Goal: Task Accomplishment & Management: Use online tool/utility

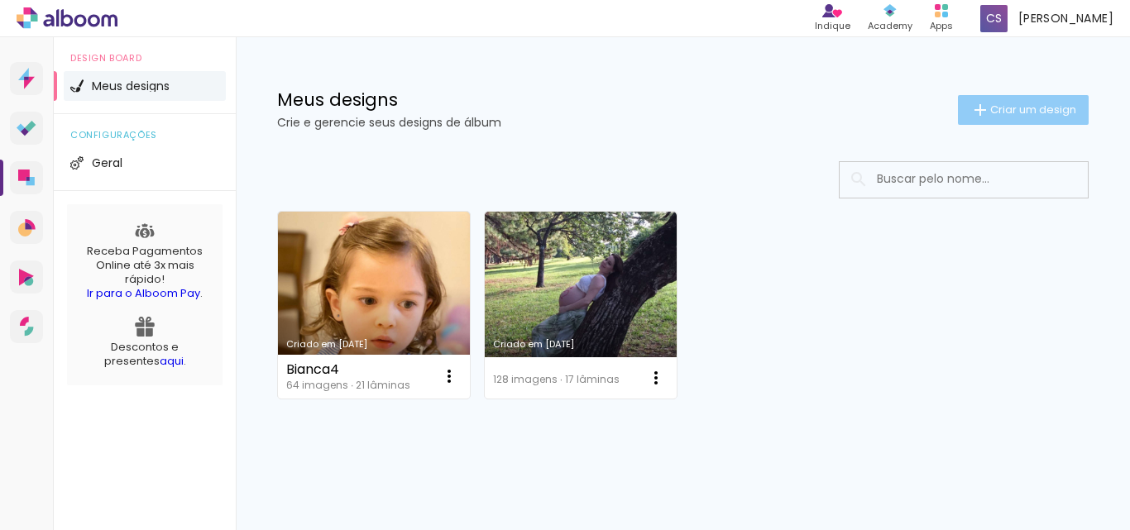
click at [1020, 110] on span "Criar um design" at bounding box center [1033, 109] width 86 height 11
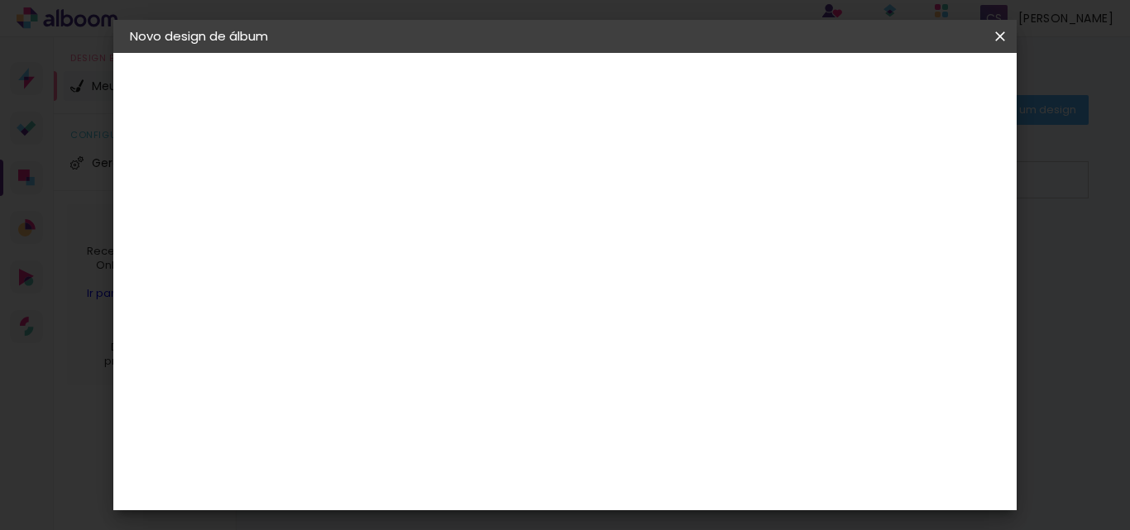
click at [400, 213] on input at bounding box center [400, 222] width 0 height 26
type input "Cleide e [PERSON_NAME]"
type paper-input "Cleide e [PERSON_NAME]"
click at [0, 0] on slot "Avançar" at bounding box center [0, 0] width 0 height 0
click at [710, 264] on paper-item "Tamanho Livre" at bounding box center [630, 251] width 159 height 36
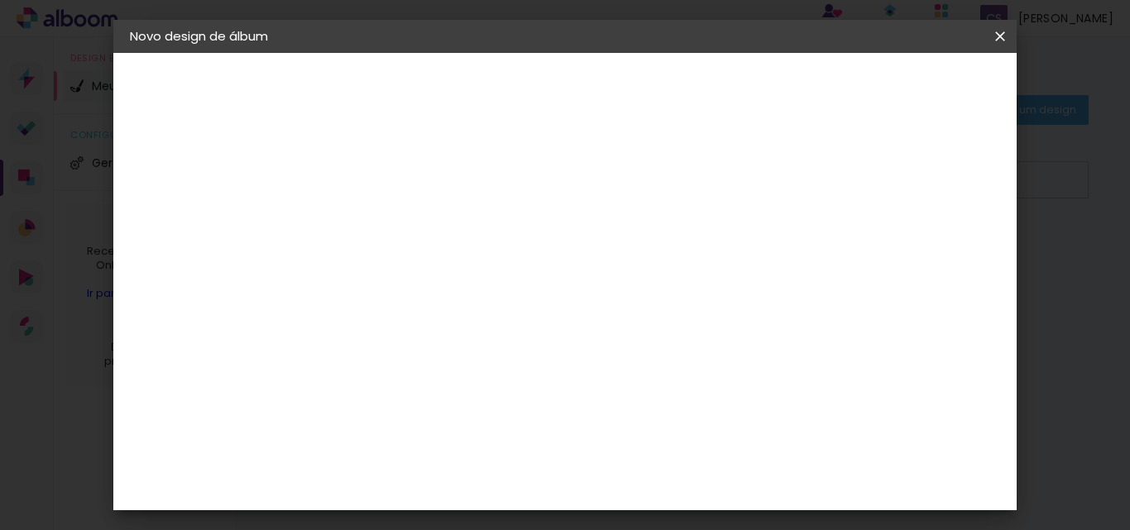
click at [0, 0] on slot "Tamanho Livre" at bounding box center [0, 0] width 0 height 0
click at [0, 0] on slot "Avançar" at bounding box center [0, 0] width 0 height 0
drag, startPoint x: 349, startPoint y: 353, endPoint x: 369, endPoint y: 351, distance: 20.0
click at [369, 351] on input "30" at bounding box center [348, 348] width 43 height 25
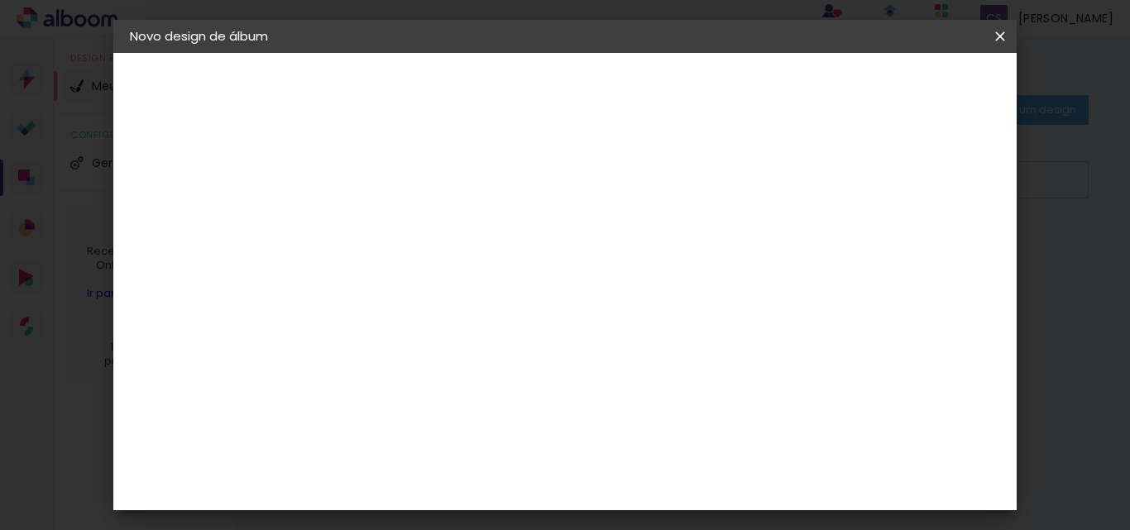
type input "21"
type paper-input "21"
drag, startPoint x: 544, startPoint y: 260, endPoint x: 506, endPoint y: 261, distance: 38.1
click at [506, 261] on div "30 cm" at bounding box center [547, 258] width 239 height 41
click at [918, 263] on div "30 cm cm cm mm A maioria das encadernadoras sugere 5mm de sangria." at bounding box center [633, 197] width 610 height 132
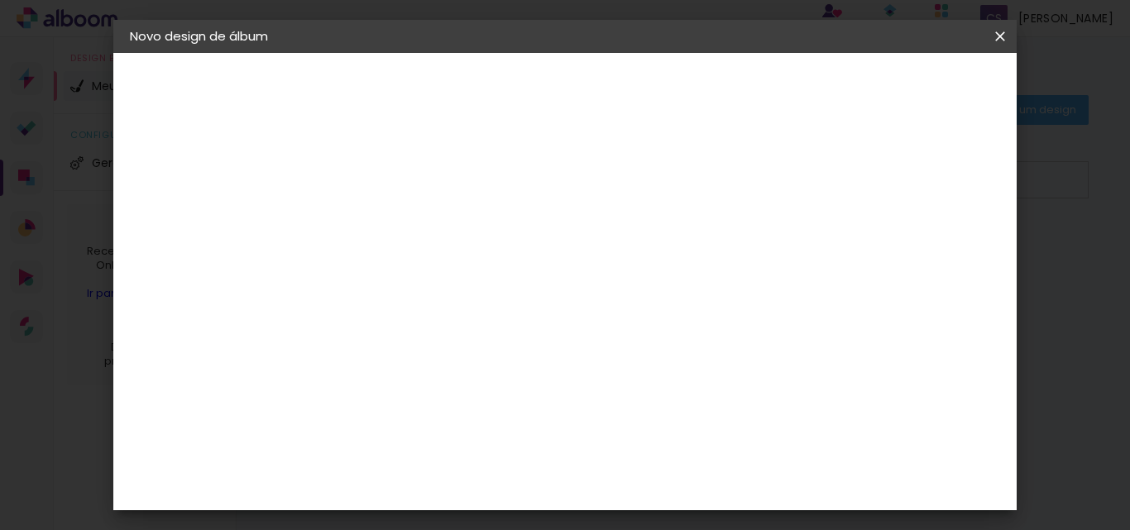
click at [897, 89] on span "Iniciar design" at bounding box center [858, 88] width 75 height 12
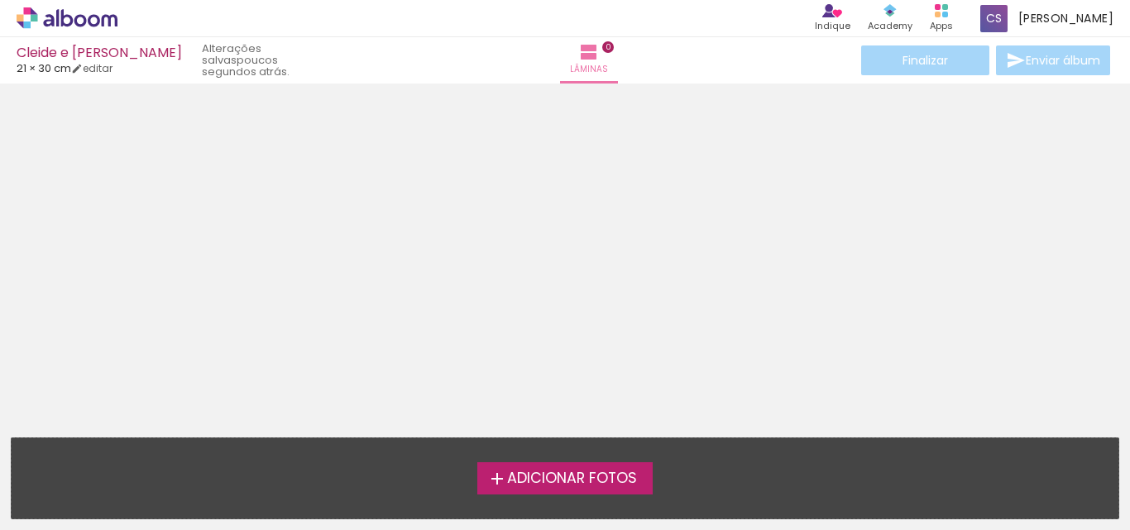
click at [569, 486] on span "Adicionar Fotos" at bounding box center [572, 479] width 130 height 15
click at [0, 0] on input "file" at bounding box center [0, 0] width 0 height 0
click at [542, 481] on span "Adicionar Fotos" at bounding box center [572, 479] width 130 height 15
click at [0, 0] on input "file" at bounding box center [0, 0] width 0 height 0
click at [519, 482] on span "Adicionar Fotos" at bounding box center [572, 479] width 130 height 15
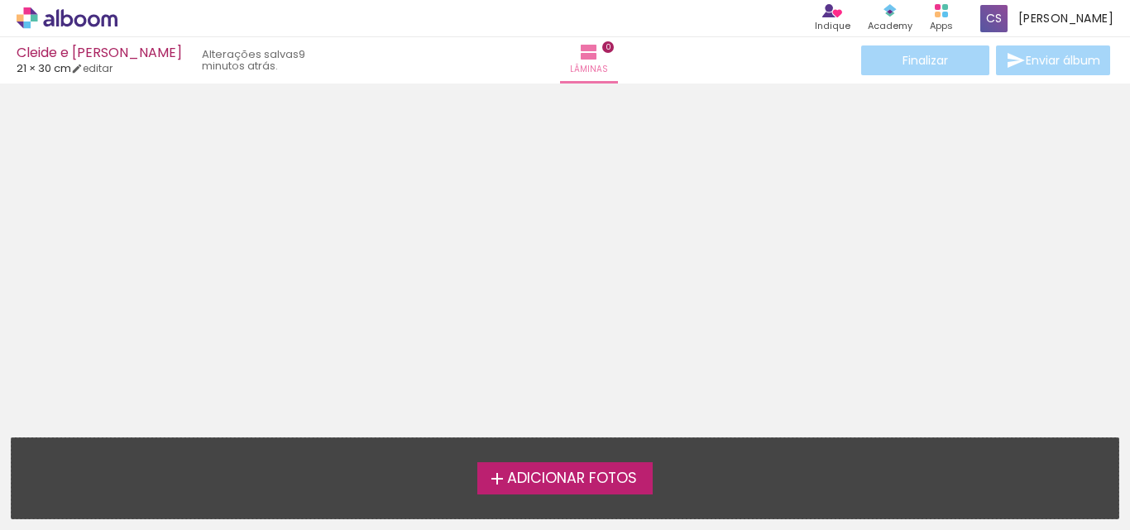
click at [0, 0] on input "file" at bounding box center [0, 0] width 0 height 0
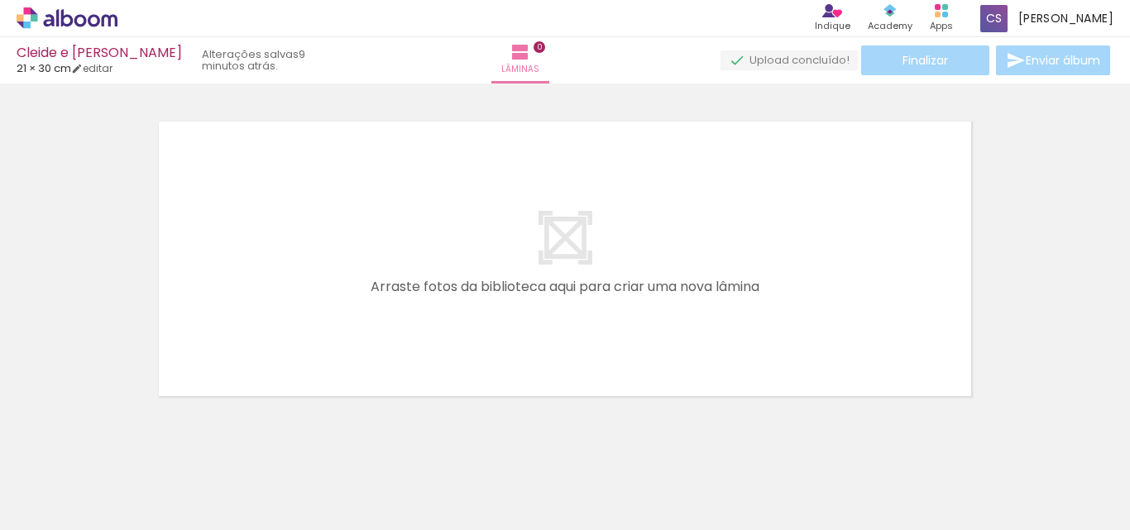
scroll to position [22, 0]
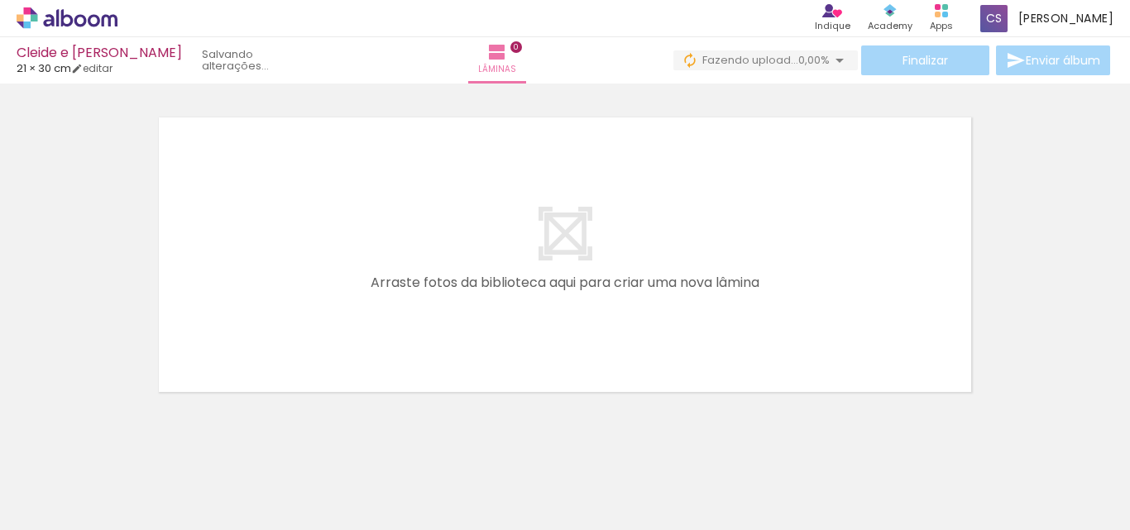
click at [561, 231] on quentale-layouter at bounding box center [564, 255] width 827 height 290
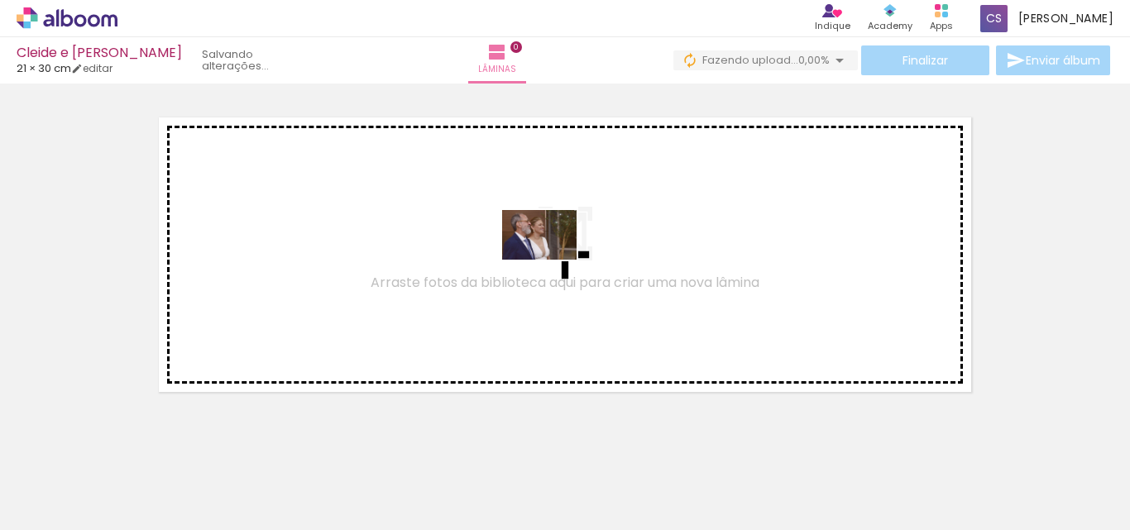
drag, startPoint x: 523, startPoint y: 289, endPoint x: 552, endPoint y: 260, distance: 40.9
click at [552, 260] on quentale-workspace at bounding box center [565, 265] width 1130 height 530
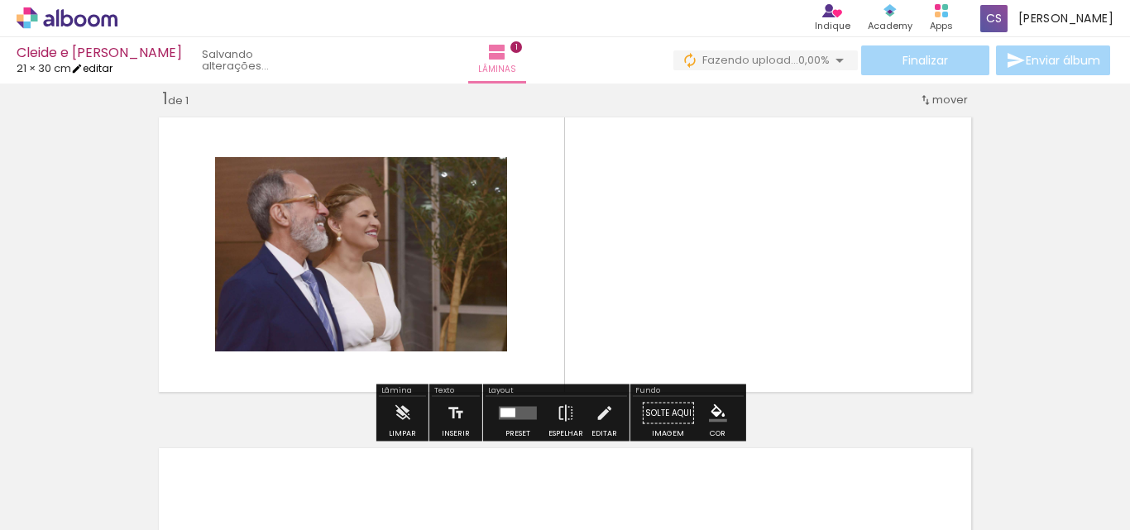
click at [108, 69] on link "editar" at bounding box center [91, 68] width 41 height 14
type input "21"
type input "60"
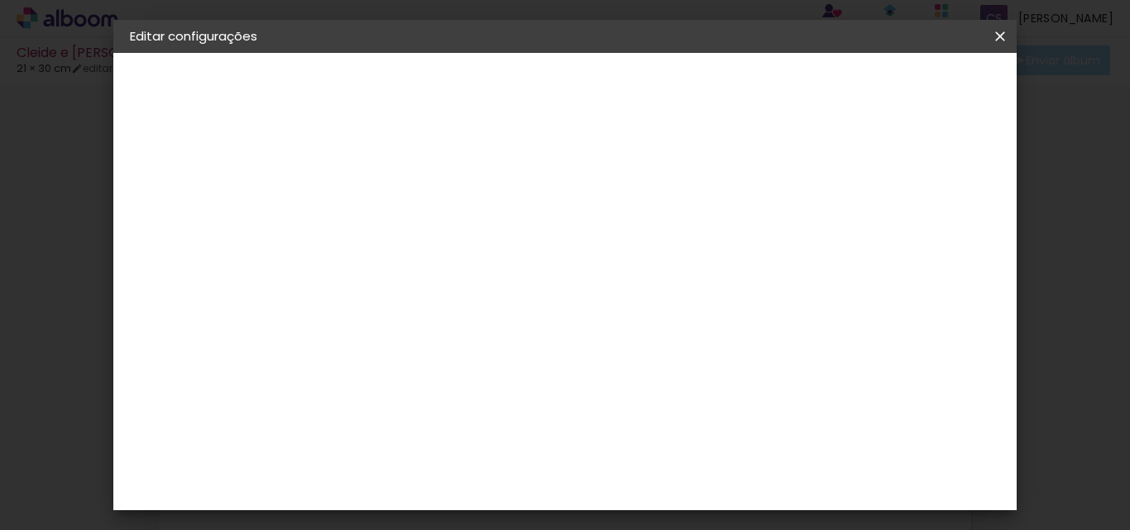
drag, startPoint x: 547, startPoint y: 256, endPoint x: 521, endPoint y: 256, distance: 25.6
click at [521, 256] on div "30 cm" at bounding box center [547, 258] width 239 height 41
click at [554, 262] on span "cm" at bounding box center [561, 259] width 20 height 25
click at [368, 395] on input "21" at bounding box center [348, 391] width 43 height 25
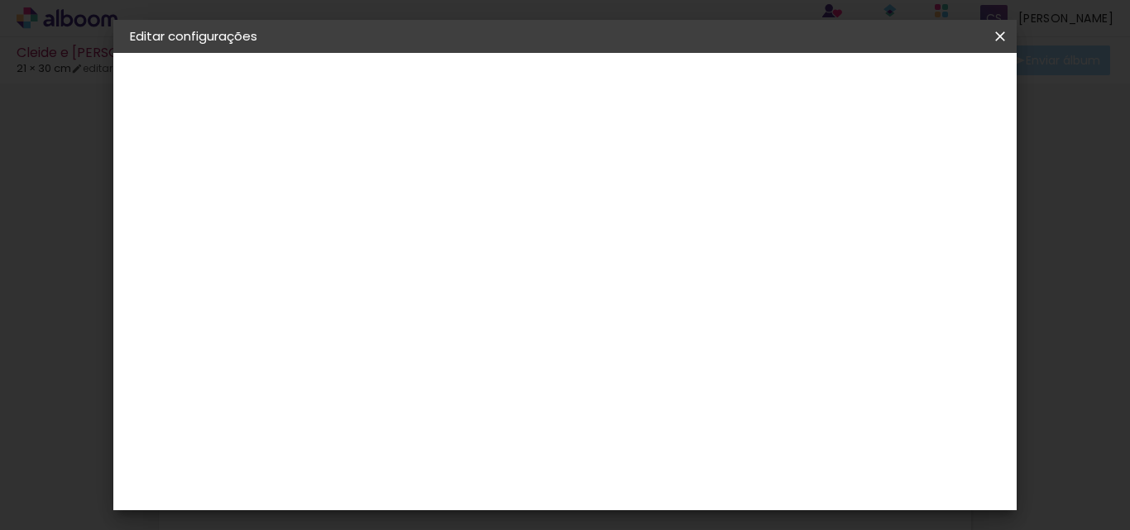
click at [542, 263] on span "30" at bounding box center [537, 259] width 27 height 25
click at [545, 257] on span "30" at bounding box center [537, 259] width 27 height 25
click at [209, 36] on h2 "Editar configurações" at bounding box center [193, 36] width 160 height 12
click at [750, 98] on paper-button "Voltar" at bounding box center [716, 88] width 67 height 28
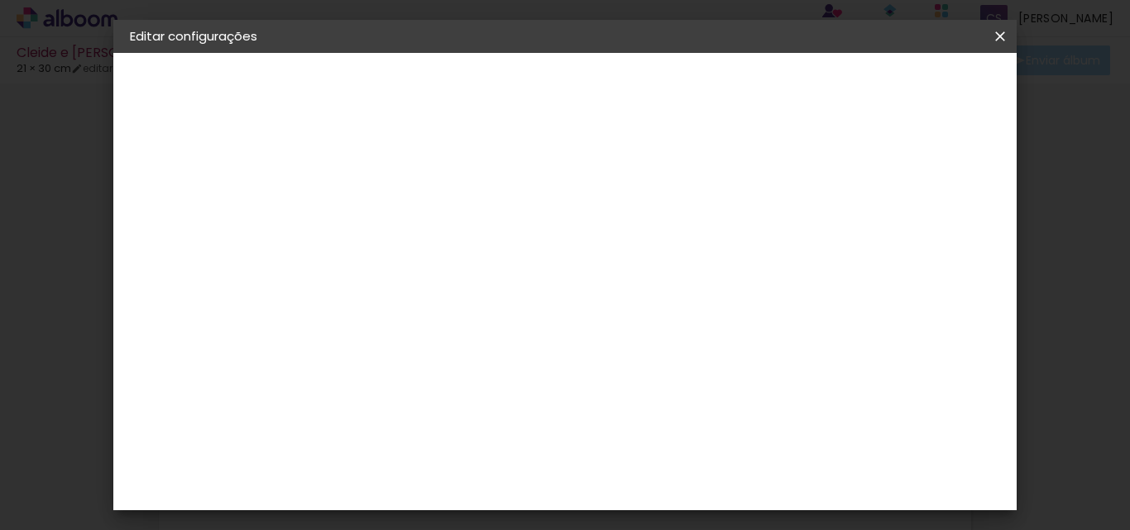
click at [0, 0] on slot "Tamanho Livre" at bounding box center [0, 0] width 0 height 0
click at [579, 251] on iron-icon at bounding box center [569, 252] width 20 height 20
click at [526, 309] on input at bounding box center [442, 314] width 167 height 21
click at [579, 248] on iron-icon at bounding box center [569, 252] width 20 height 20
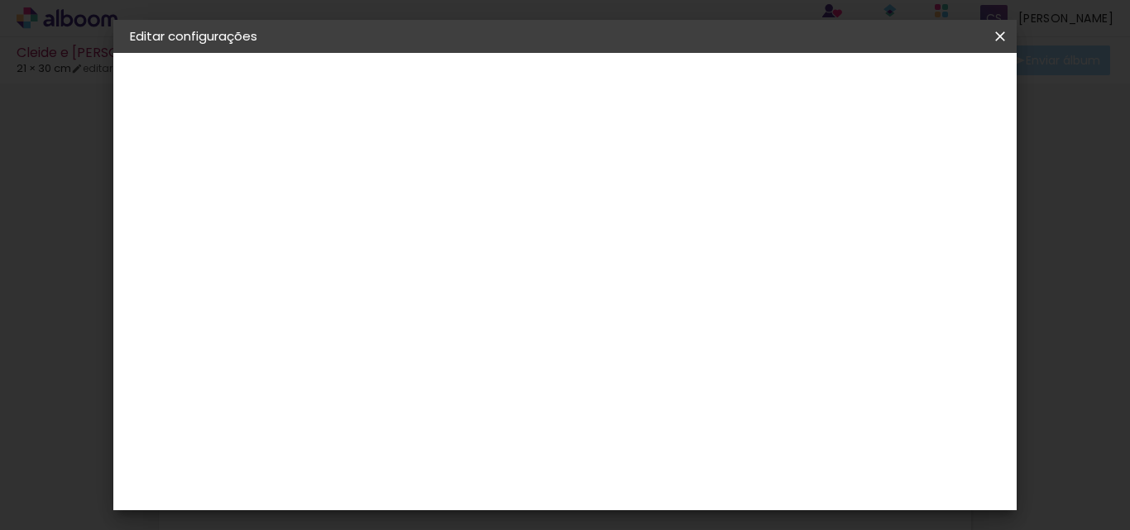
click at [710, 83] on paper-button "Avançar" at bounding box center [669, 88] width 81 height 28
click at [546, 259] on span "30" at bounding box center [537, 259] width 27 height 25
click at [217, 205] on div "Tamanho livre" at bounding box center [193, 204] width 57 height 23
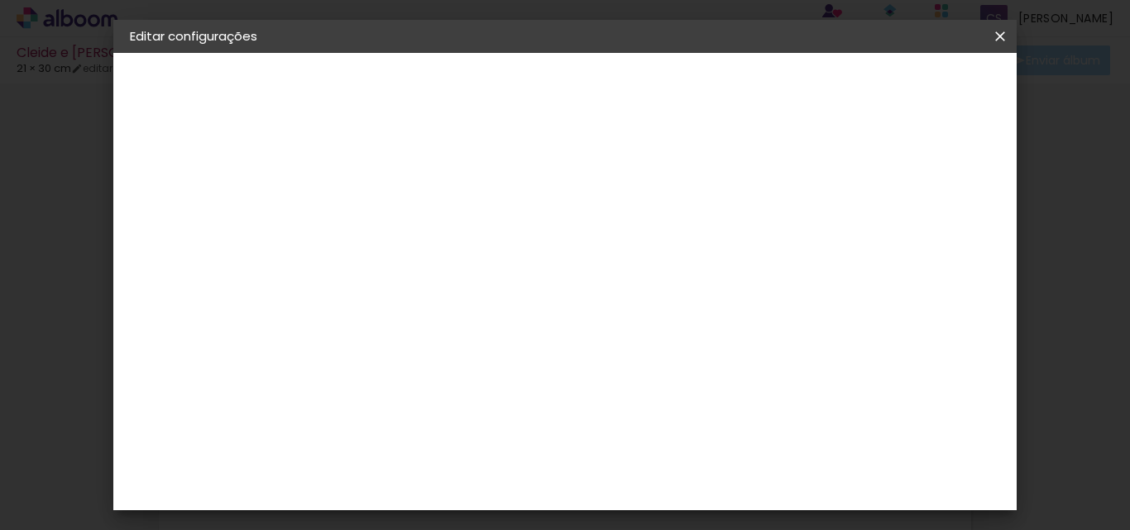
click at [0, 0] on slot "Tamanho Livre" at bounding box center [0, 0] width 0 height 0
click at [0, 0] on slot "Avançar" at bounding box center [0, 0] width 0 height 0
click at [368, 392] on input "21" at bounding box center [348, 391] width 43 height 25
drag, startPoint x: 368, startPoint y: 392, endPoint x: 352, endPoint y: 394, distance: 16.6
click at [352, 394] on input "21" at bounding box center [348, 391] width 43 height 25
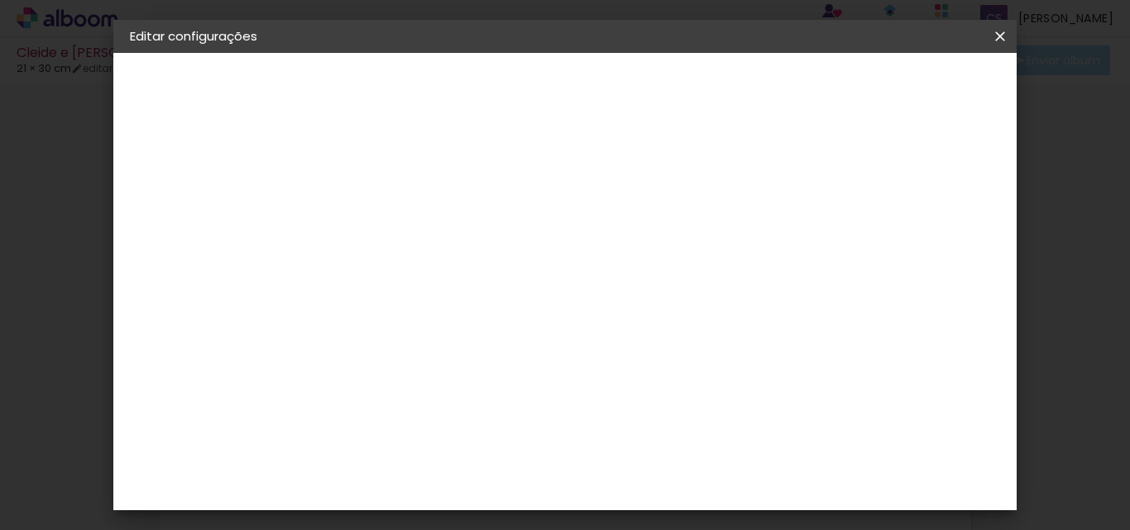
type input "21"
click at [545, 261] on span "30" at bounding box center [537, 259] width 27 height 25
click at [567, 259] on span "cm" at bounding box center [561, 259] width 20 height 25
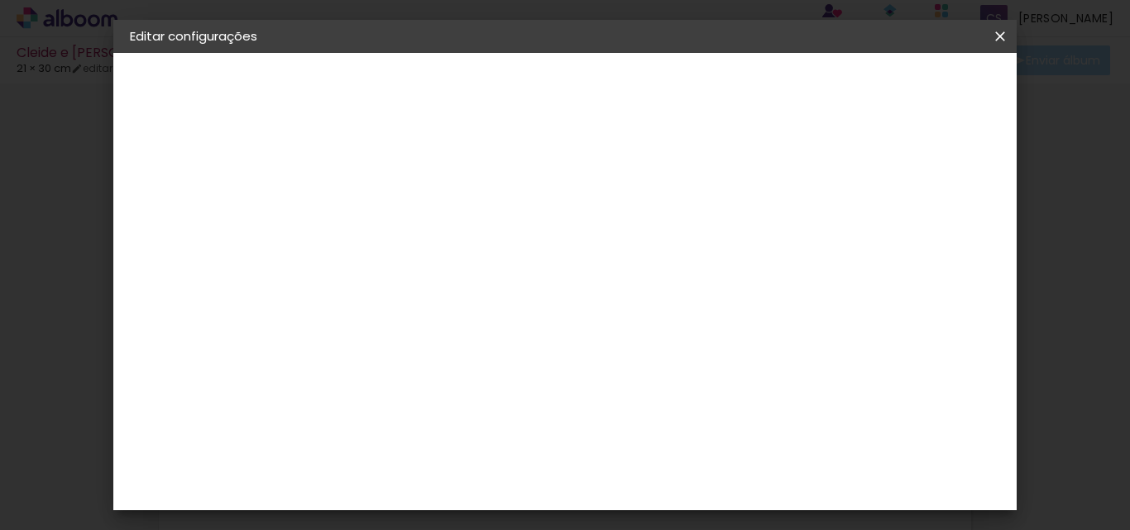
click at [567, 259] on span "cm" at bounding box center [561, 259] width 20 height 25
click at [566, 352] on div at bounding box center [515, 356] width 102 height 67
click at [388, 402] on div "cm" at bounding box center [380, 391] width 20 height 25
click at [542, 261] on span "30" at bounding box center [537, 259] width 27 height 25
type input "1"
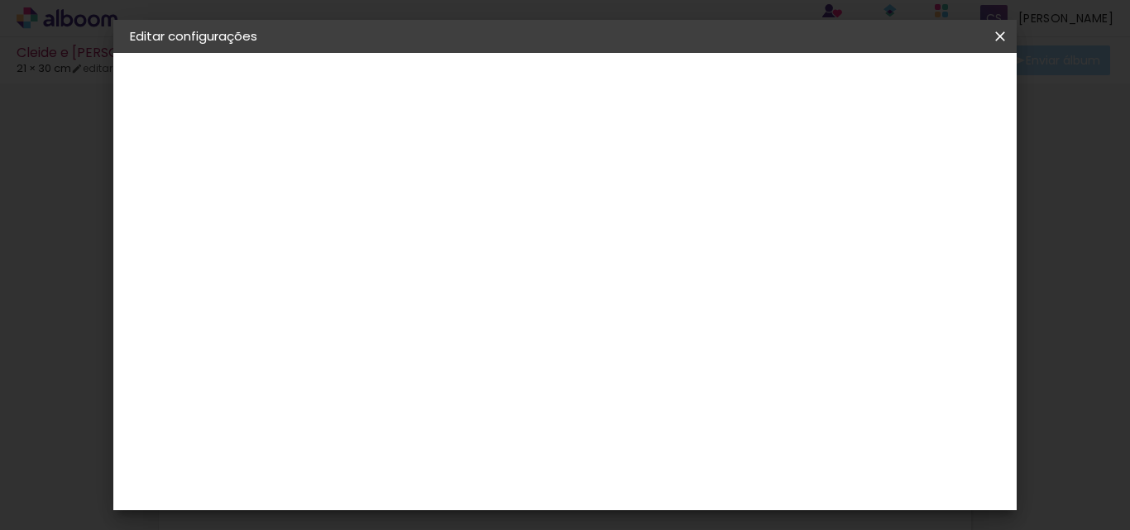
type paper-input "1"
click at [410, 192] on input "1" at bounding box center [389, 190] width 57 height 21
type input "2"
type paper-input "2"
click at [410, 180] on input "2" at bounding box center [389, 190] width 57 height 21
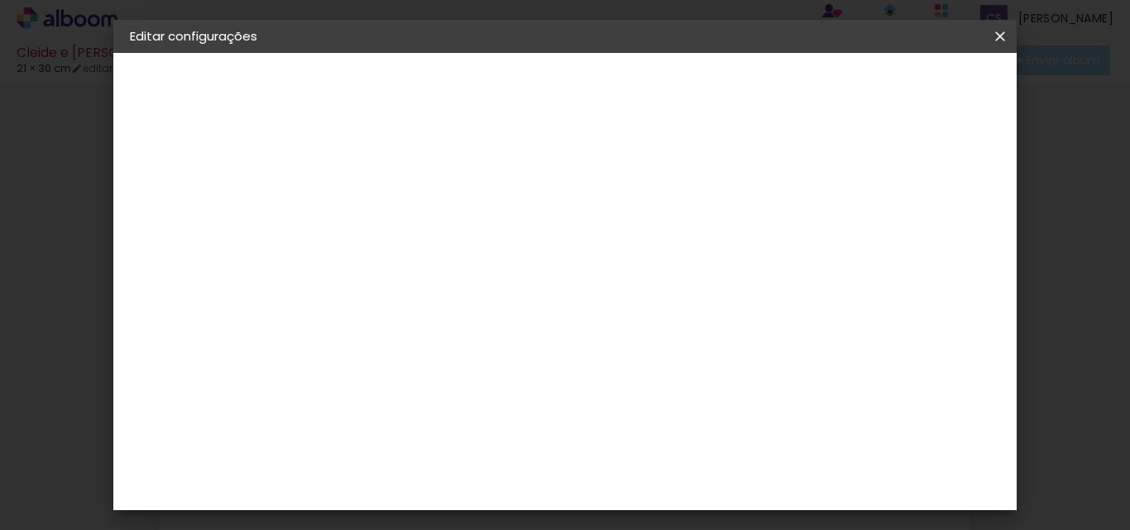
click at [531, 252] on span "30" at bounding box center [537, 259] width 27 height 25
click at [815, 194] on div at bounding box center [807, 190] width 15 height 15
type paper-checkbox "on"
click at [544, 265] on span "30" at bounding box center [537, 259] width 27 height 25
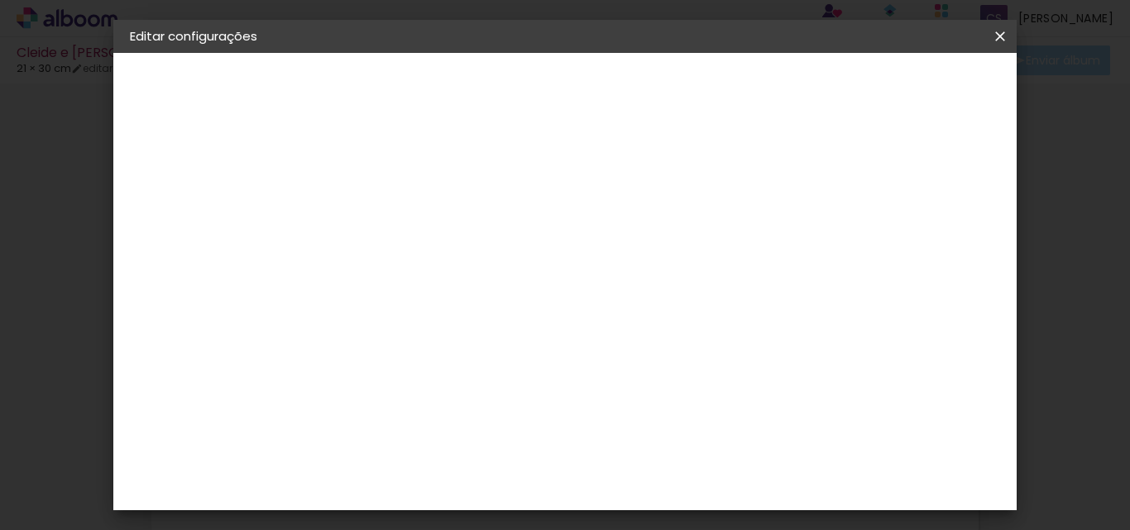
click at [544, 265] on span "30" at bounding box center [537, 259] width 27 height 25
click at [1003, 30] on iron-icon at bounding box center [1000, 36] width 20 height 17
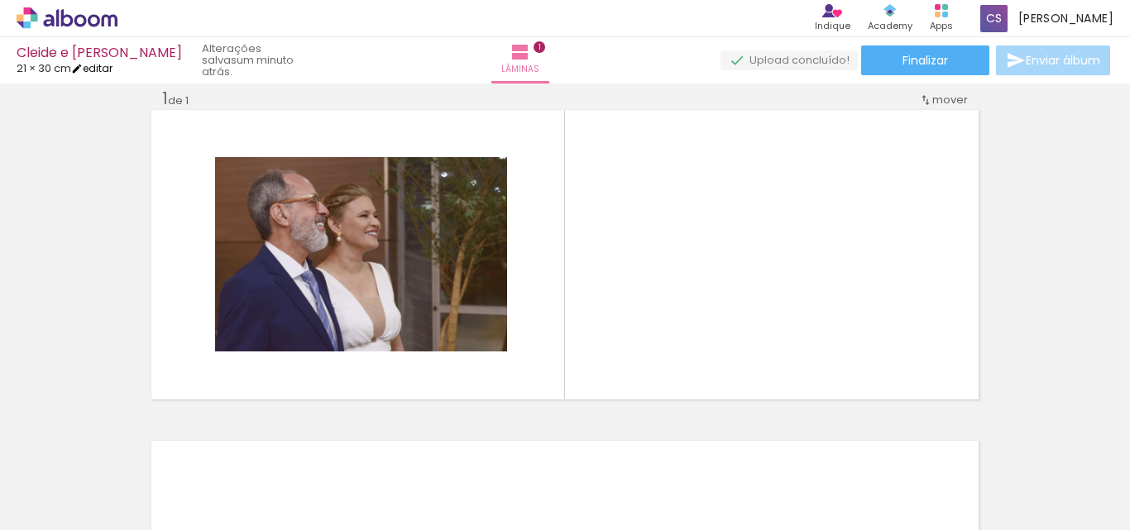
click at [113, 70] on link "editar" at bounding box center [91, 68] width 41 height 14
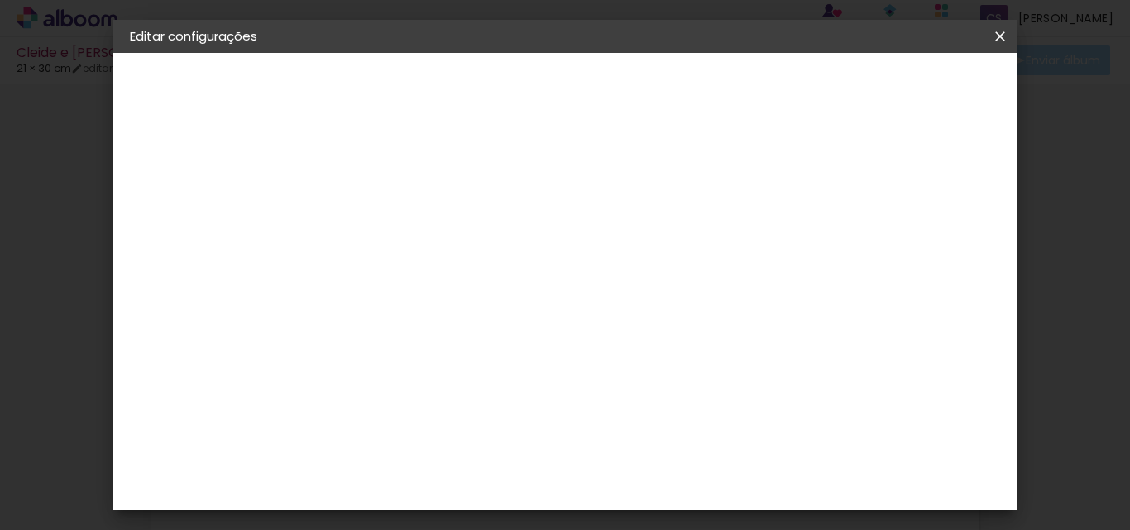
click at [528, 261] on span "30" at bounding box center [537, 259] width 27 height 25
click at [0, 0] on slot "Voltar" at bounding box center [0, 0] width 0 height 0
click at [998, 48] on paper-icon-button at bounding box center [1000, 37] width 33 height 30
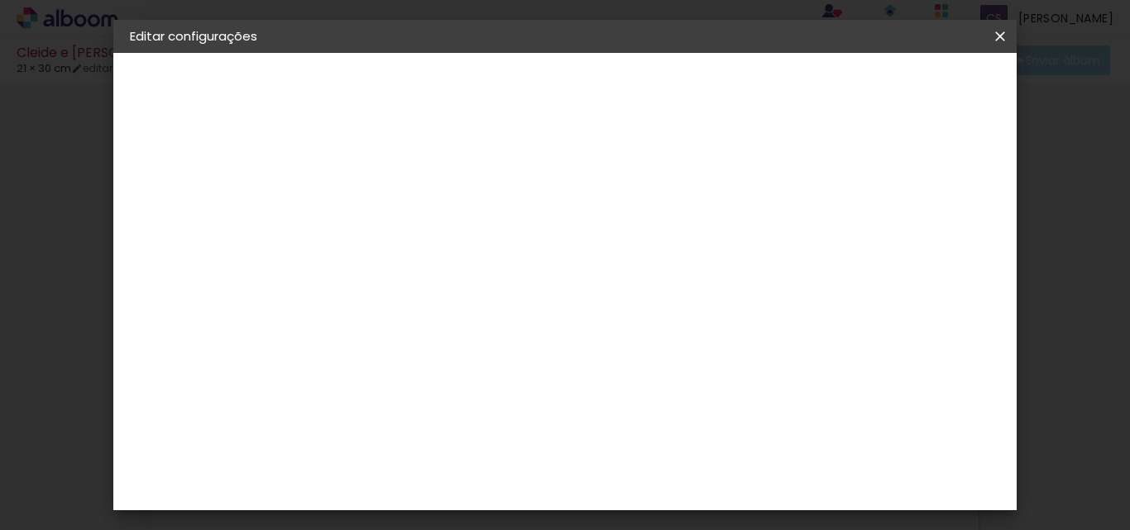
click at [999, 37] on iron-icon at bounding box center [1000, 36] width 20 height 17
click at [999, 34] on iron-icon at bounding box center [1000, 36] width 20 height 17
click at [0, 0] on slot "Voltar" at bounding box center [0, 0] width 0 height 0
click at [0, 0] on slot "Avançar" at bounding box center [0, 0] width 0 height 0
click at [0, 0] on slot "Tamanho Livre" at bounding box center [0, 0] width 0 height 0
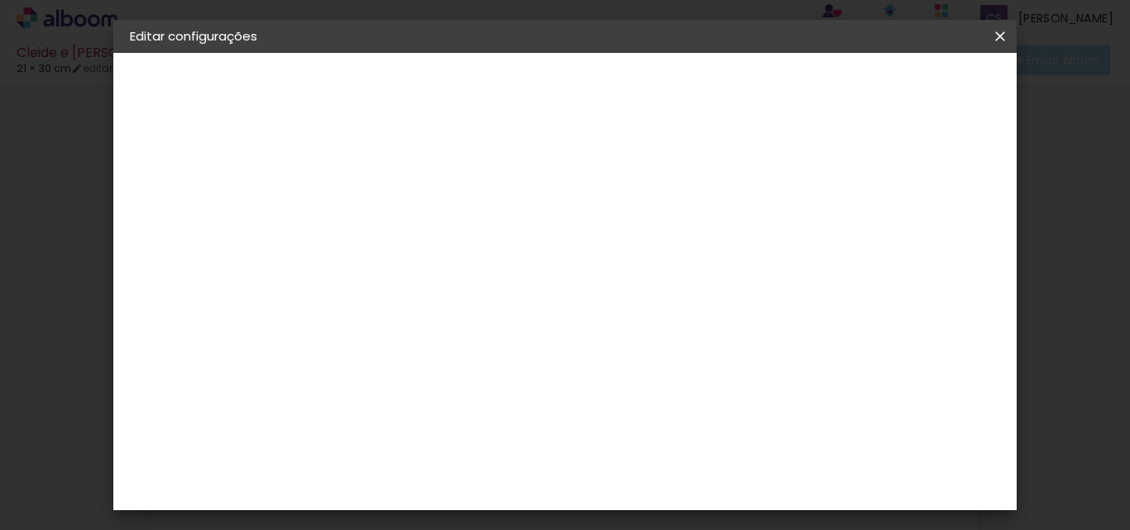
click at [0, 0] on slot "Avançar" at bounding box center [0, 0] width 0 height 0
click at [535, 264] on span "30" at bounding box center [537, 259] width 27 height 25
click at [369, 390] on input "21" at bounding box center [348, 391] width 43 height 25
drag, startPoint x: 369, startPoint y: 390, endPoint x: 334, endPoint y: 395, distance: 35.0
click at [334, 395] on input "21" at bounding box center [348, 391] width 43 height 25
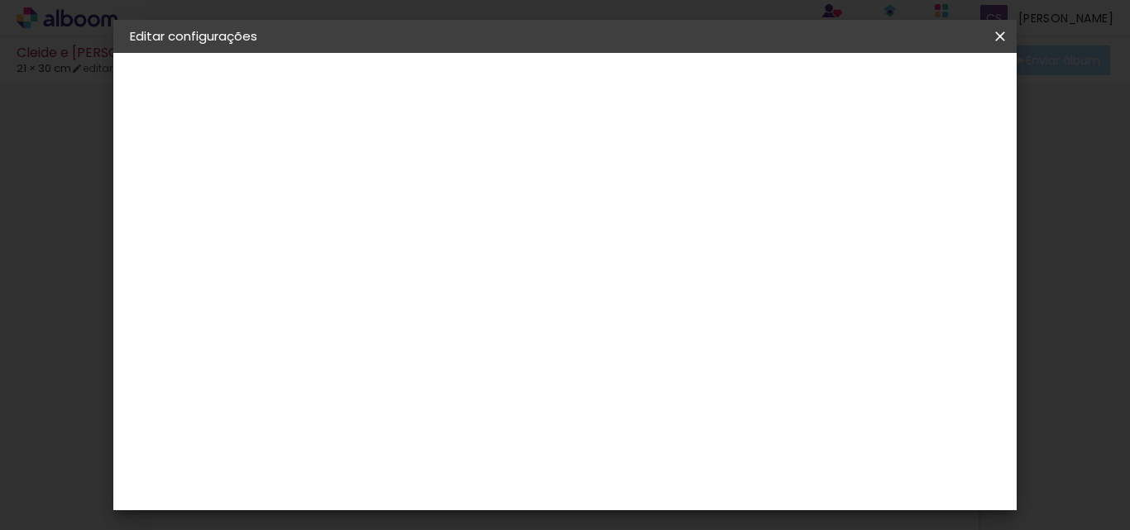
drag, startPoint x: 472, startPoint y: 374, endPoint x: 370, endPoint y: 396, distance: 105.0
click at [370, 342] on div "30 cm cm cm mm A maioria das encadernadoras sugere 5mm de sangria." at bounding box center [527, 275] width 399 height 132
drag, startPoint x: 356, startPoint y: 392, endPoint x: 333, endPoint y: 390, distance: 23.3
click at [333, 390] on input "021" at bounding box center [348, 391] width 43 height 25
type input "21"
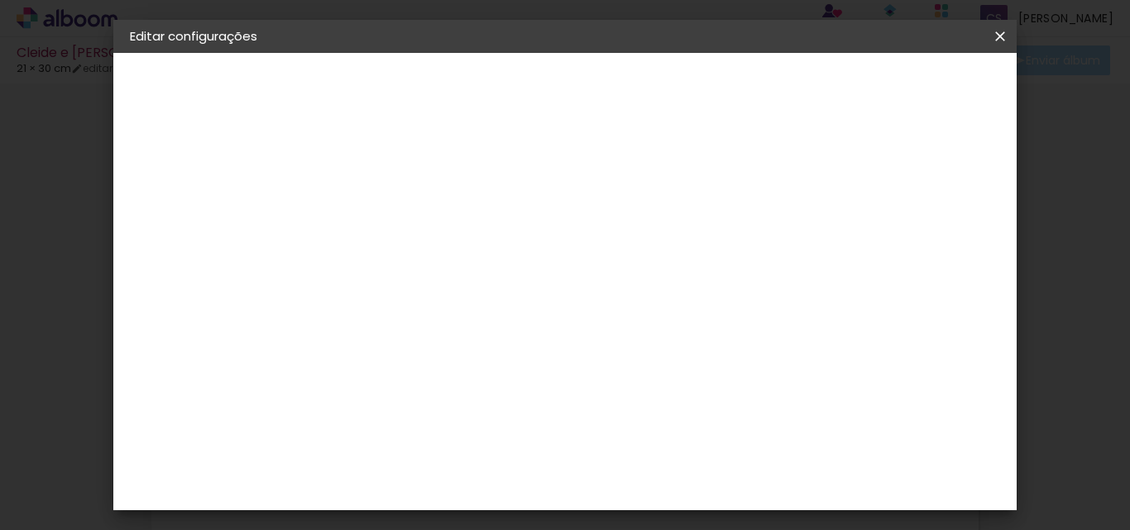
scroll to position [79, 0]
drag, startPoint x: 656, startPoint y: 455, endPoint x: 676, endPoint y: 455, distance: 19.9
click at [676, 455] on input "60" at bounding box center [656, 453] width 43 height 25
type input "30"
type paper-input "30"
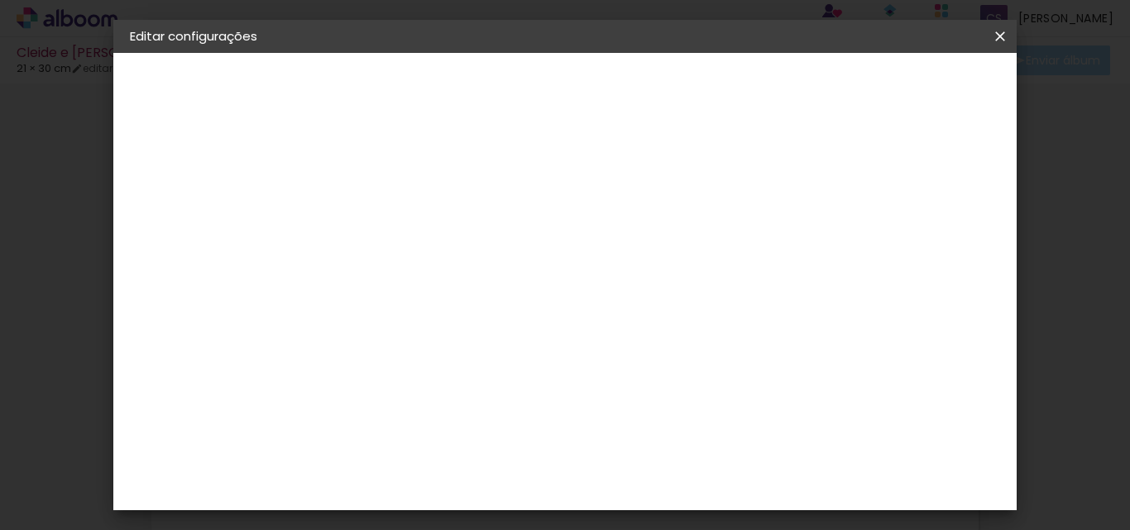
click at [635, 91] on span "Salvar configurações" at bounding box center [593, 93] width 84 height 23
type input "4"
type paper-input "4"
click at [781, 255] on input "4" at bounding box center [778, 249] width 30 height 25
type input "3"
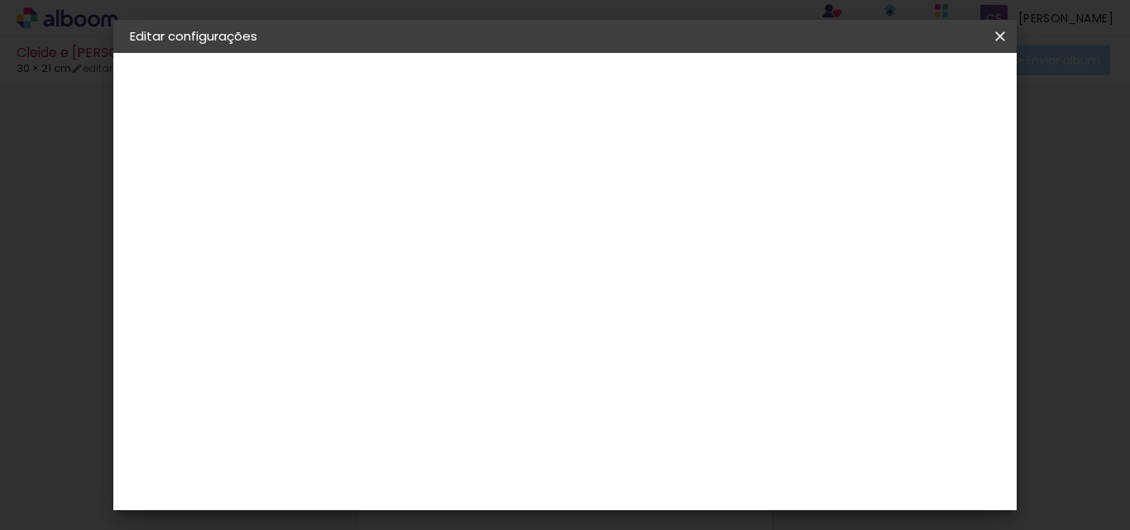
type paper-input "3"
click at [781, 255] on input "3" at bounding box center [778, 249] width 30 height 25
type input "2"
type paper-input "2"
click at [781, 255] on input "2" at bounding box center [779, 249] width 30 height 25
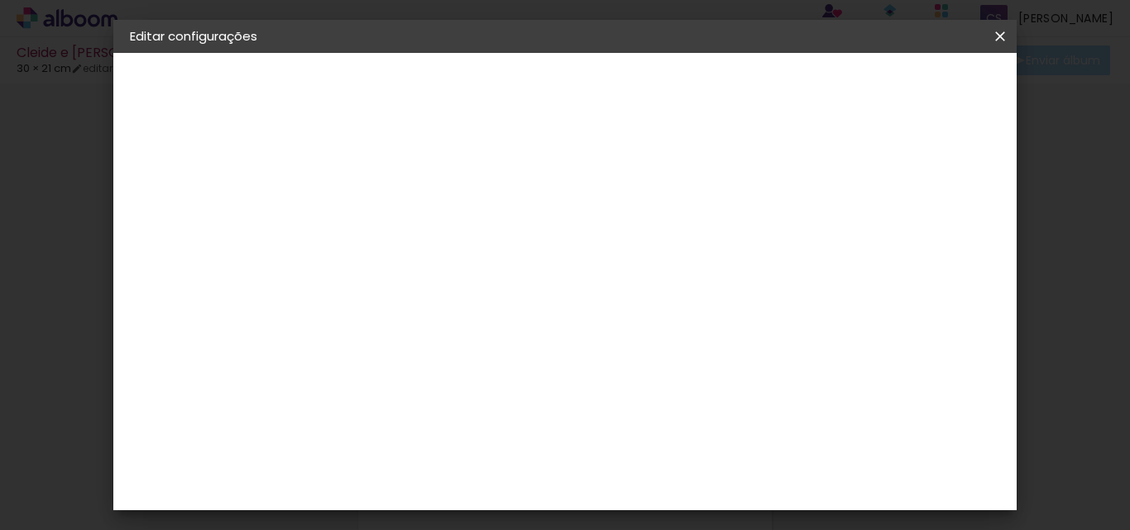
click at [651, 151] on div "15 cm cm cm mm A maioria das encadernadoras sugere 5mm de sangria." at bounding box center [489, 197] width 323 height 132
click at [635, 84] on span "Salvar configurações" at bounding box center [593, 93] width 84 height 23
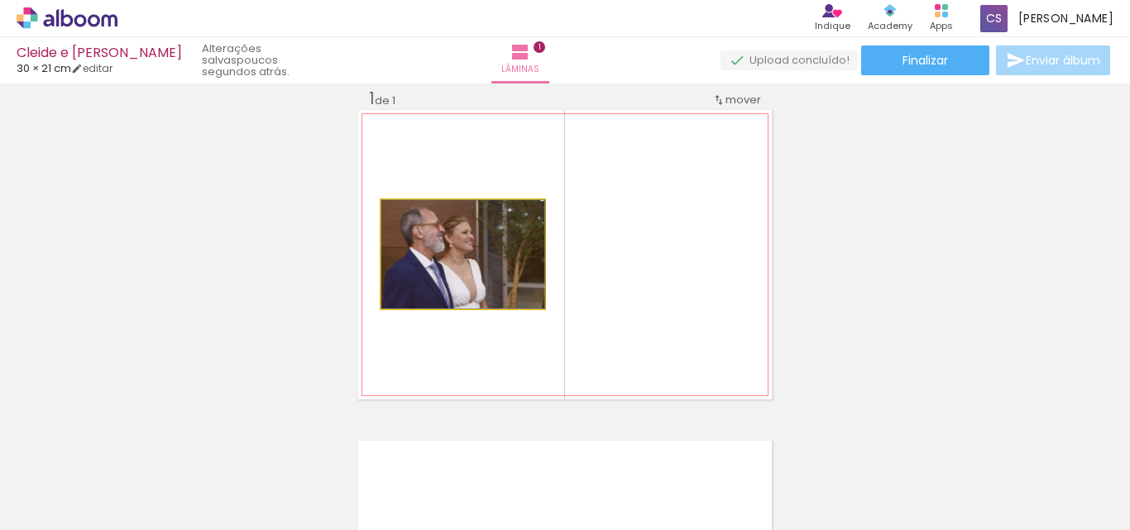
drag, startPoint x: 450, startPoint y: 281, endPoint x: 480, endPoint y: 290, distance: 31.1
click at [480, 290] on quentale-photo at bounding box center [462, 254] width 163 height 108
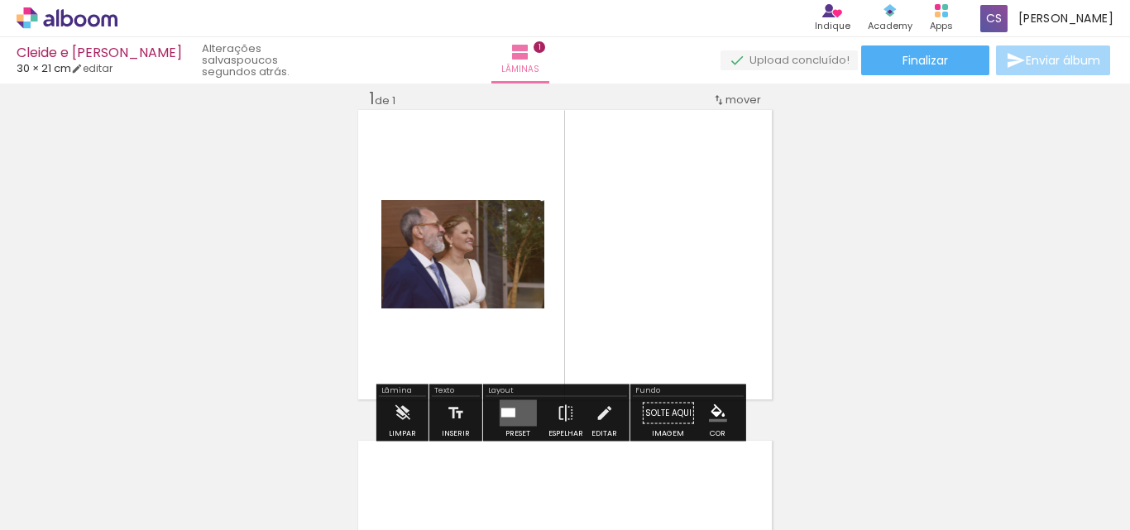
click at [512, 413] on quentale-layouter at bounding box center [517, 413] width 37 height 26
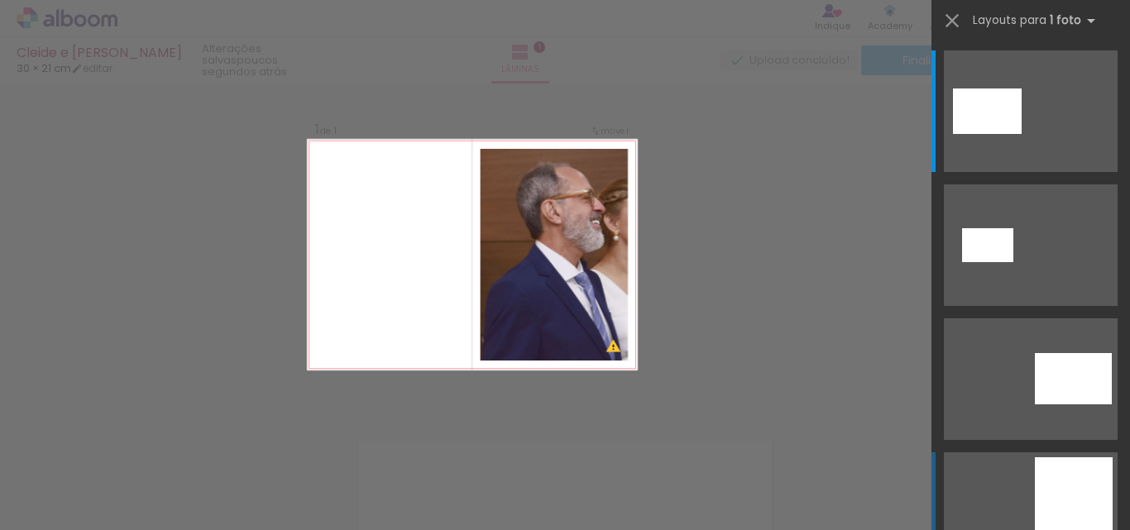
click at [1022, 134] on div at bounding box center [987, 112] width 69 height 46
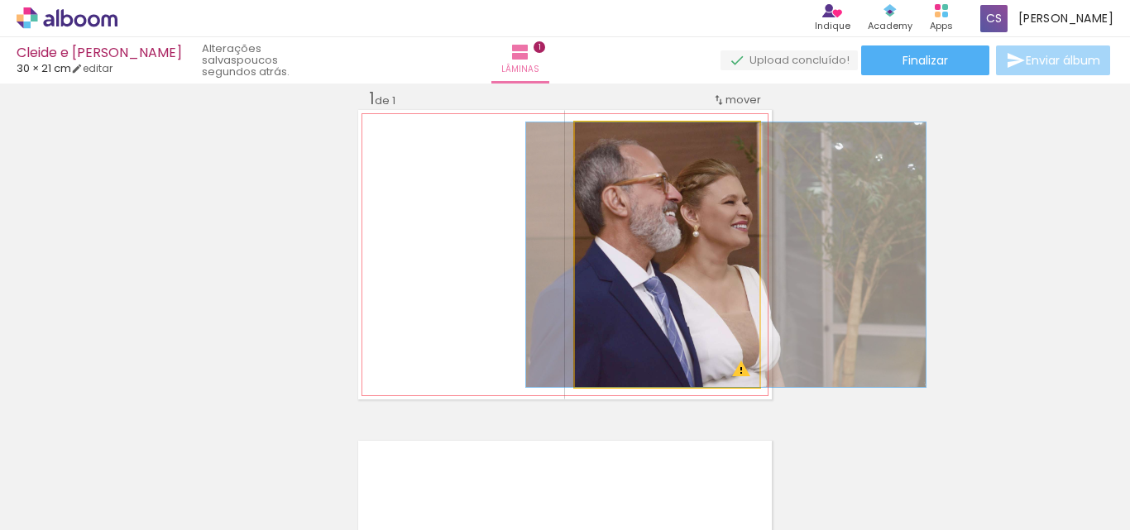
drag, startPoint x: 673, startPoint y: 297, endPoint x: 625, endPoint y: 297, distance: 48.8
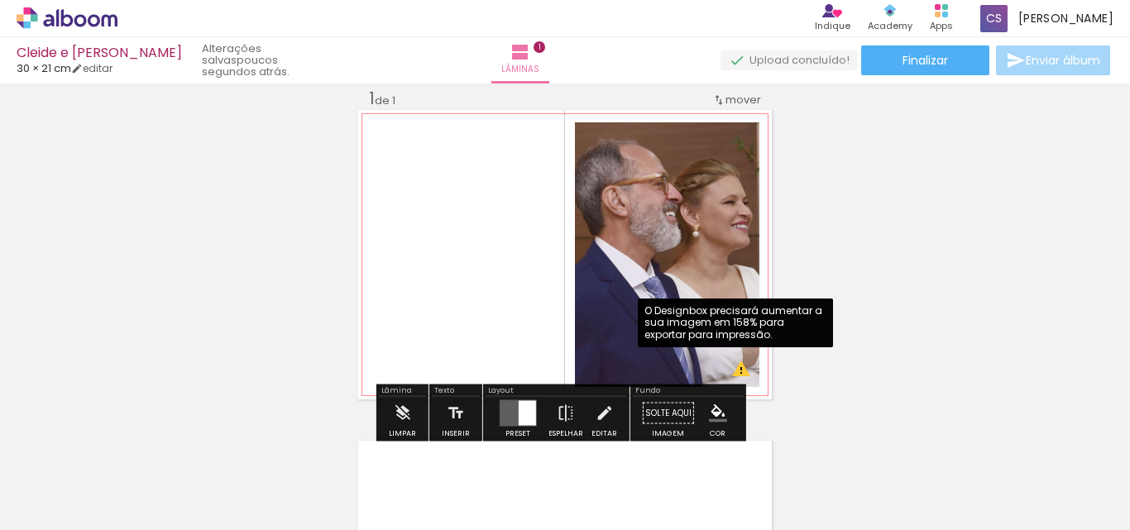
click at [733, 373] on quentale-photo at bounding box center [667, 254] width 184 height 265
click at [862, 330] on div "Inserir lâmina 1 de 1 O Designbox precisará aumentar a sua imagem em 158% para …" at bounding box center [565, 399] width 1130 height 663
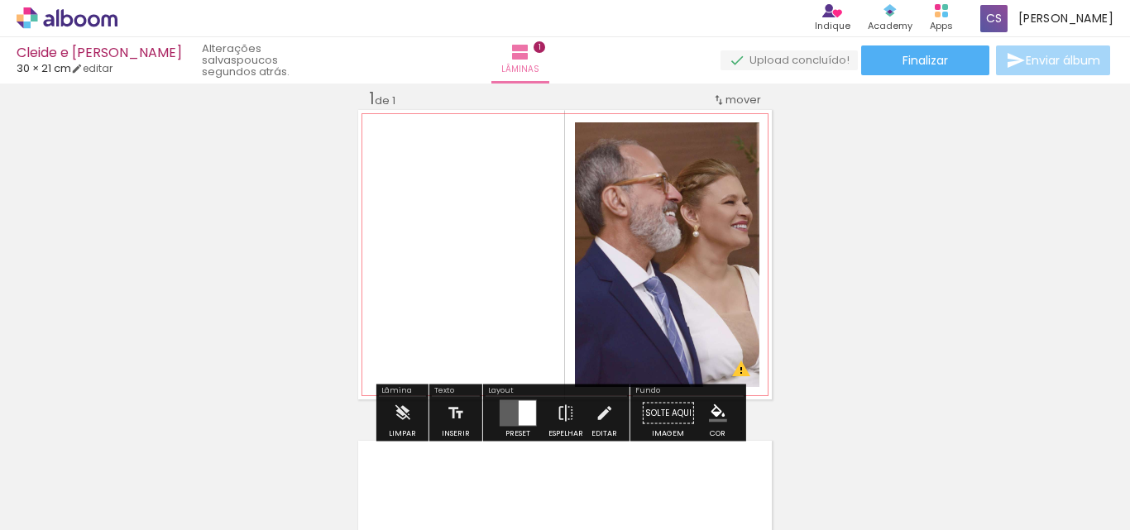
click at [693, 287] on quentale-photo at bounding box center [667, 254] width 184 height 265
click at [521, 414] on div at bounding box center [526, 413] width 17 height 25
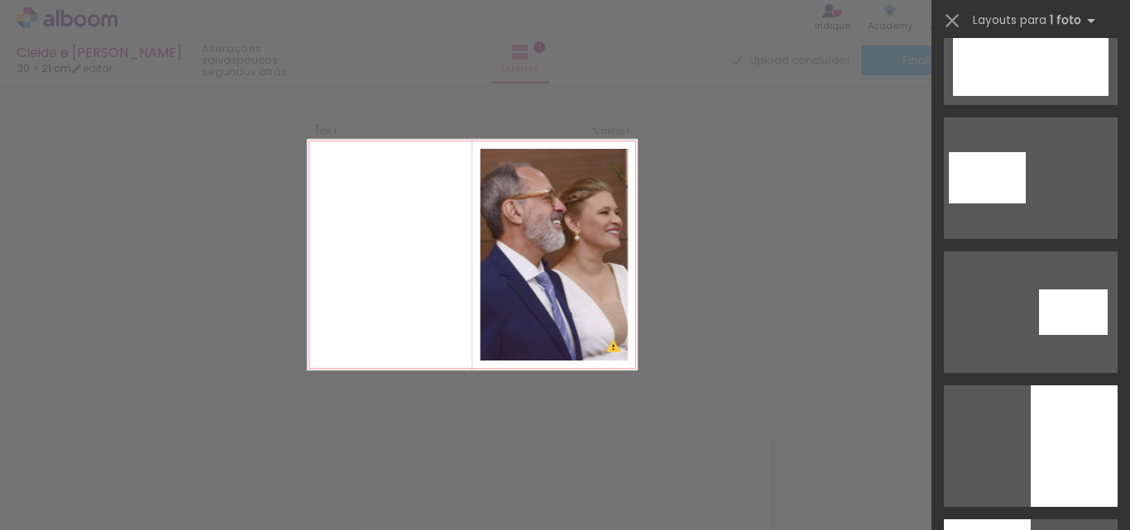
scroll to position [1339, 0]
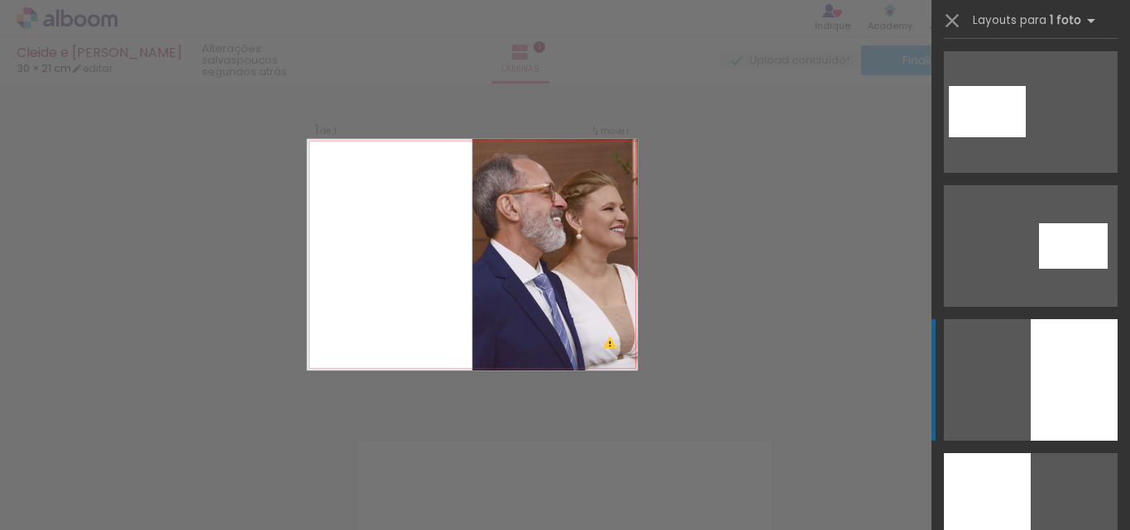
click at [1094, 401] on div at bounding box center [1074, 380] width 87 height 122
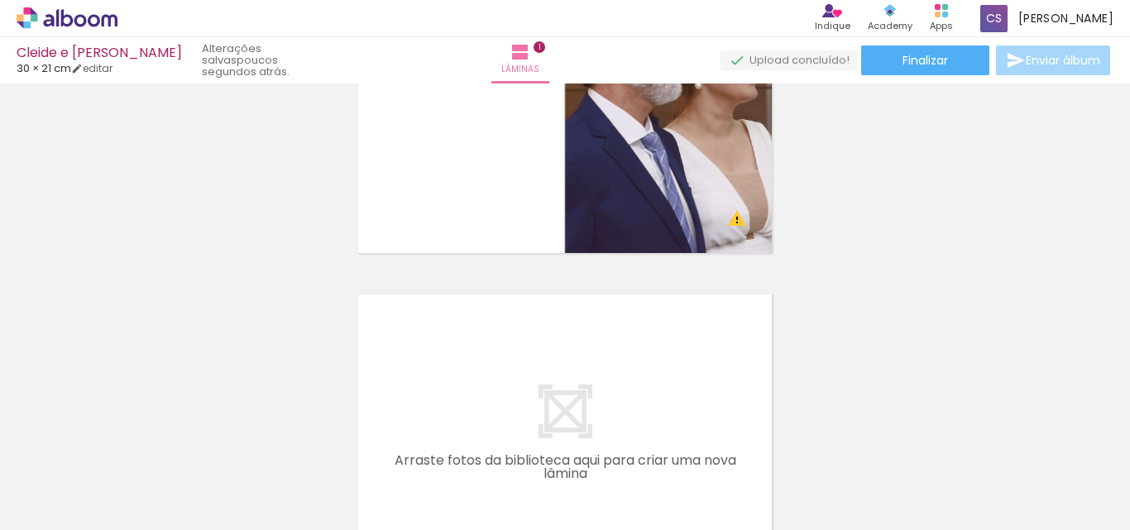
scroll to position [176, 0]
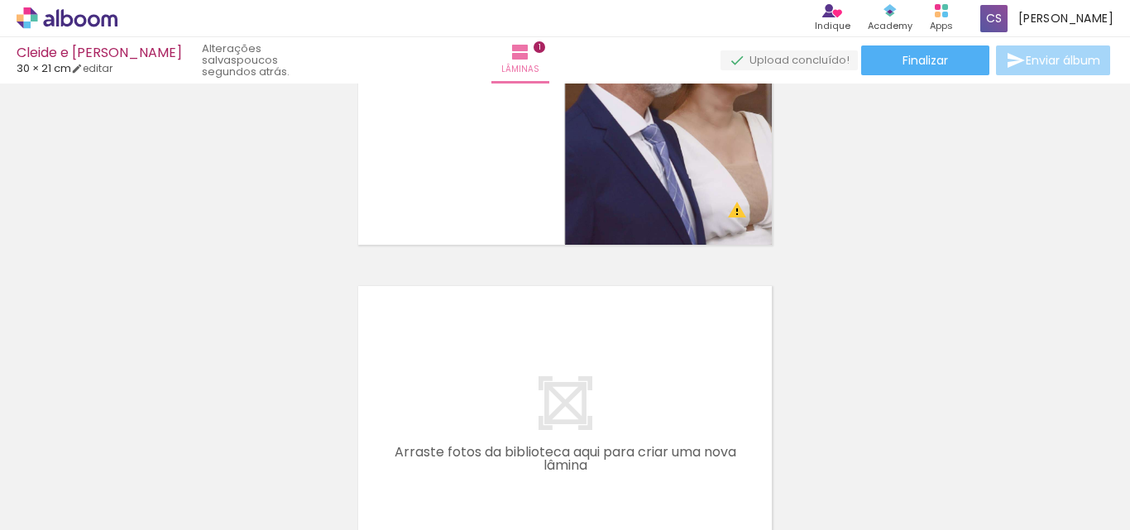
click at [645, 373] on quentale-layouter at bounding box center [565, 431] width 414 height 290
click at [58, 510] on span "Adicionar Fotos" at bounding box center [59, 508] width 50 height 18
click at [0, 0] on input "file" at bounding box center [0, 0] width 0 height 0
click at [74, 510] on span "Adicionar Fotos" at bounding box center [59, 508] width 50 height 18
click at [0, 0] on input "file" at bounding box center [0, 0] width 0 height 0
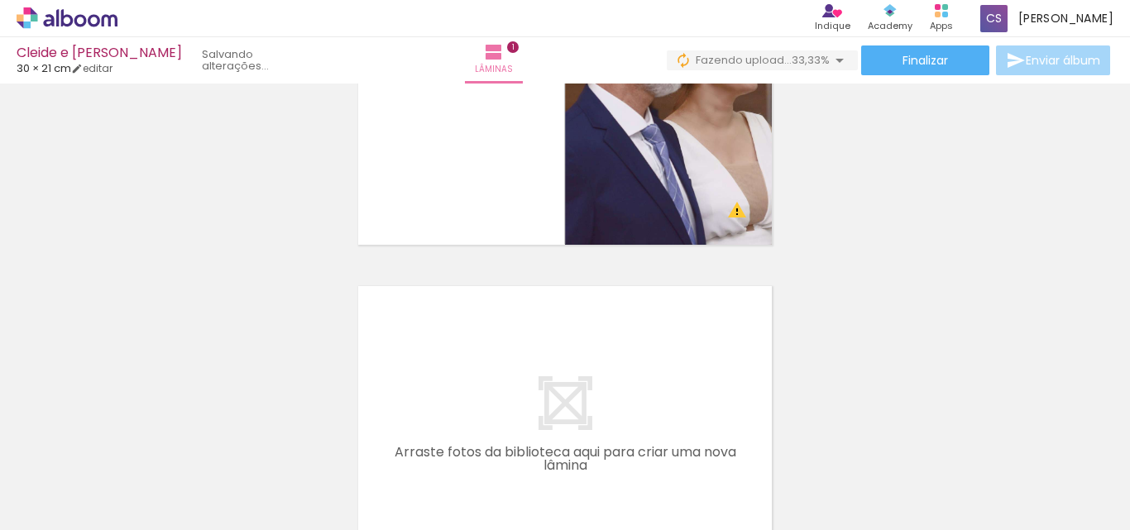
click at [40, 514] on span "Adicionar Fotos" at bounding box center [59, 508] width 50 height 18
click at [0, 0] on input "file" at bounding box center [0, 0] width 0 height 0
click at [87, 514] on paper-button "Adicionar Fotos" at bounding box center [51, 508] width 80 height 26
click at [0, 0] on input "file" at bounding box center [0, 0] width 0 height 0
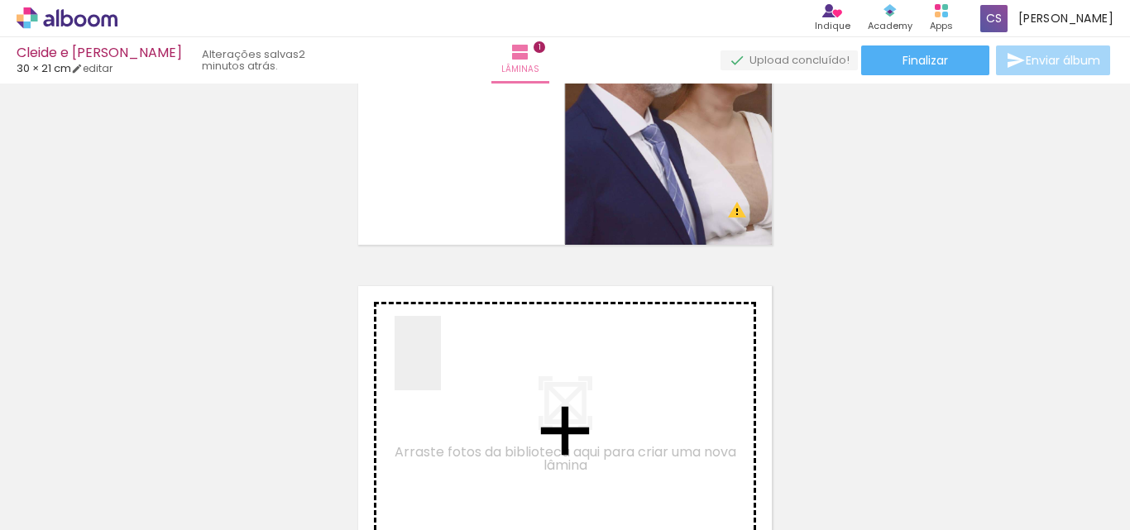
drag, startPoint x: 548, startPoint y: 467, endPoint x: 444, endPoint y: 366, distance: 145.1
click at [444, 366] on quentale-workspace at bounding box center [565, 265] width 1130 height 530
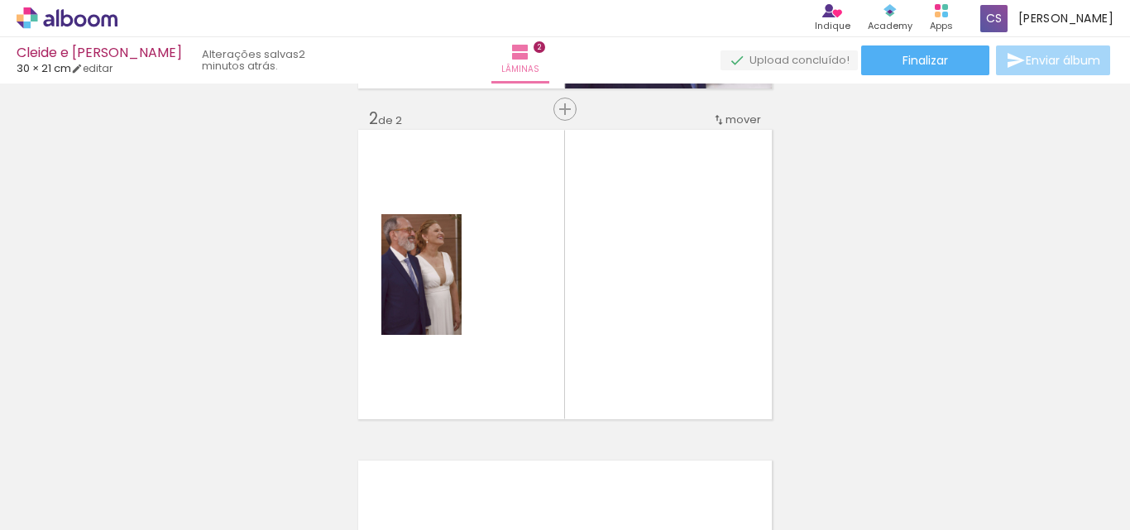
scroll to position [352, 0]
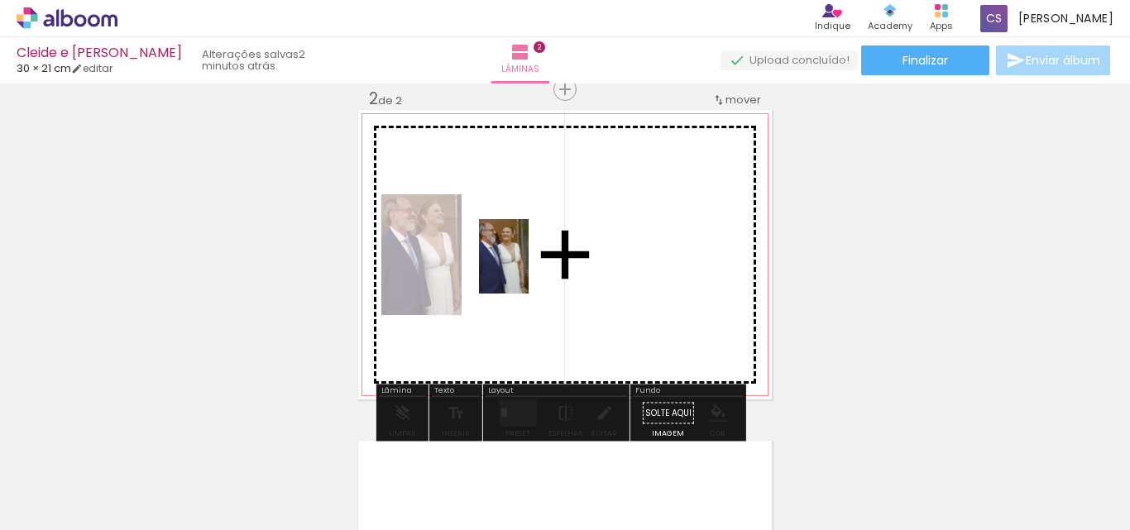
drag, startPoint x: 263, startPoint y: 500, endPoint x: 529, endPoint y: 267, distance: 352.9
click at [529, 267] on quentale-workspace at bounding box center [565, 265] width 1130 height 530
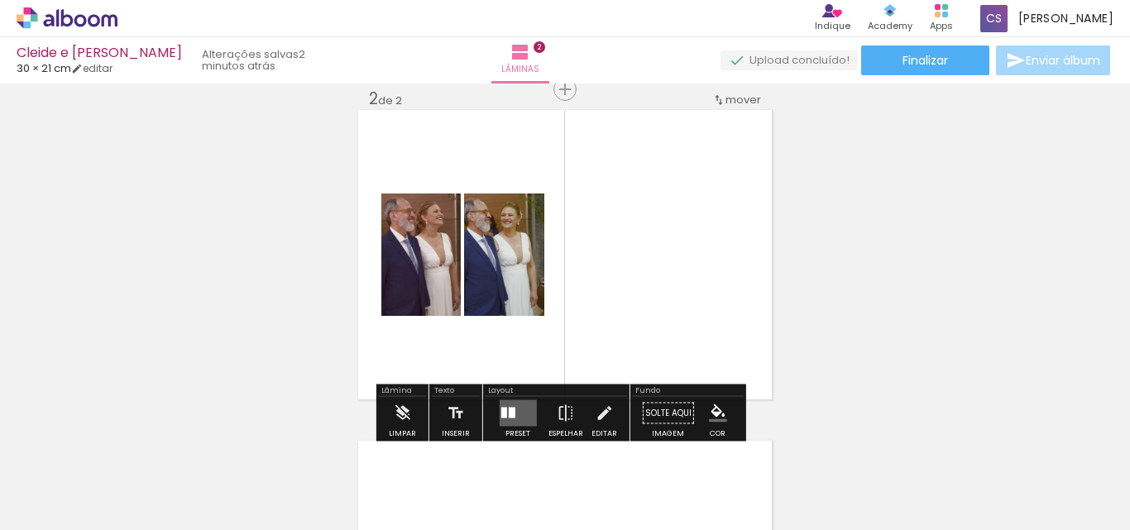
click at [66, 510] on span "Adicionar Fotos" at bounding box center [59, 508] width 50 height 18
click at [0, 0] on input "file" at bounding box center [0, 0] width 0 height 0
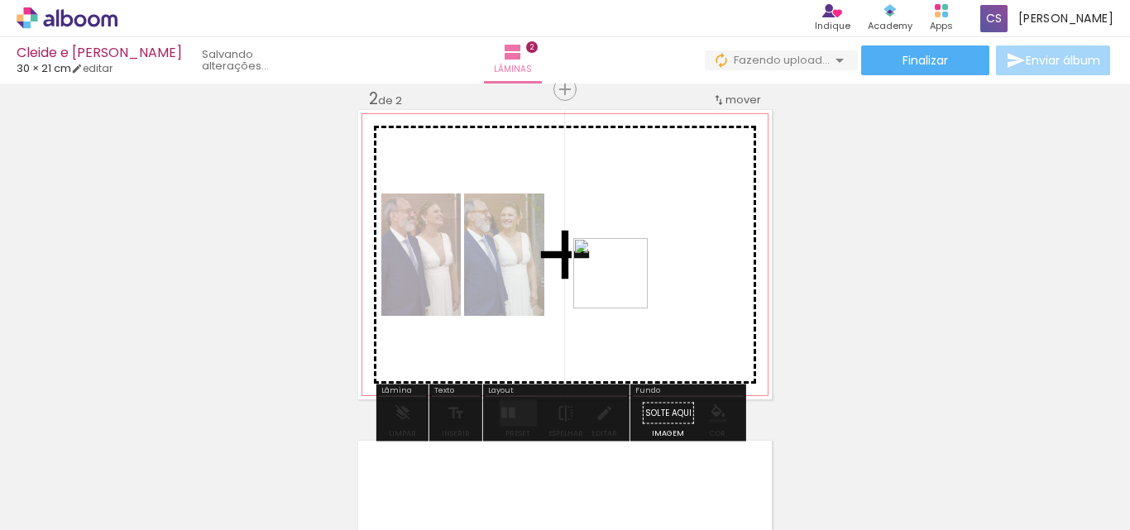
drag, startPoint x: 640, startPoint y: 488, endPoint x: 623, endPoint y: 286, distance: 202.6
click at [623, 286] on quentale-workspace at bounding box center [565, 265] width 1130 height 530
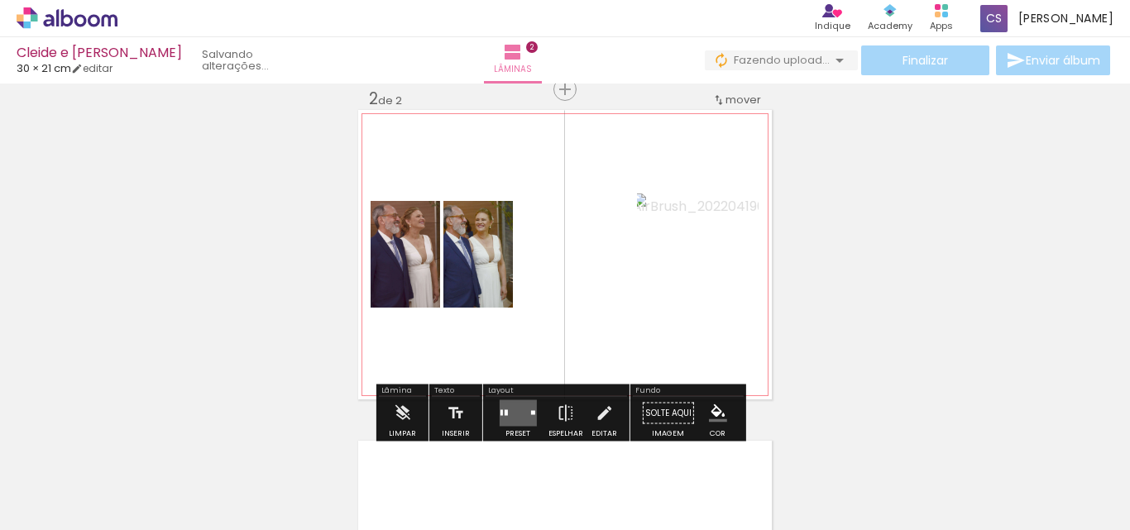
click at [659, 275] on quentale-photo at bounding box center [698, 255] width 122 height 122
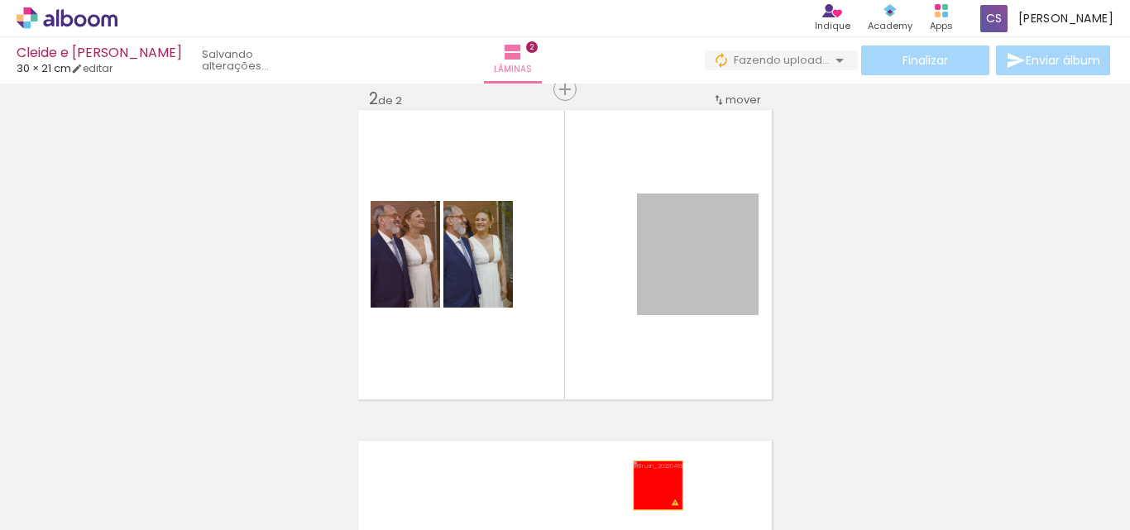
drag, startPoint x: 659, startPoint y: 275, endPoint x: 652, endPoint y: 486, distance: 211.1
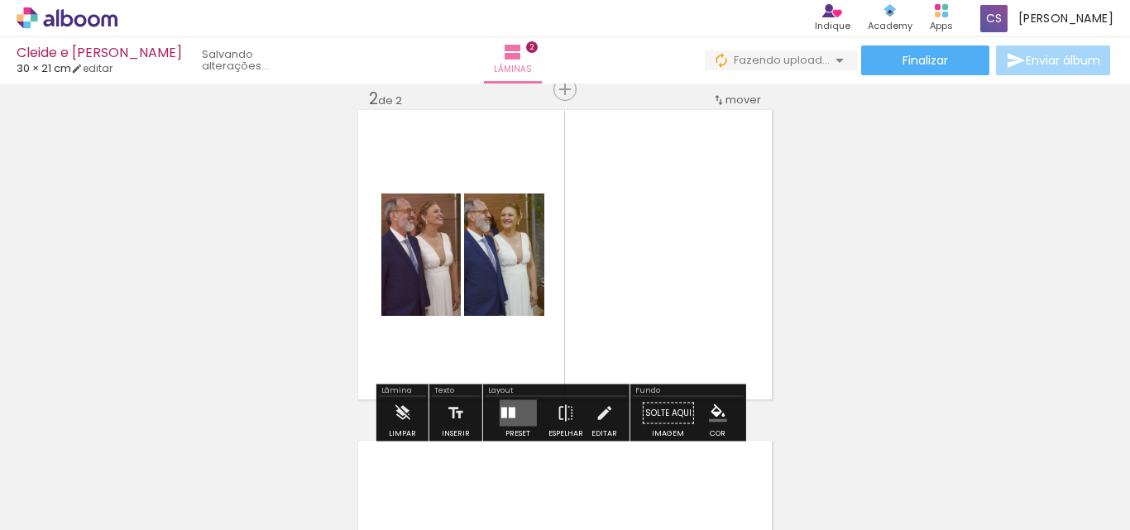
click at [44, 510] on span "Adicionar Fotos" at bounding box center [59, 508] width 50 height 18
click at [0, 0] on input "file" at bounding box center [0, 0] width 0 height 0
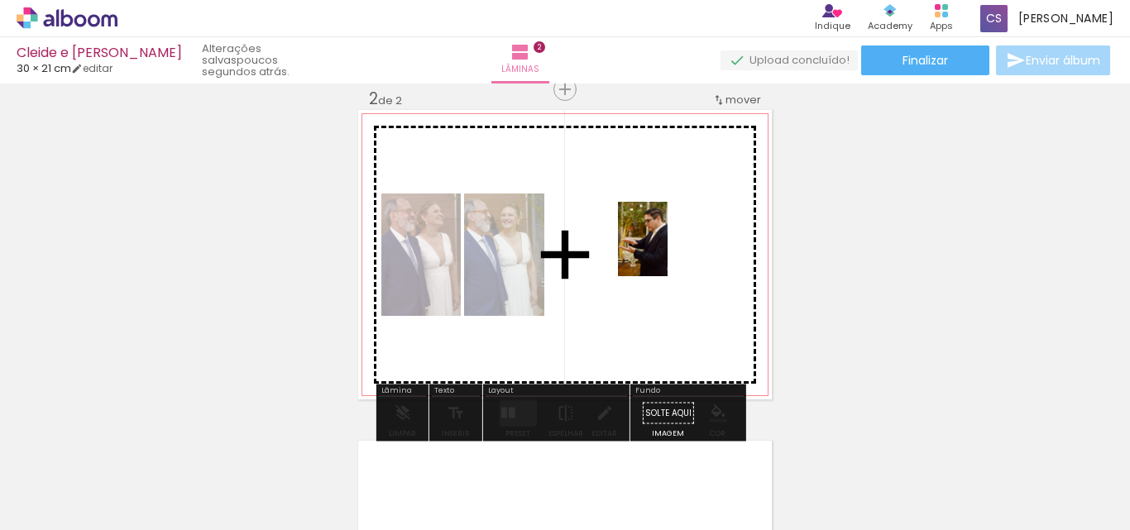
drag, startPoint x: 676, startPoint y: 331, endPoint x: 668, endPoint y: 252, distance: 78.9
click at [668, 252] on quentale-workspace at bounding box center [565, 265] width 1130 height 530
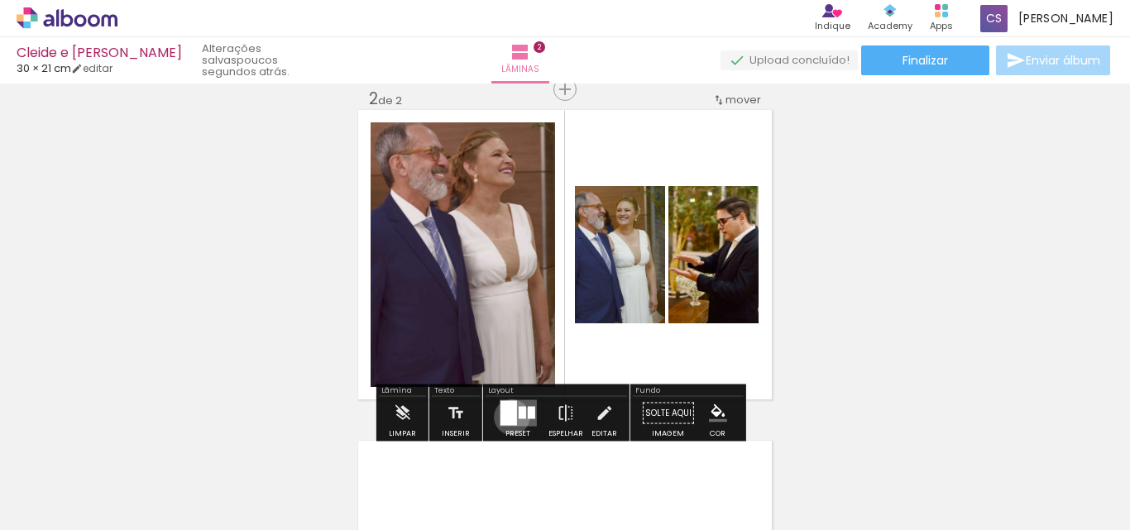
click at [508, 417] on div at bounding box center [508, 413] width 17 height 25
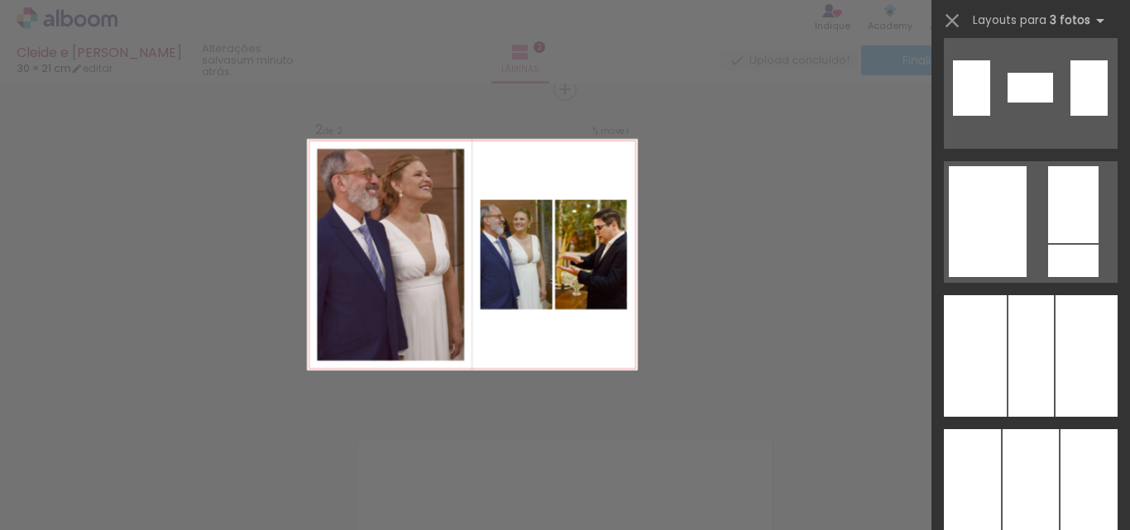
scroll to position [8891, 0]
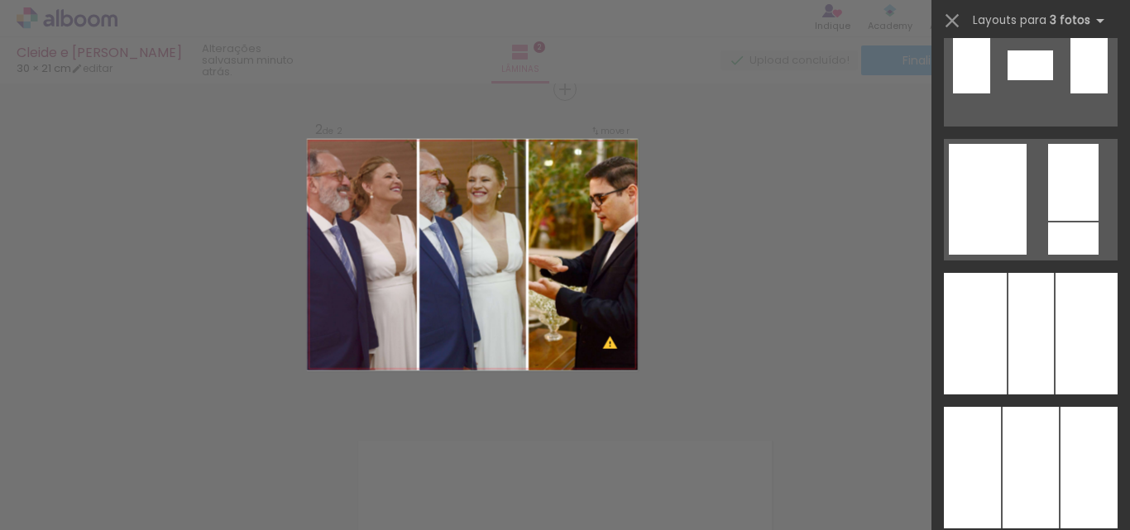
click at [136, 470] on iron-horizontal-list at bounding box center [119, 478] width 33 height 103
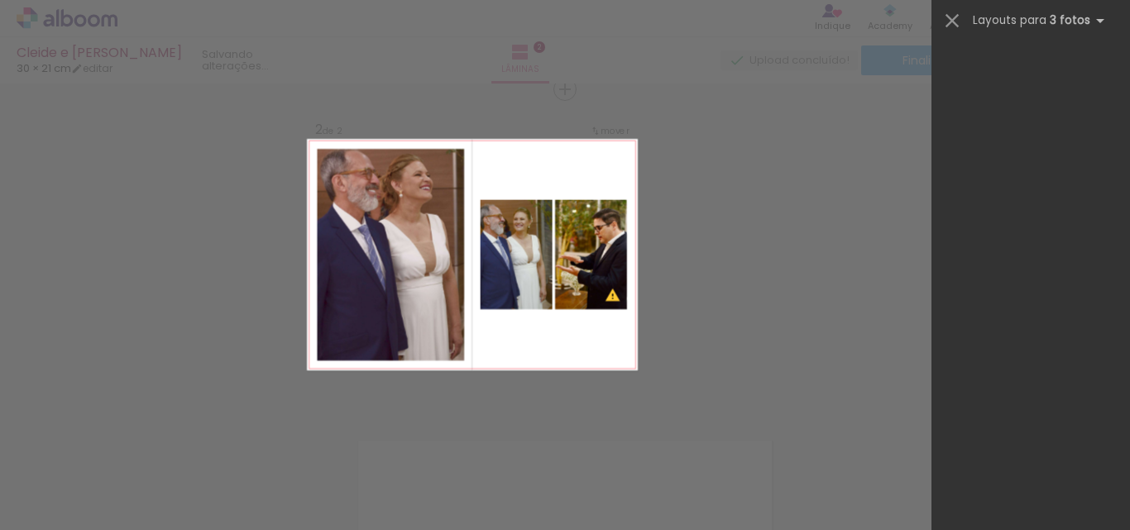
scroll to position [0, 0]
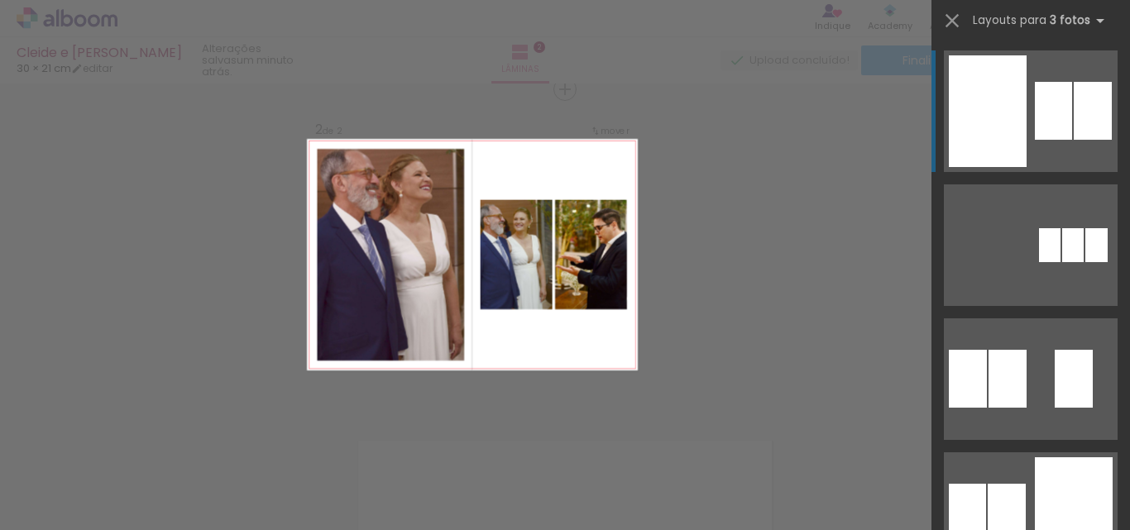
click at [596, 266] on quentale-photo at bounding box center [591, 255] width 72 height 110
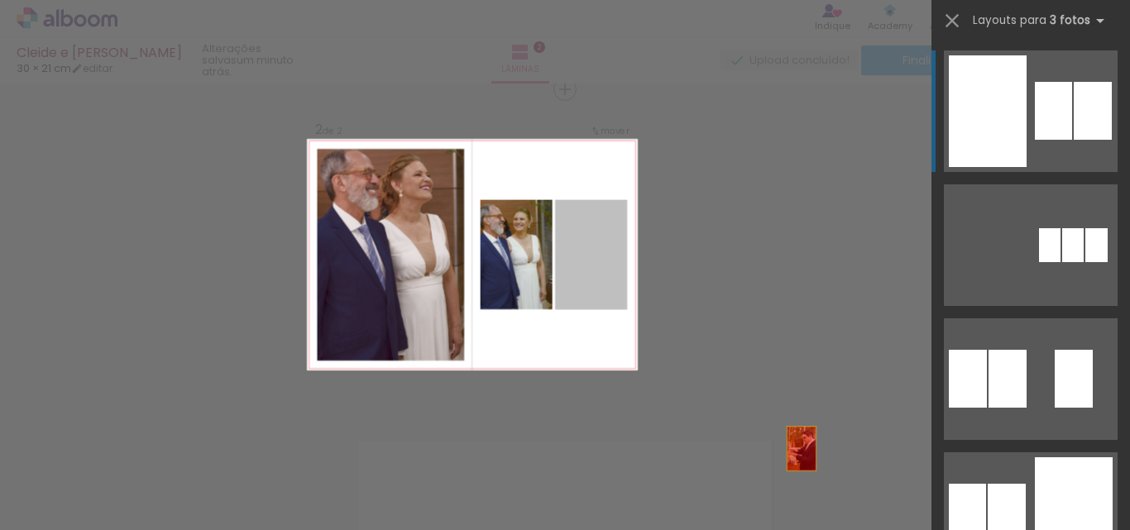
drag, startPoint x: 596, startPoint y: 266, endPoint x: 848, endPoint y: 497, distance: 342.0
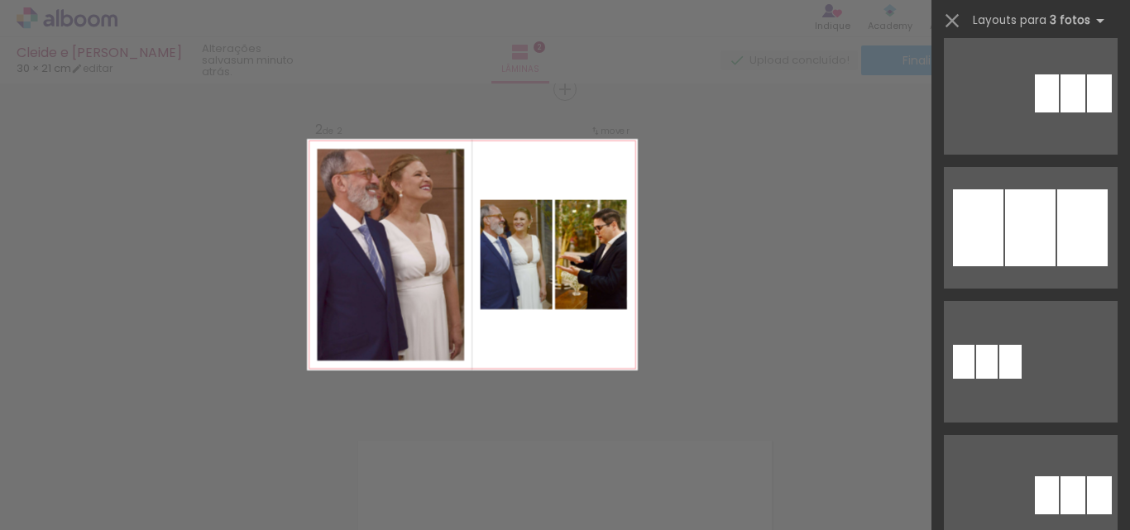
scroll to position [989, 0]
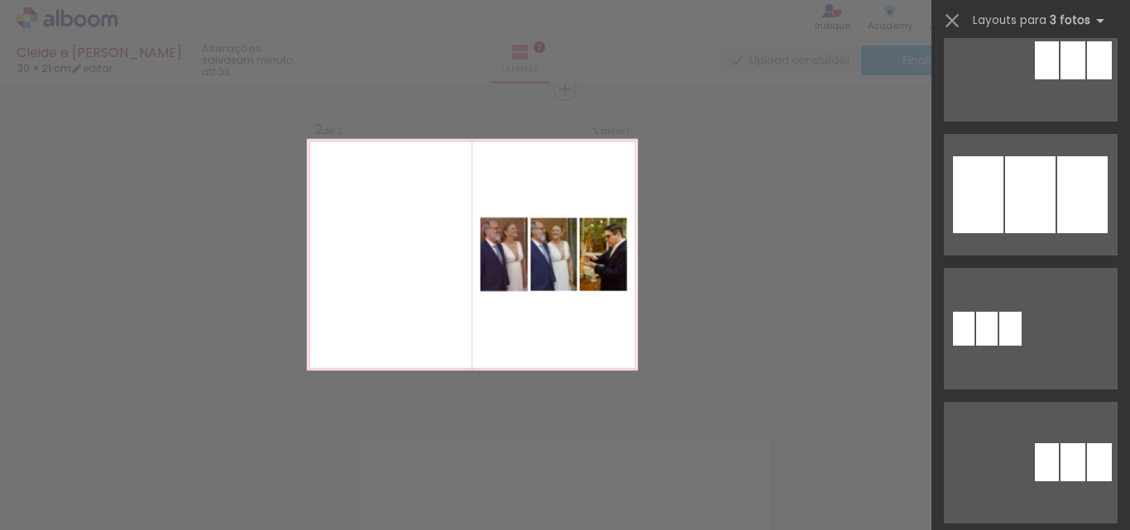
click at [607, 269] on quentale-photo at bounding box center [604, 255] width 48 height 74
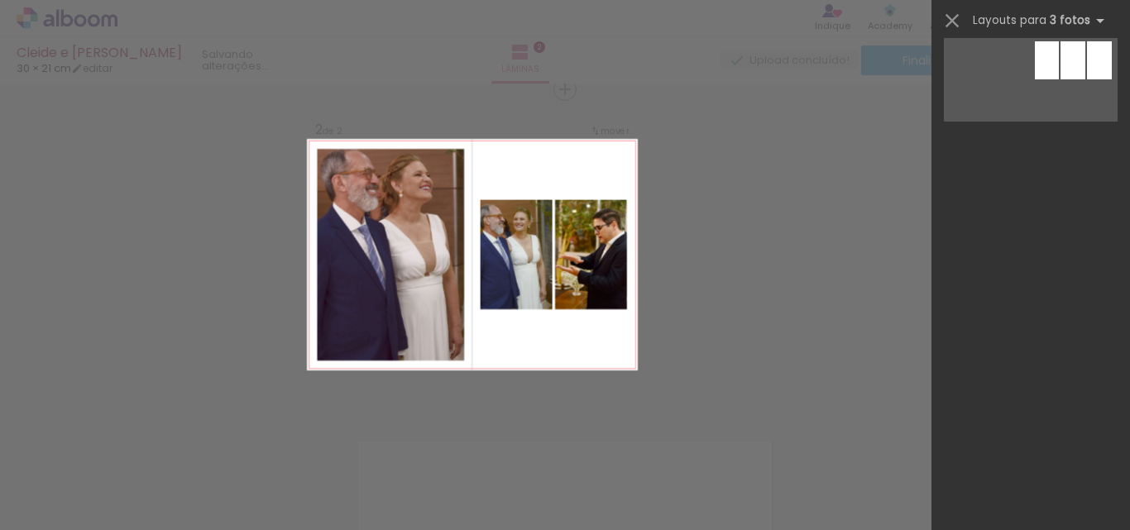
scroll to position [0, 0]
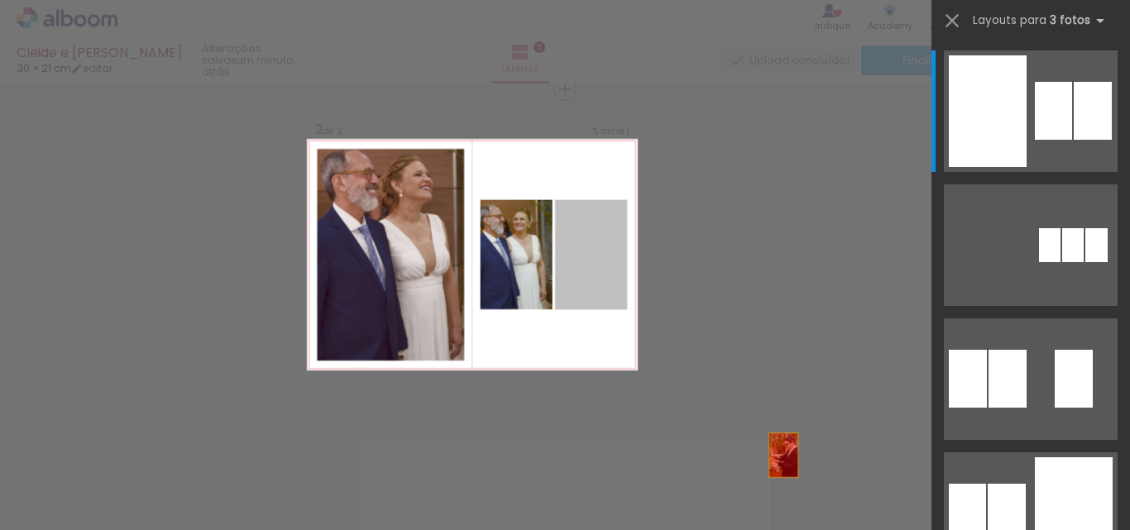
drag, startPoint x: 607, startPoint y: 269, endPoint x: 826, endPoint y: 506, distance: 322.6
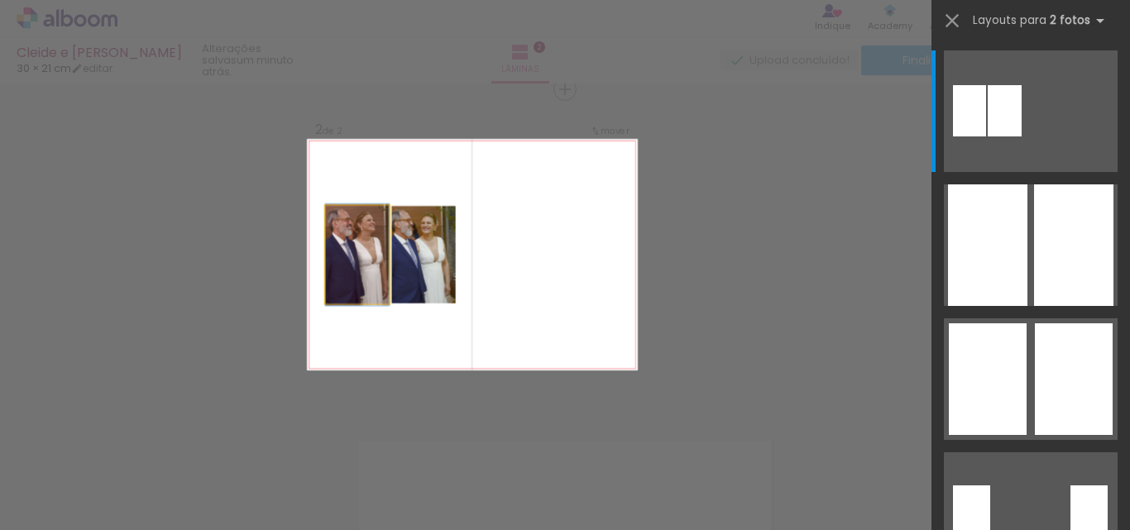
click at [359, 245] on quentale-photo at bounding box center [357, 255] width 64 height 98
click at [433, 248] on quentale-photo at bounding box center [423, 255] width 65 height 98
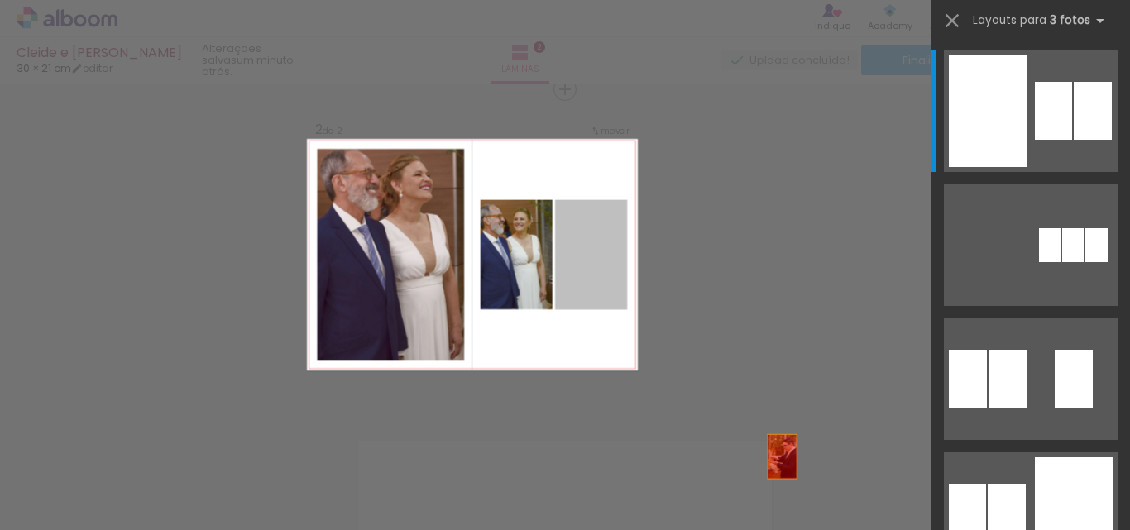
drag, startPoint x: 611, startPoint y: 235, endPoint x: 824, endPoint y: 508, distance: 346.5
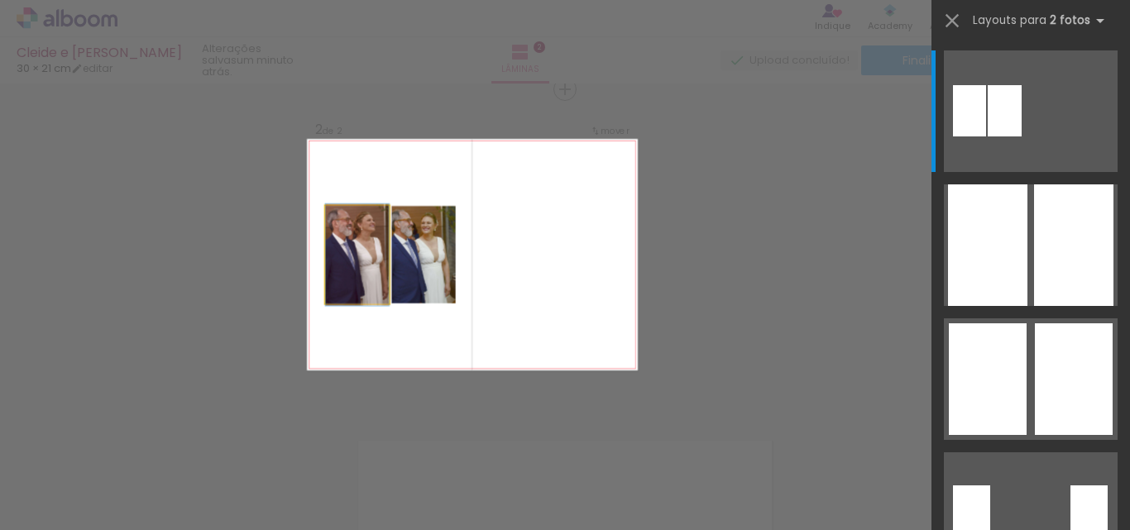
click at [361, 241] on quentale-photo at bounding box center [357, 255] width 64 height 98
click at [405, 249] on quentale-photo at bounding box center [423, 255] width 65 height 98
click at [479, 326] on quentale-layouter at bounding box center [472, 255] width 331 height 232
click at [471, 393] on div "Confirmar Cancelar" at bounding box center [565, 247] width 1130 height 1032
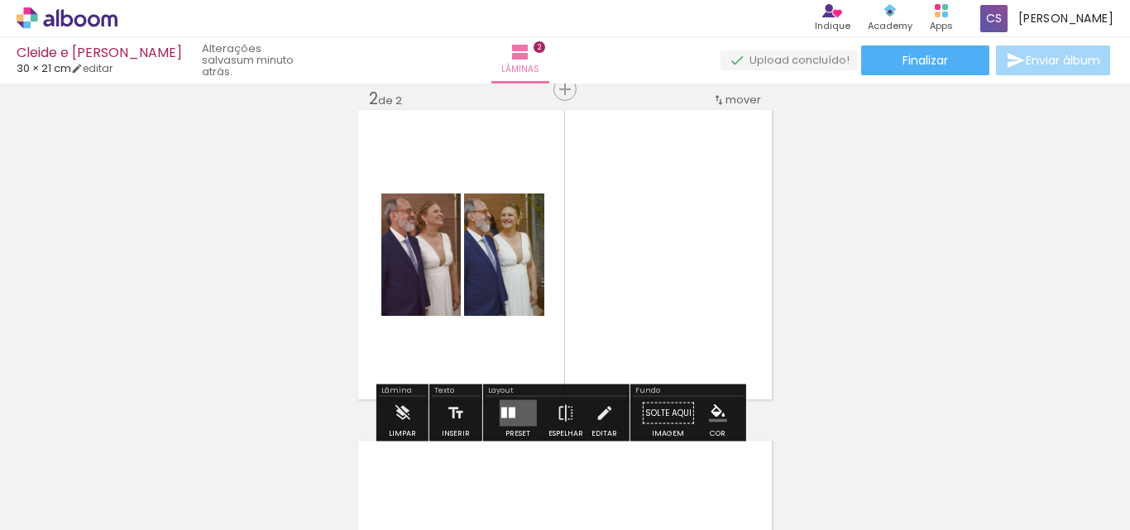
click at [471, 393] on div "Texto" at bounding box center [456, 392] width 48 height 10
click at [526, 417] on quentale-layouter at bounding box center [517, 413] width 37 height 26
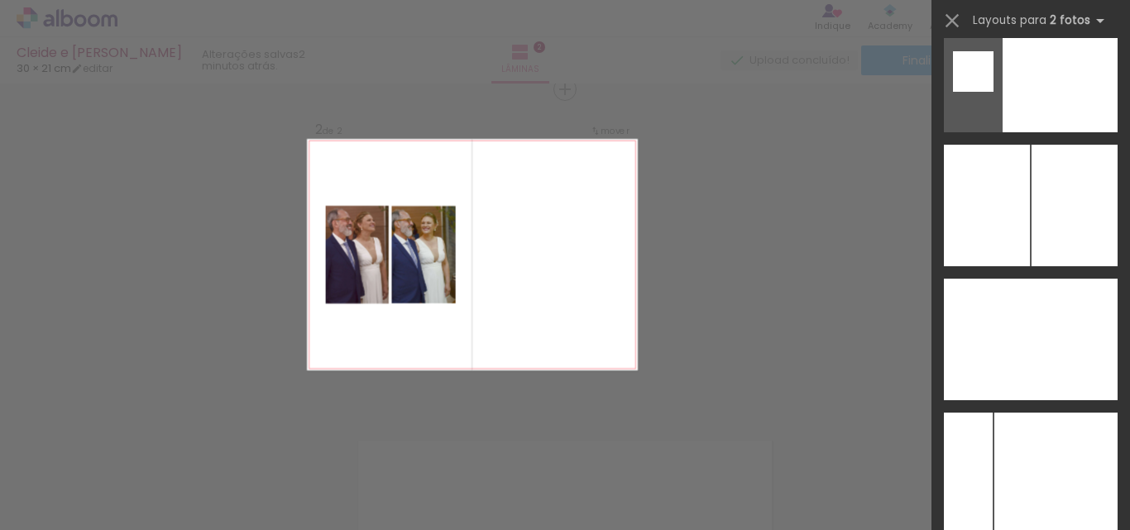
scroll to position [7053, 0]
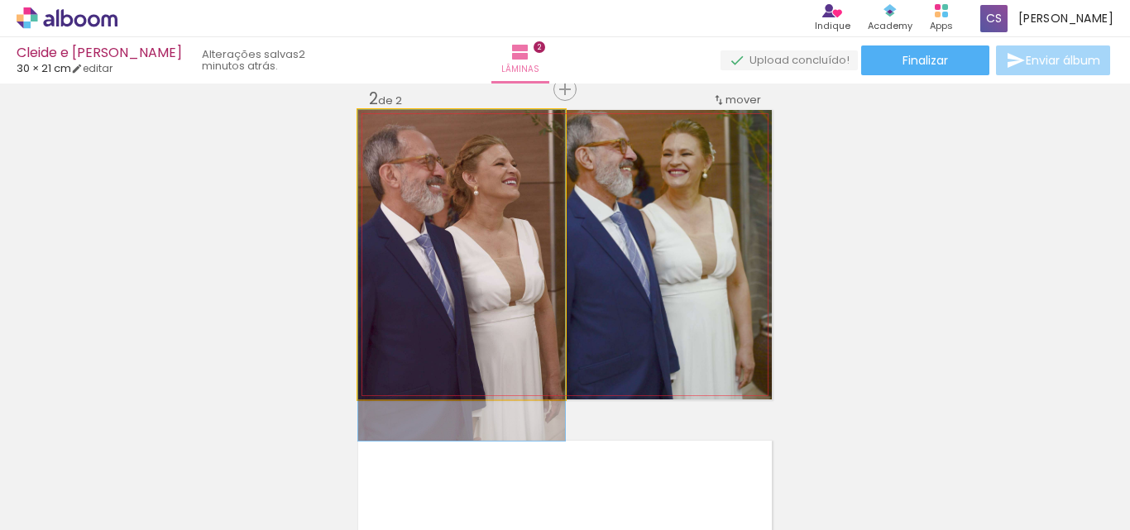
drag, startPoint x: 505, startPoint y: 221, endPoint x: 522, endPoint y: 253, distance: 36.6
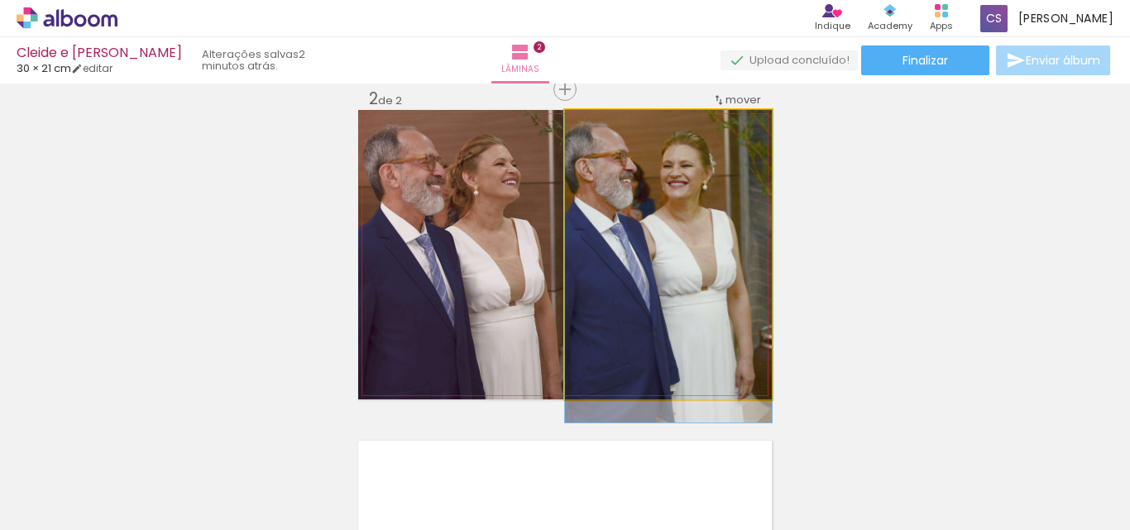
drag, startPoint x: 671, startPoint y: 251, endPoint x: 683, endPoint y: 267, distance: 20.7
drag, startPoint x: 673, startPoint y: 282, endPoint x: 715, endPoint y: 282, distance: 42.2
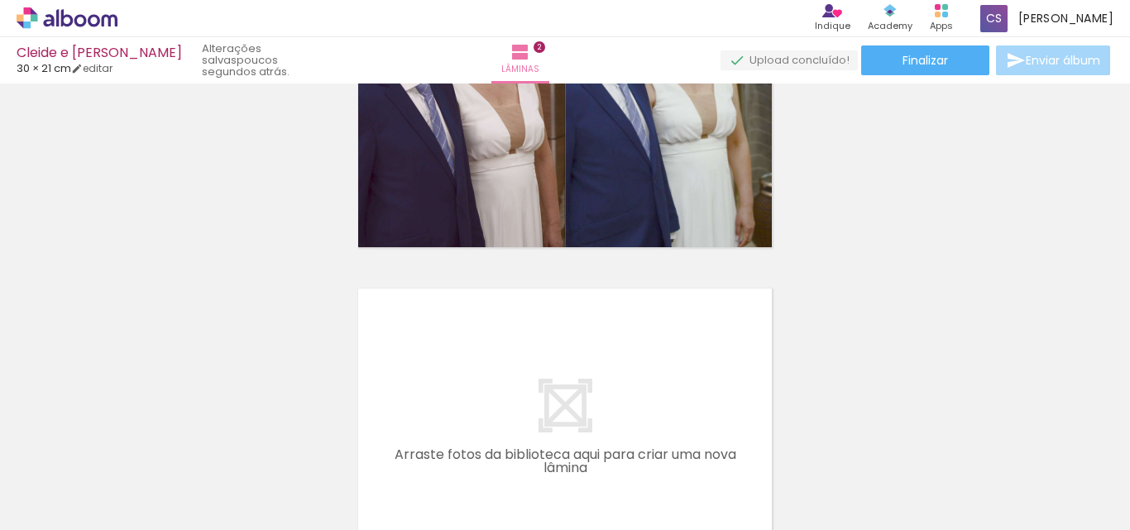
scroll to position [511, 0]
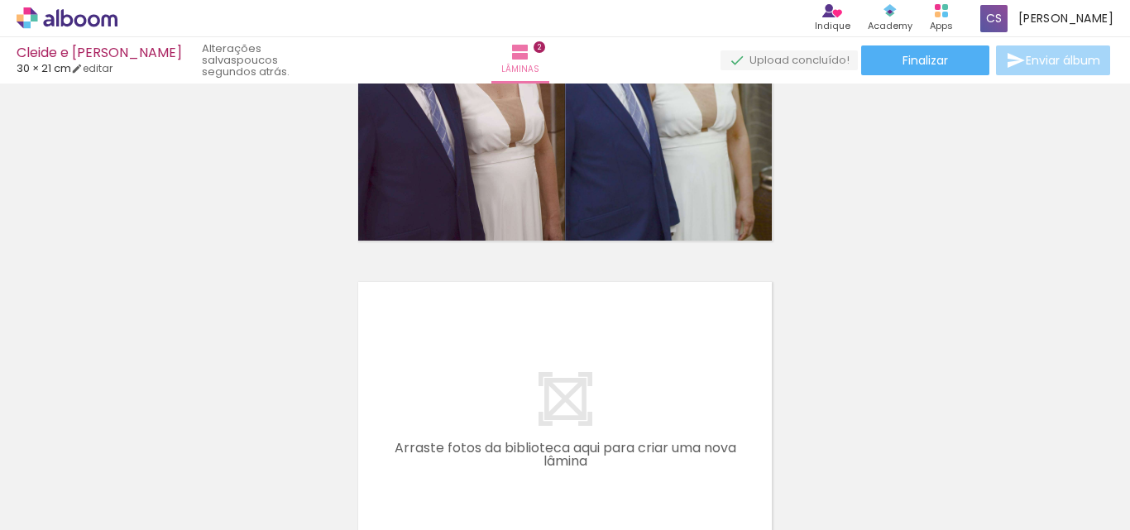
click at [434, 421] on quentale-layouter at bounding box center [565, 427] width 414 height 290
click at [34, 510] on iron-icon at bounding box center [24, 508] width 20 height 20
click at [0, 0] on input "file" at bounding box center [0, 0] width 0 height 0
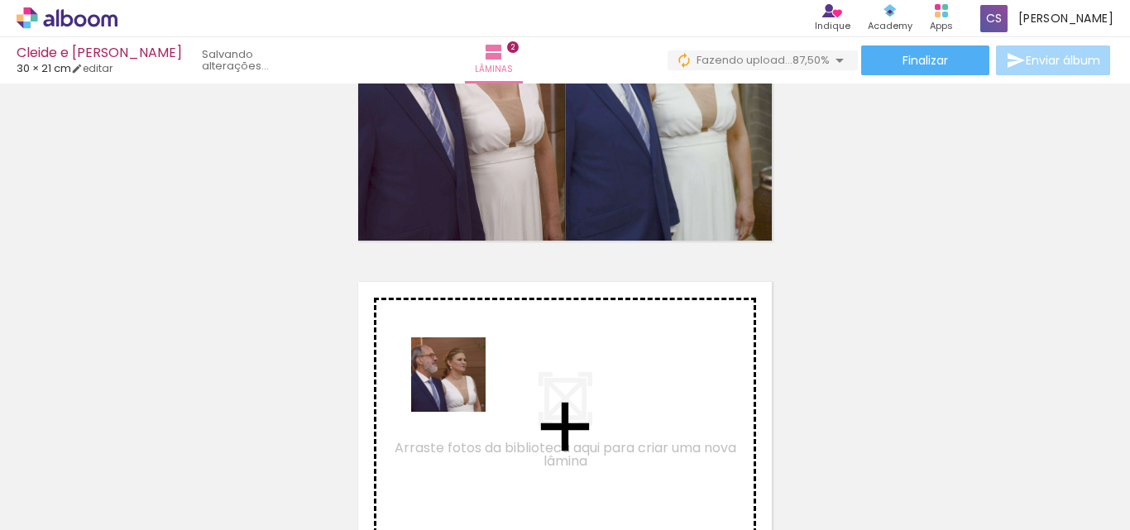
drag, startPoint x: 836, startPoint y: 475, endPoint x: 461, endPoint y: 387, distance: 384.9
click at [461, 387] on quentale-workspace at bounding box center [565, 265] width 1130 height 530
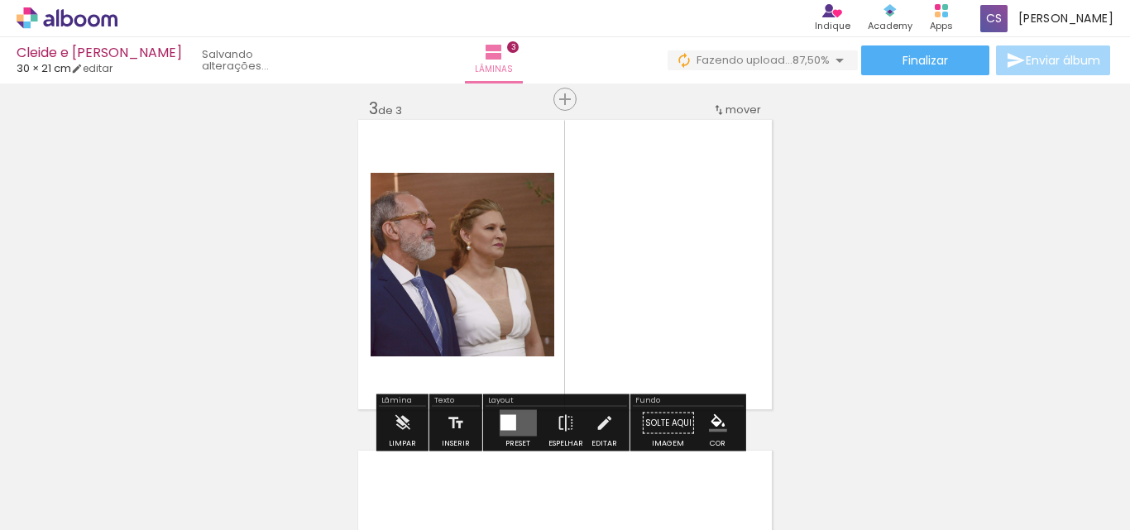
scroll to position [683, 0]
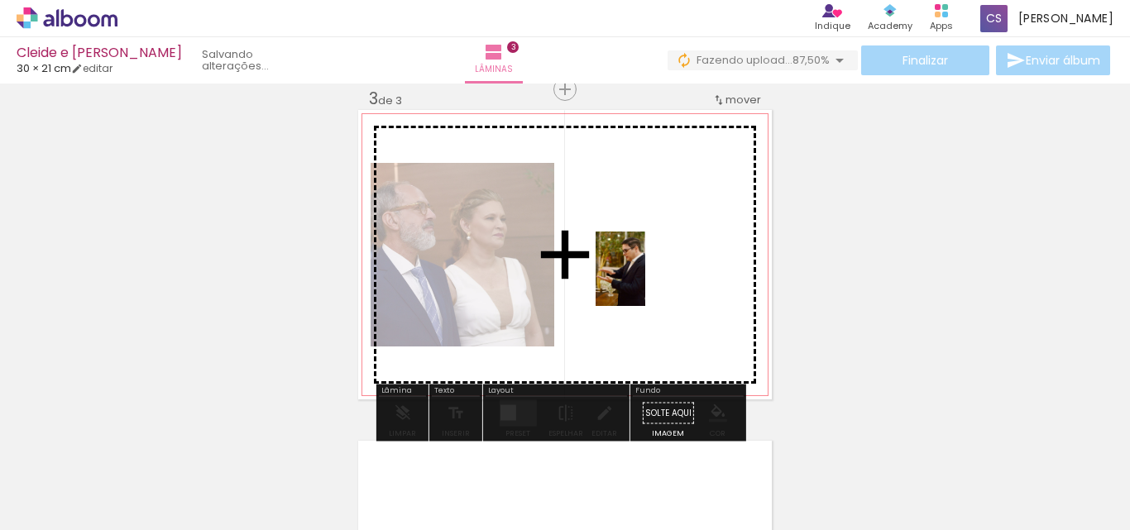
drag, startPoint x: 735, startPoint y: 491, endPoint x: 645, endPoint y: 281, distance: 227.9
click at [645, 281] on quentale-workspace at bounding box center [565, 265] width 1130 height 530
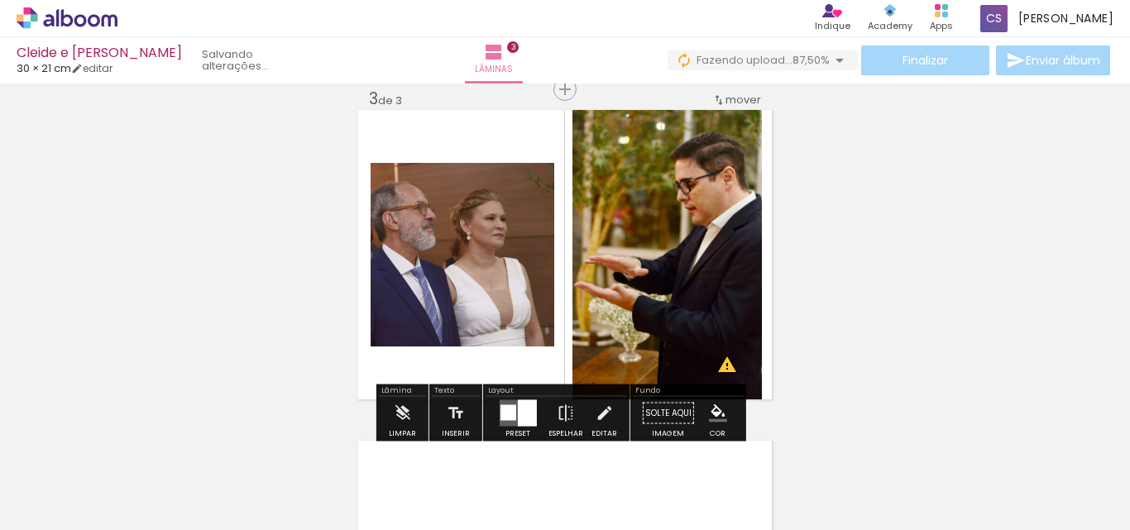
click at [530, 410] on div at bounding box center [526, 413] width 19 height 26
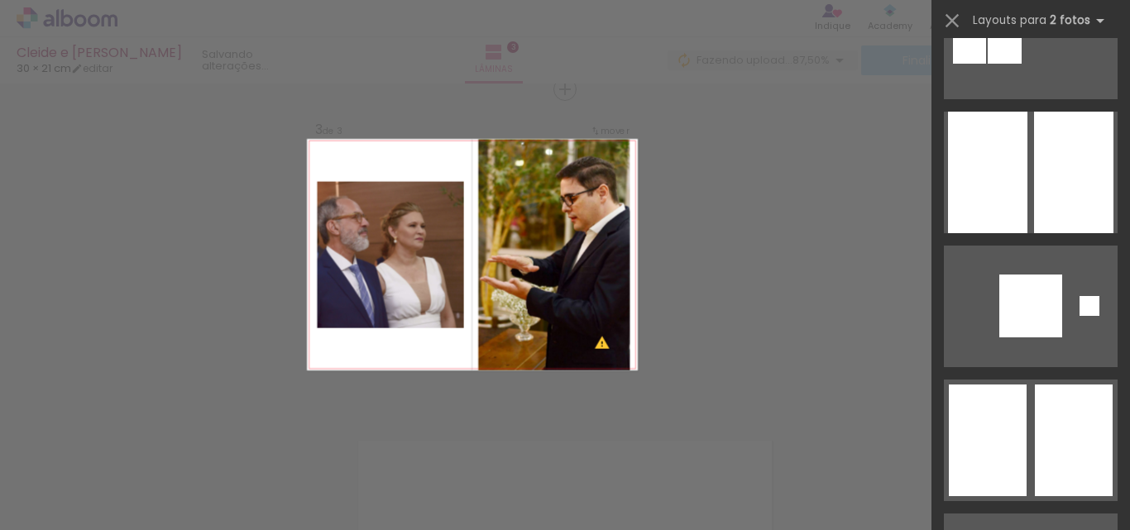
scroll to position [552, 0]
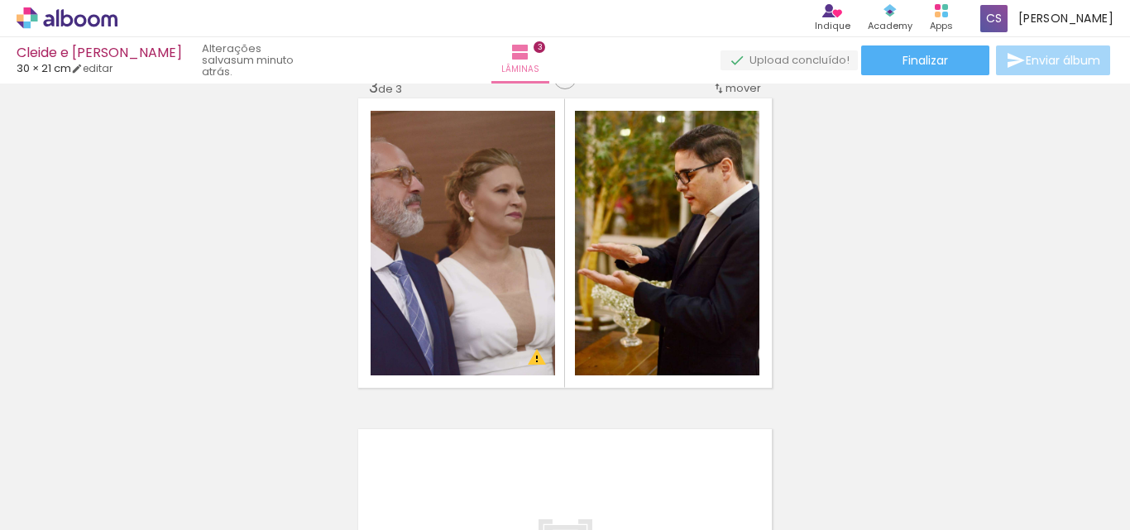
scroll to position [704, 0]
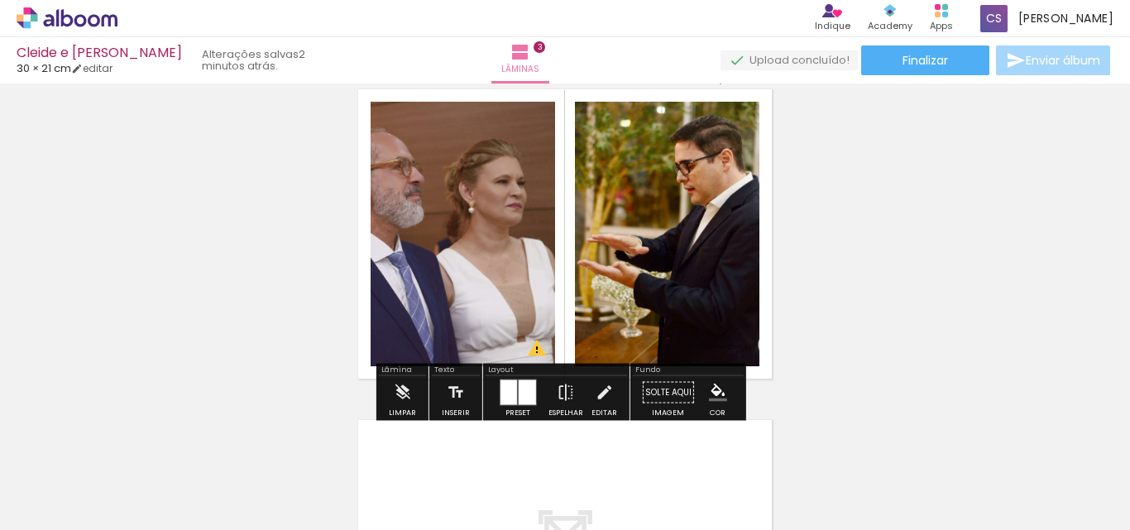
click at [505, 397] on div at bounding box center [508, 393] width 17 height 25
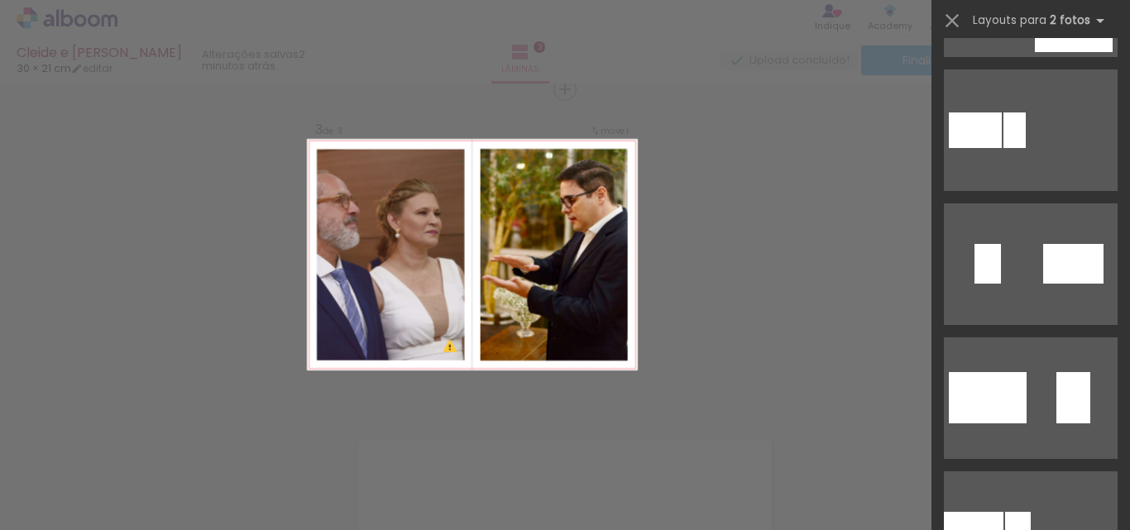
scroll to position [4212, 0]
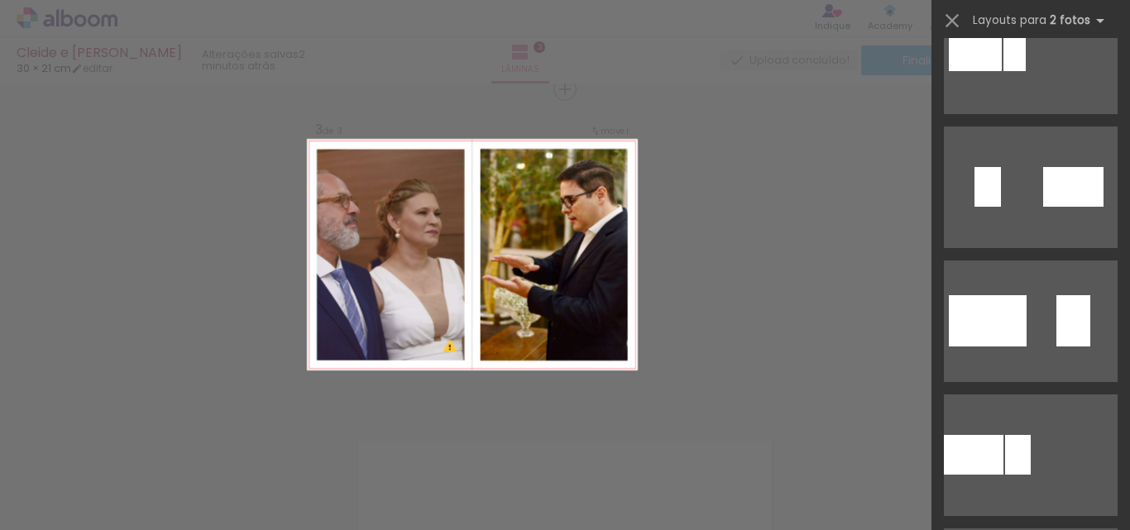
click at [393, 275] on quentale-photo at bounding box center [390, 255] width 147 height 212
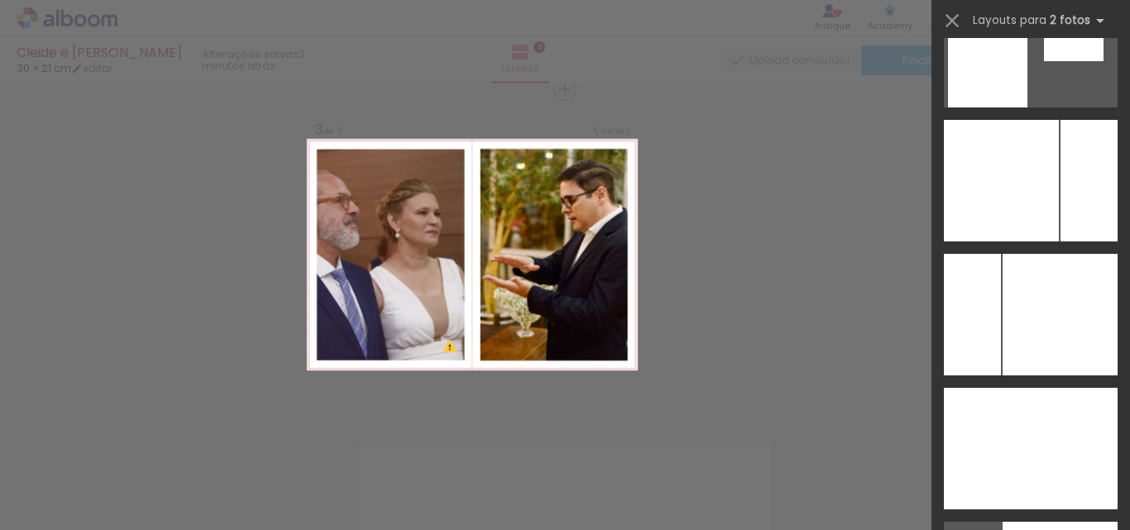
scroll to position [6473, 0]
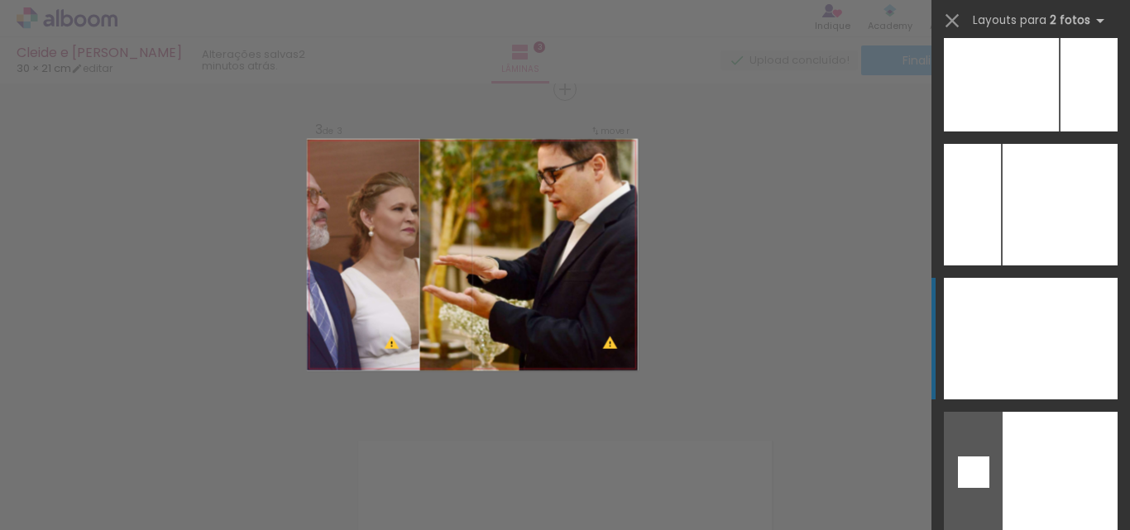
click at [1051, 412] on div at bounding box center [1060, 473] width 115 height 122
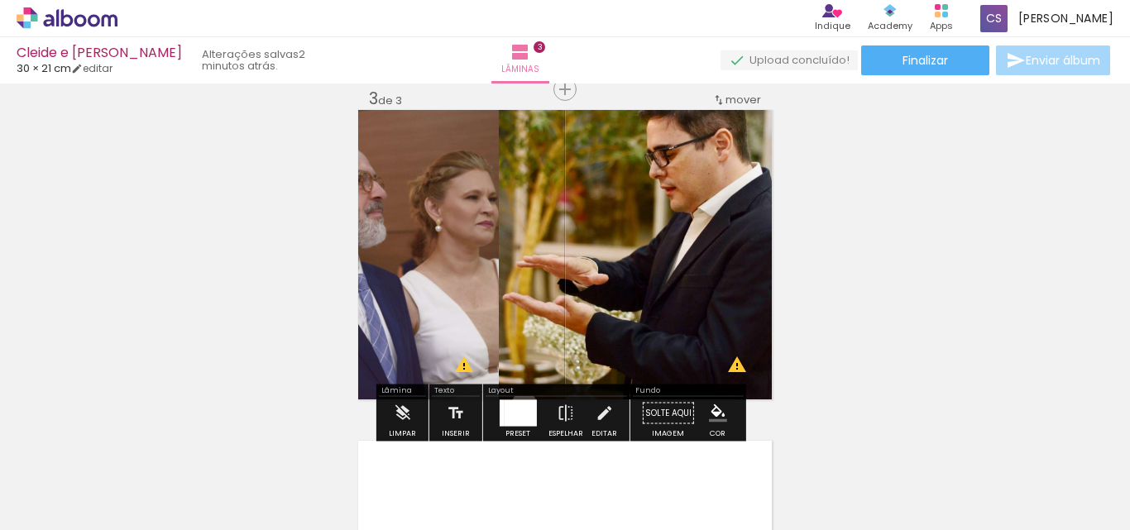
click at [520, 405] on div at bounding box center [520, 413] width 32 height 26
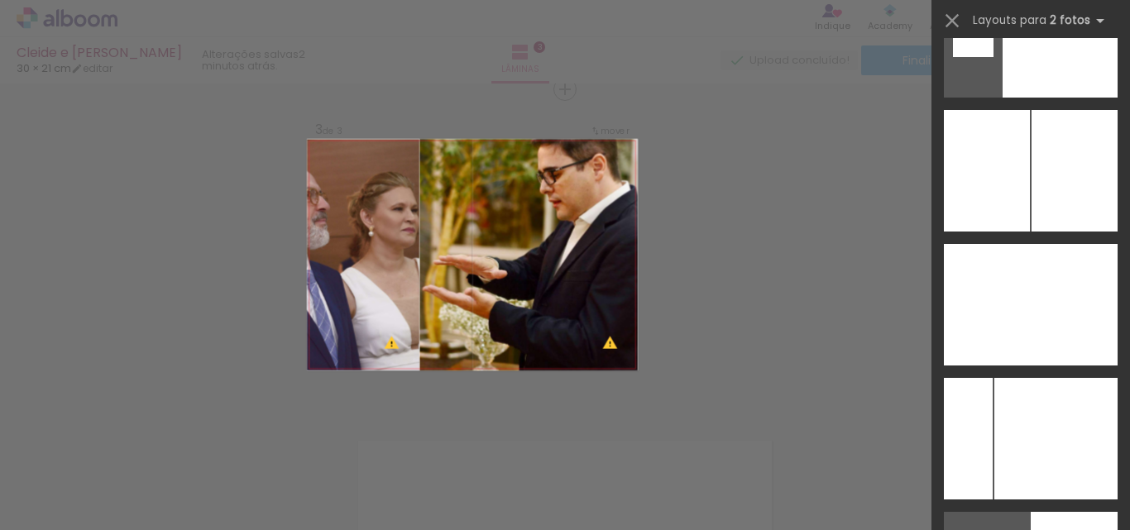
scroll to position [7087, 0]
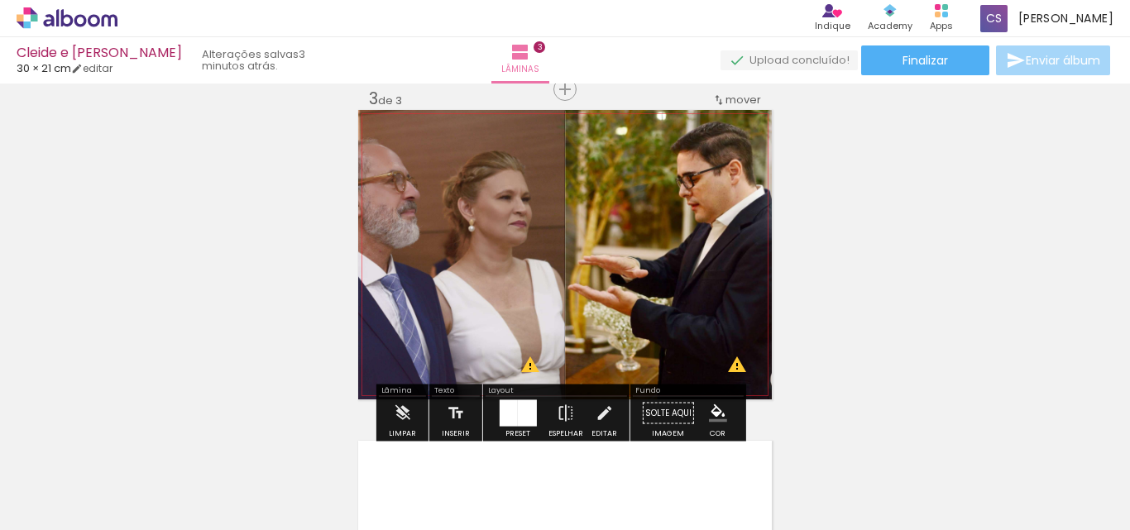
drag, startPoint x: 1061, startPoint y: 312, endPoint x: 472, endPoint y: 274, distance: 591.1
click at [472, 274] on div "Inserir lâmina 1 de 3 Inserir lâmina 2 de 3 Inserir lâmina 3 de 3 O Designbox p…" at bounding box center [565, 68] width 1130 height 1324
click at [520, 407] on div at bounding box center [526, 413] width 19 height 26
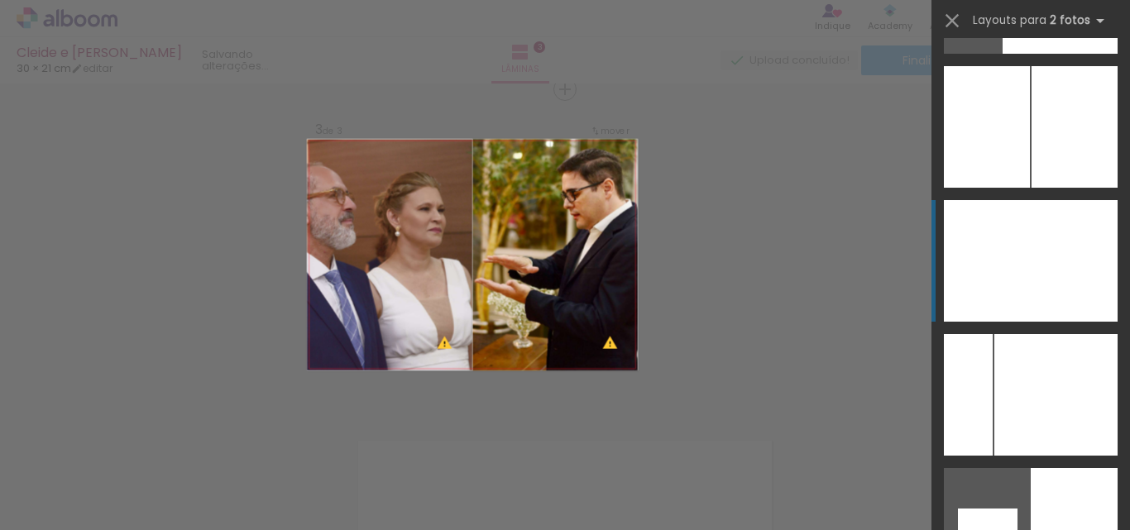
scroll to position [7237, 0]
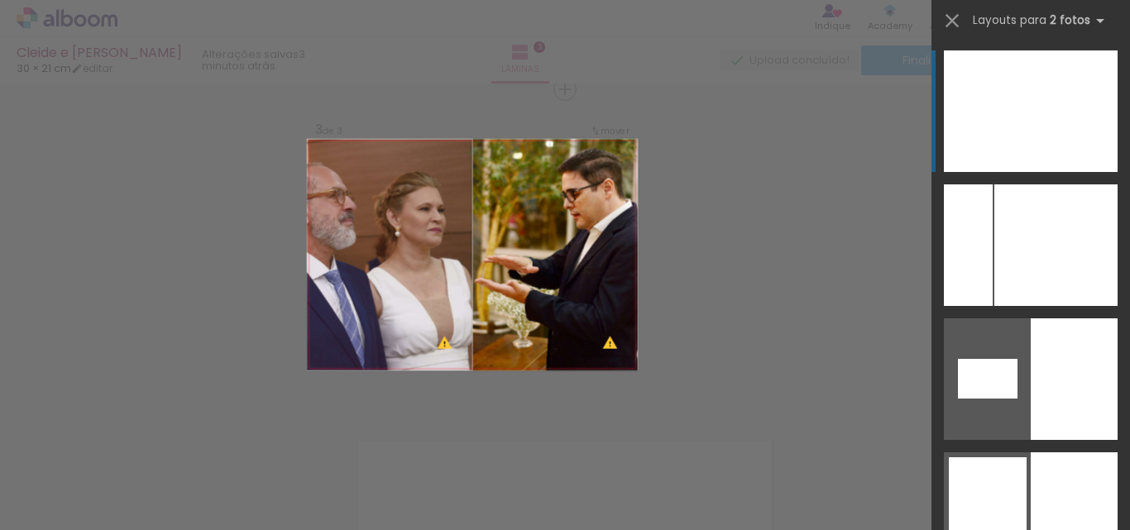
click at [520, 407] on div "Confirmar Cancelar" at bounding box center [565, 81] width 1130 height 1363
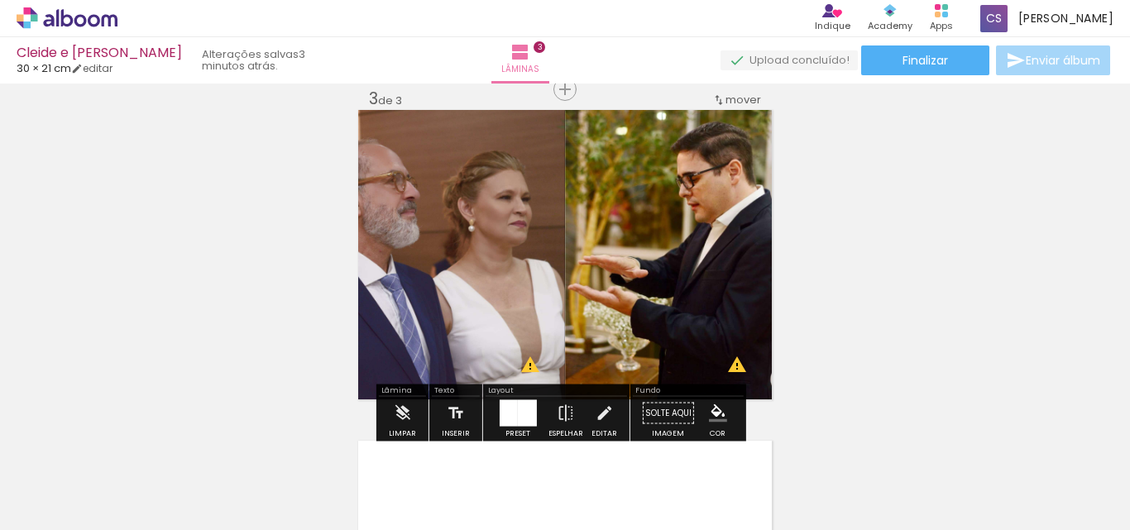
click at [520, 407] on div at bounding box center [526, 413] width 19 height 26
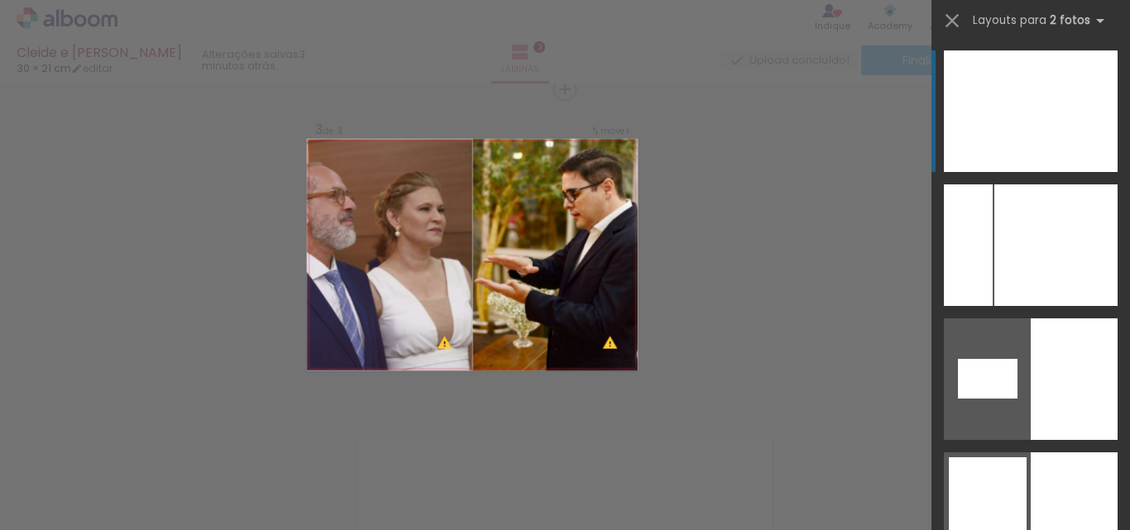
click at [520, 407] on div "Confirmar Cancelar" at bounding box center [565, 81] width 1130 height 1363
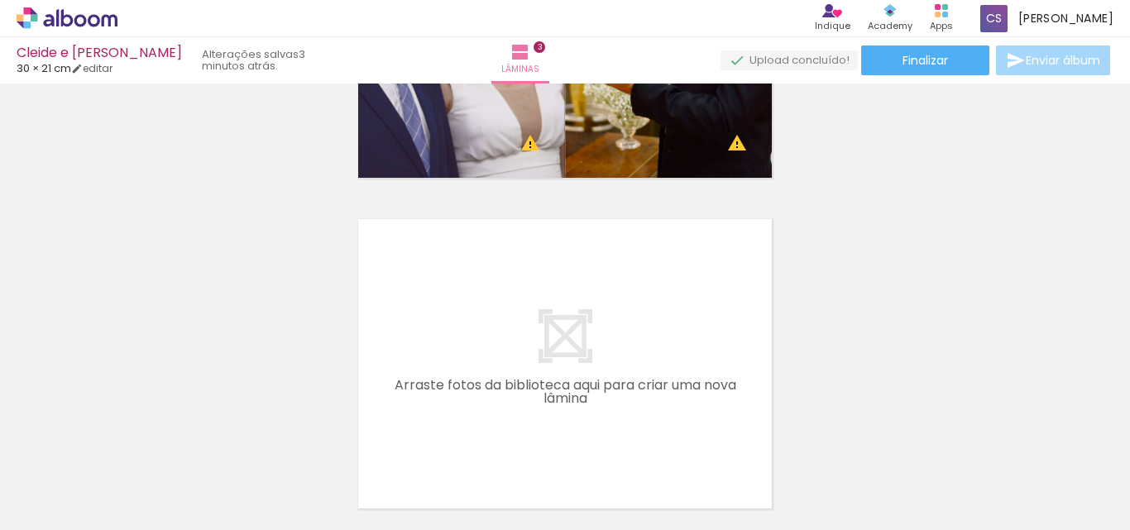
scroll to position [967, 0]
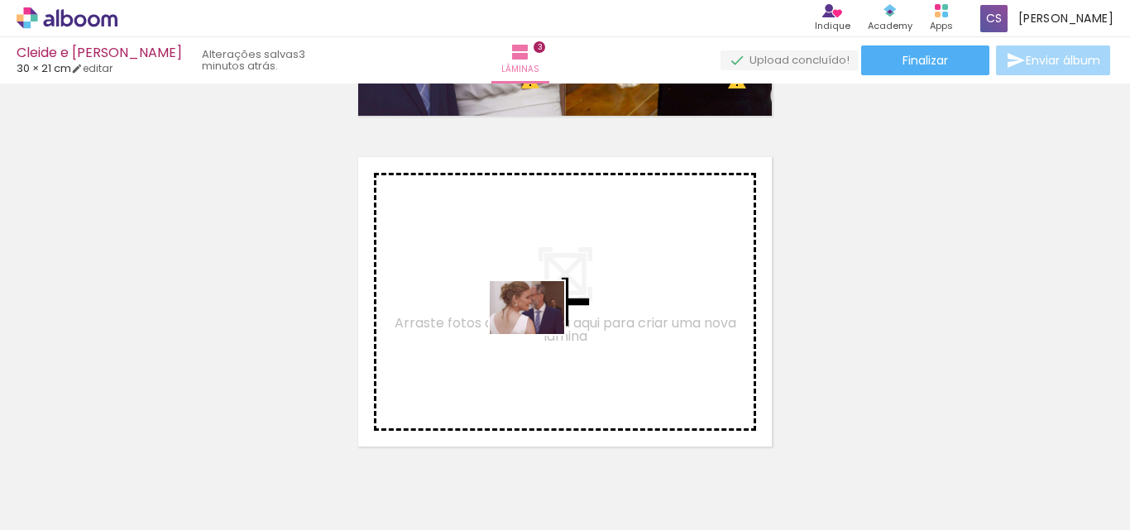
drag, startPoint x: 454, startPoint y: 491, endPoint x: 539, endPoint y: 331, distance: 181.7
click at [539, 331] on quentale-workspace at bounding box center [565, 265] width 1130 height 530
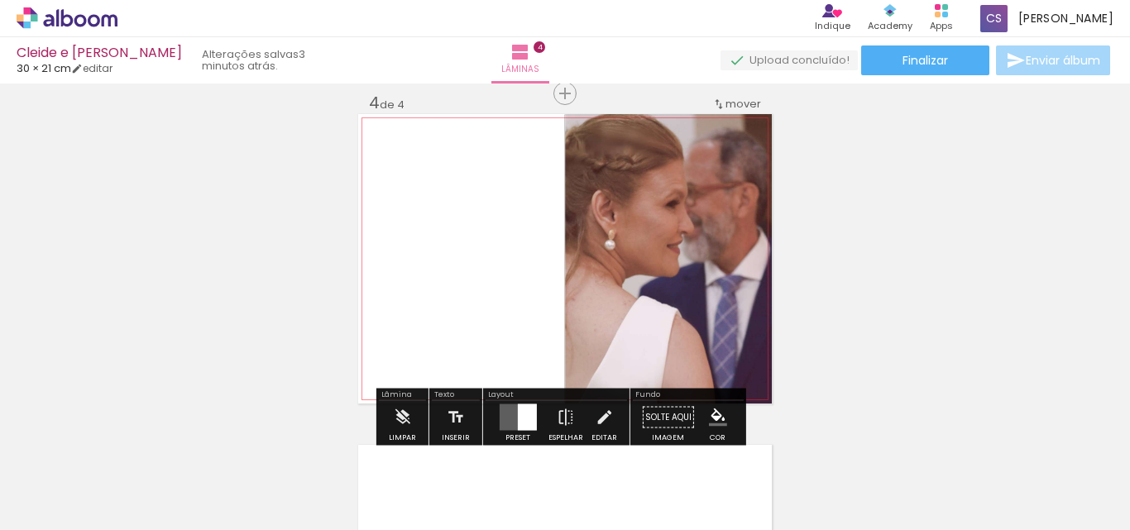
scroll to position [1014, 0]
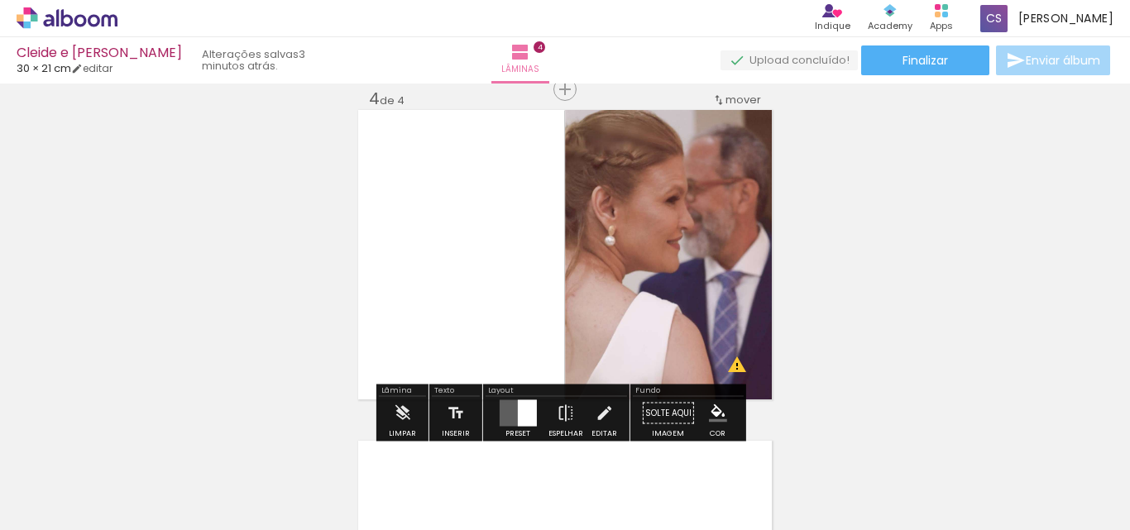
click at [518, 416] on div at bounding box center [526, 413] width 19 height 26
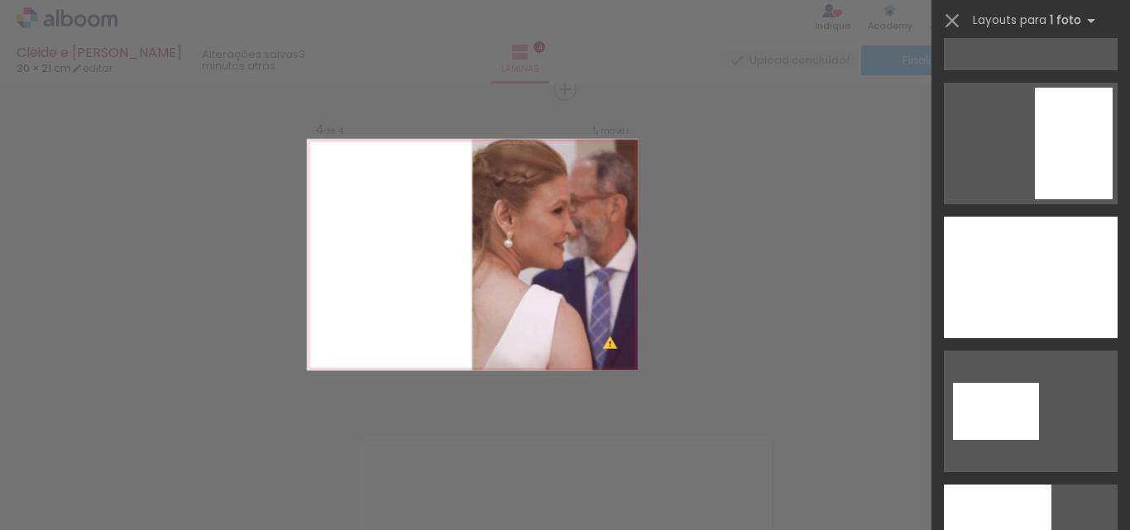
scroll to position [794, 0]
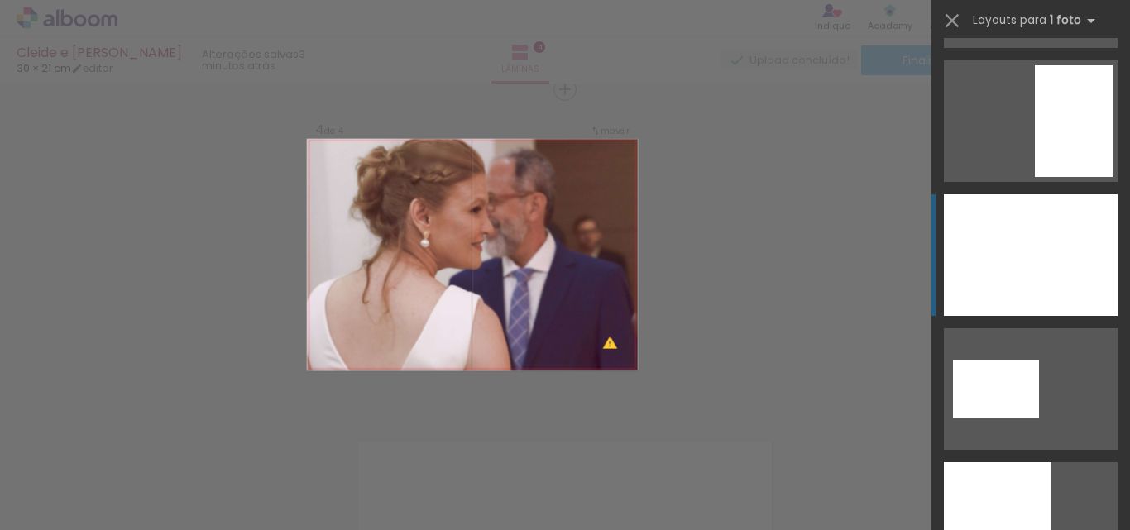
click at [1077, 240] on div at bounding box center [1031, 255] width 174 height 122
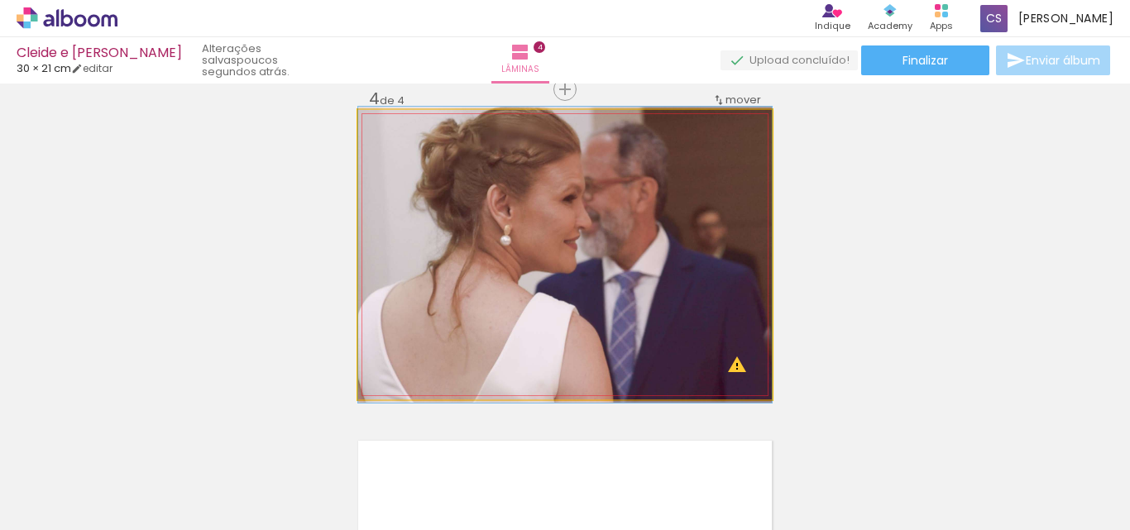
click at [608, 239] on quentale-photo at bounding box center [565, 255] width 414 height 290
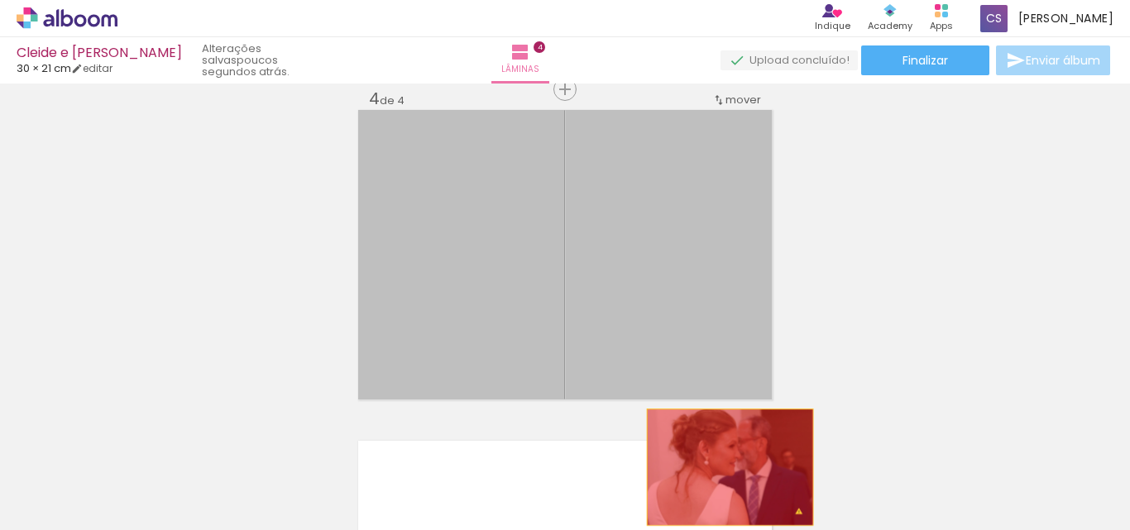
drag, startPoint x: 608, startPoint y: 239, endPoint x: 724, endPoint y: 467, distance: 256.0
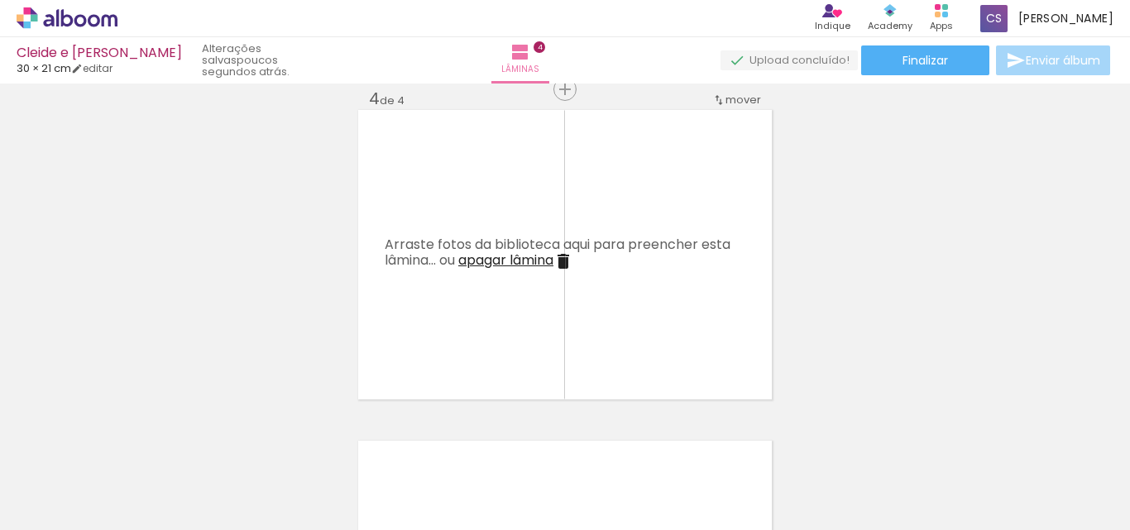
click at [138, 448] on iron-icon at bounding box center [129, 441] width 17 height 17
click at [51, 514] on span "Adicionar Fotos" at bounding box center [59, 508] width 50 height 18
click at [0, 0] on input "file" at bounding box center [0, 0] width 0 height 0
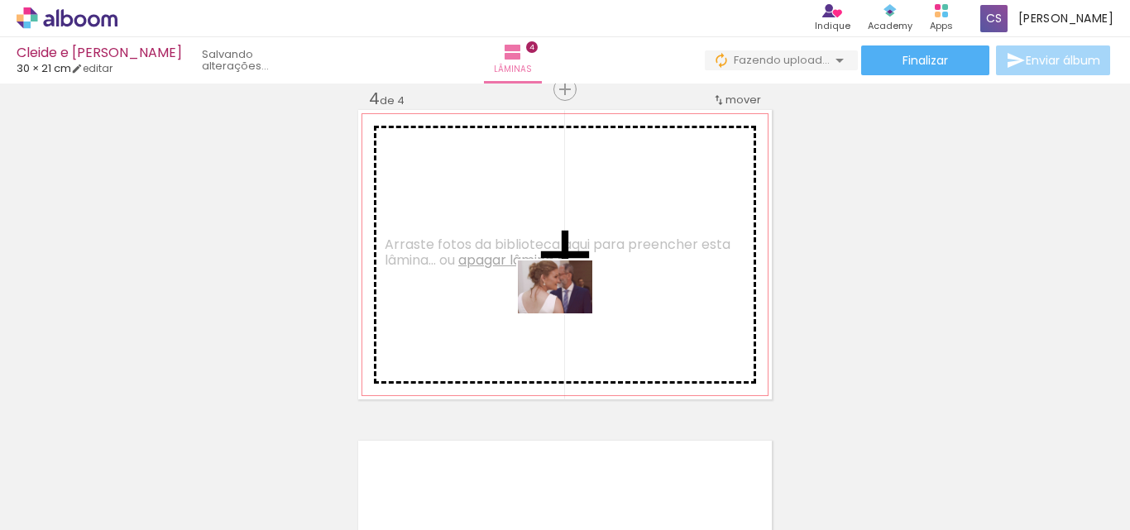
drag, startPoint x: 812, startPoint y: 493, endPoint x: 563, endPoint y: 304, distance: 312.4
click at [563, 304] on quentale-workspace at bounding box center [565, 265] width 1130 height 530
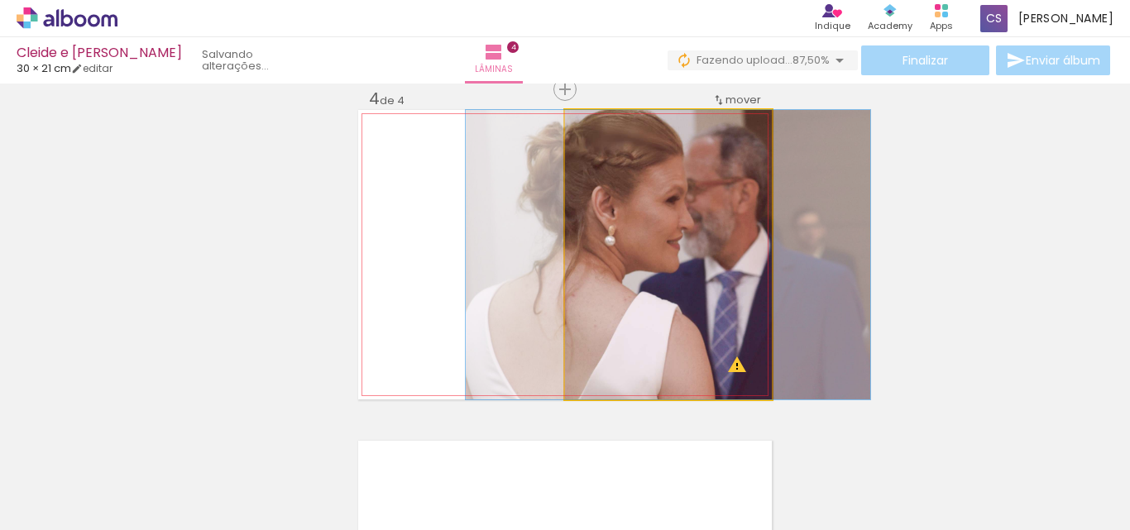
click at [692, 233] on quentale-photo at bounding box center [668, 255] width 207 height 290
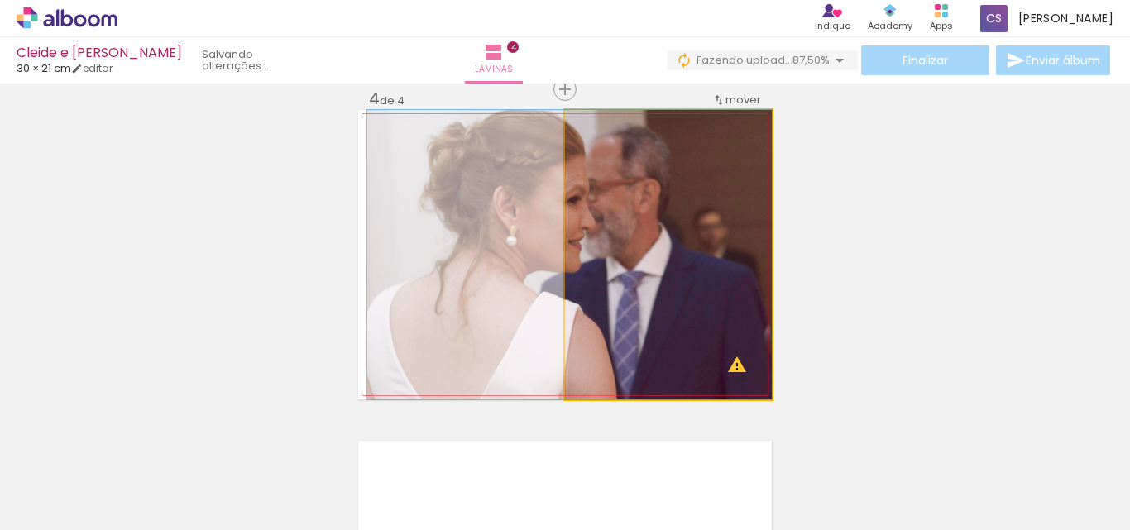
drag, startPoint x: 692, startPoint y: 233, endPoint x: 578, endPoint y: 242, distance: 114.5
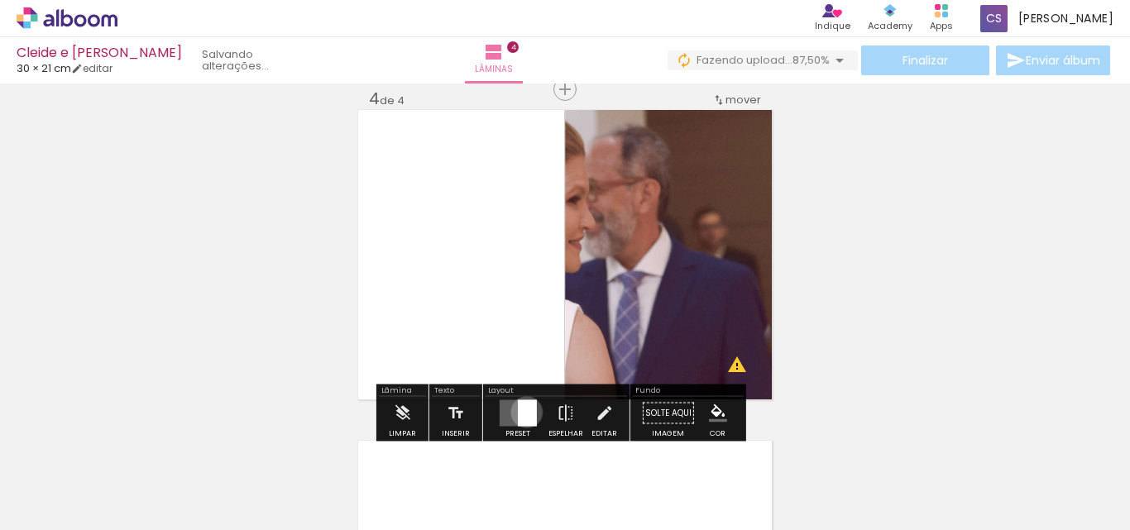
click at [523, 412] on div at bounding box center [526, 413] width 19 height 26
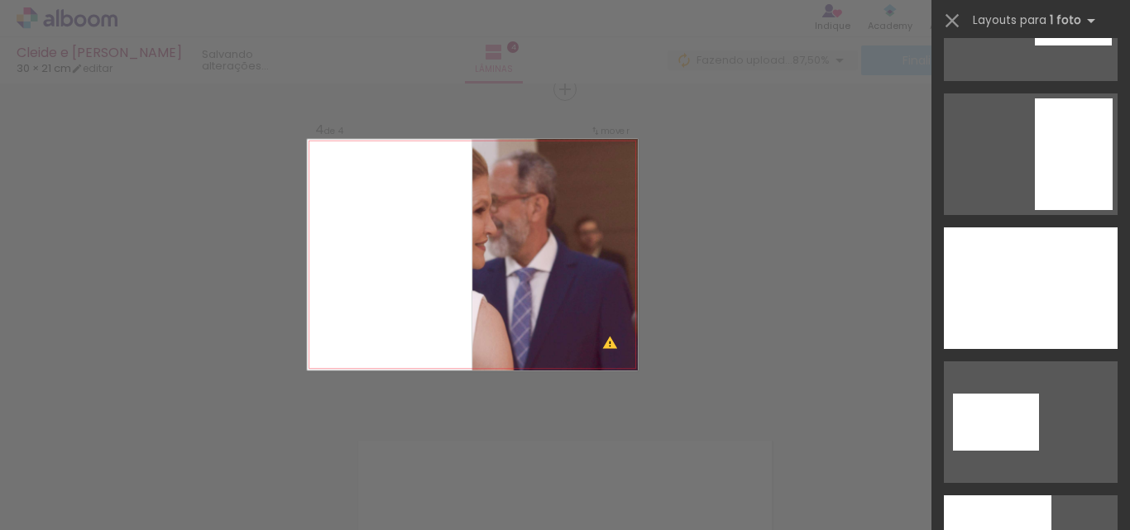
scroll to position [827, 0]
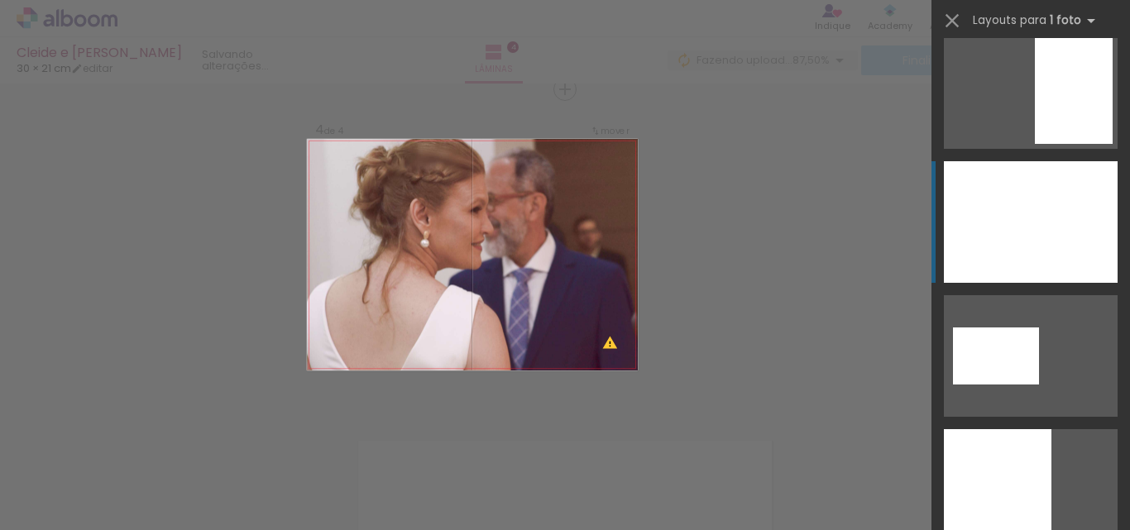
click at [1057, 262] on div at bounding box center [1031, 222] width 174 height 122
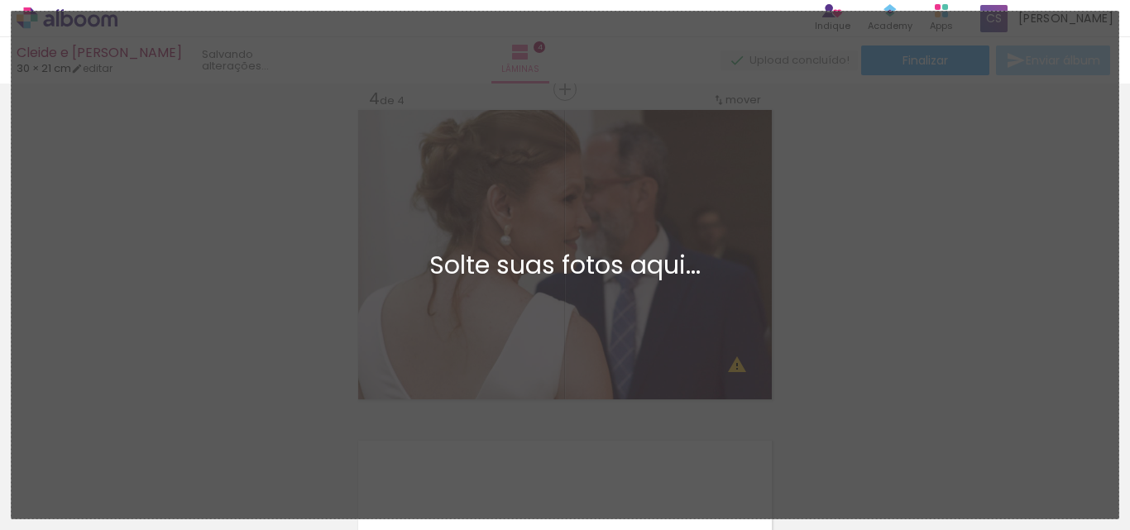
scroll to position [0, 0]
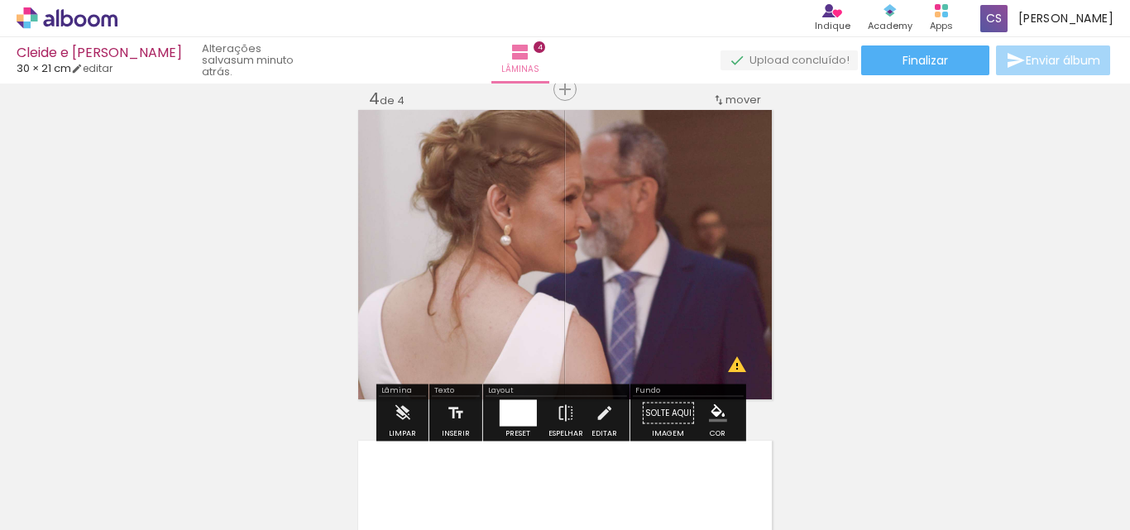
click at [140, 450] on paper-icon-button at bounding box center [129, 441] width 21 height 21
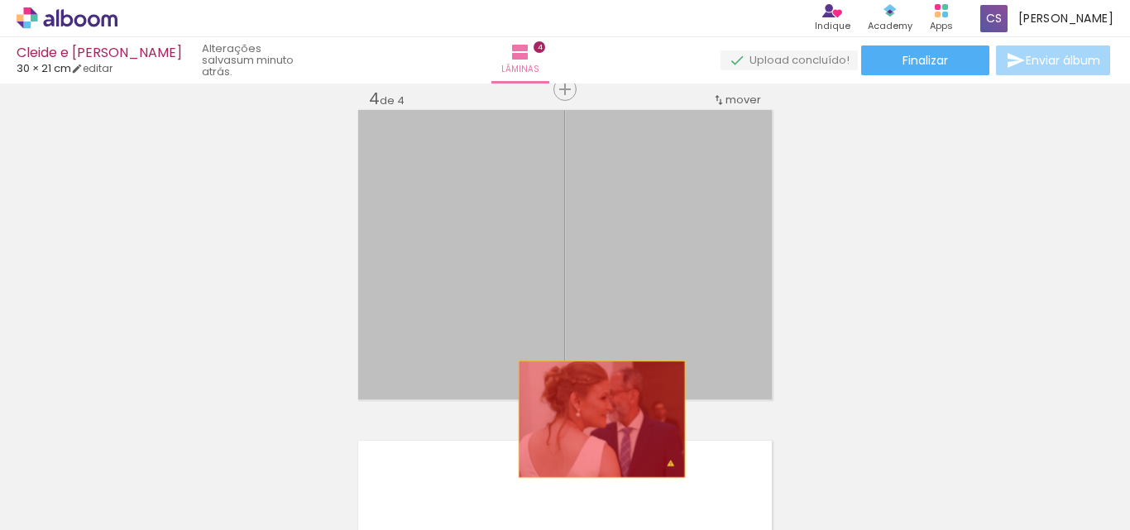
drag, startPoint x: 611, startPoint y: 223, endPoint x: 611, endPoint y: 332, distance: 109.2
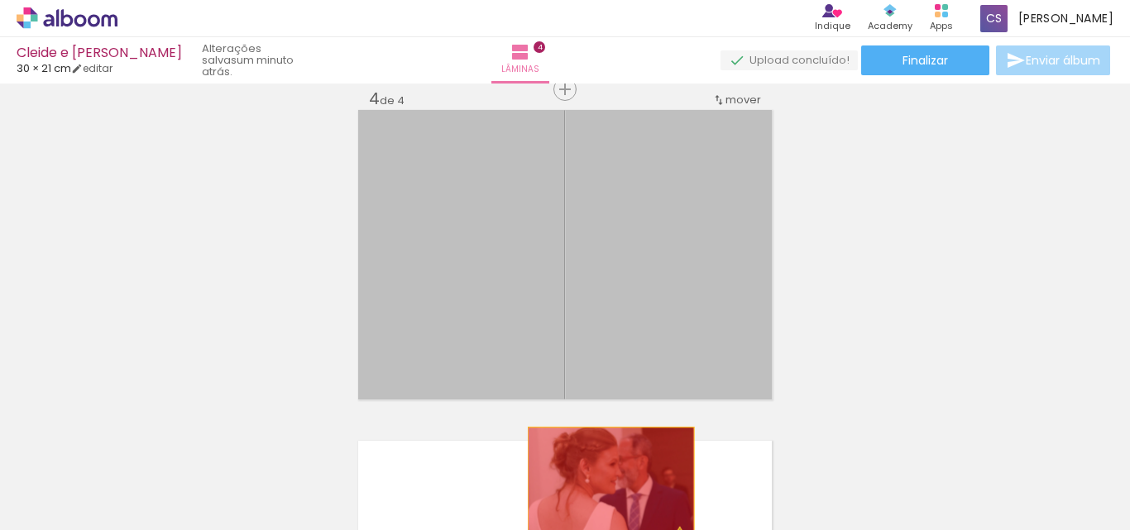
drag, startPoint x: 603, startPoint y: 247, endPoint x: 606, endPoint y: 496, distance: 248.2
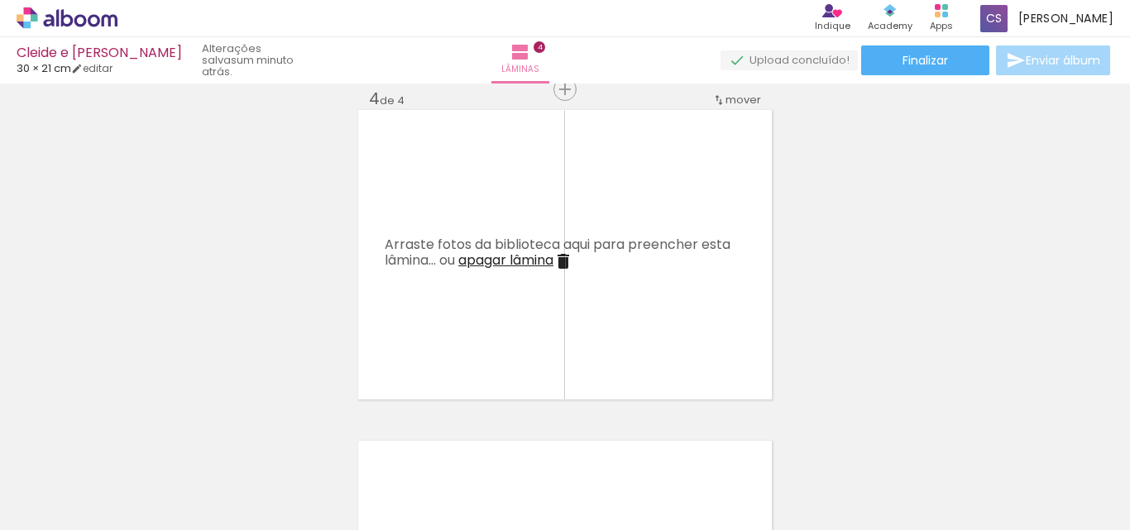
click at [203, 485] on div at bounding box center [165, 475] width 74 height 50
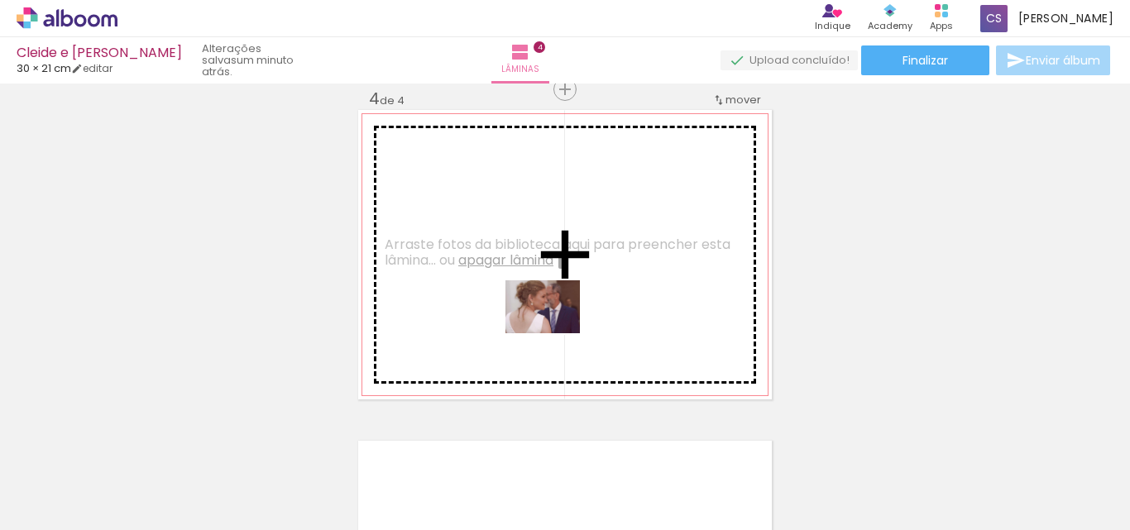
drag, startPoint x: 900, startPoint y: 485, endPoint x: 553, endPoint y: 328, distance: 381.4
click at [553, 328] on quentale-workspace at bounding box center [565, 265] width 1130 height 530
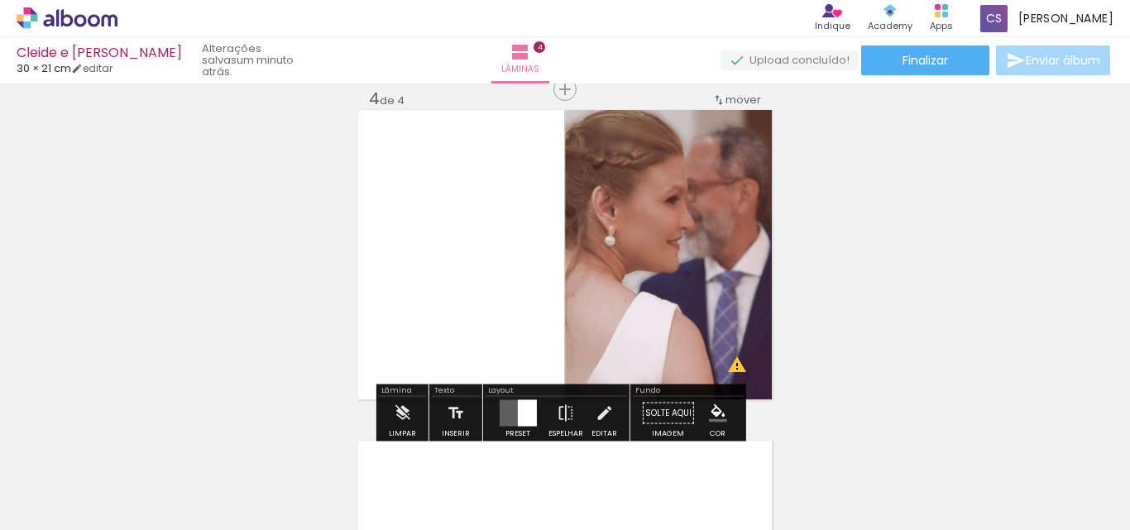
click at [138, 449] on iron-icon at bounding box center [129, 441] width 17 height 17
click at [565, 280] on quentale-photo at bounding box center [668, 255] width 207 height 290
click at [517, 414] on div at bounding box center [526, 413] width 19 height 26
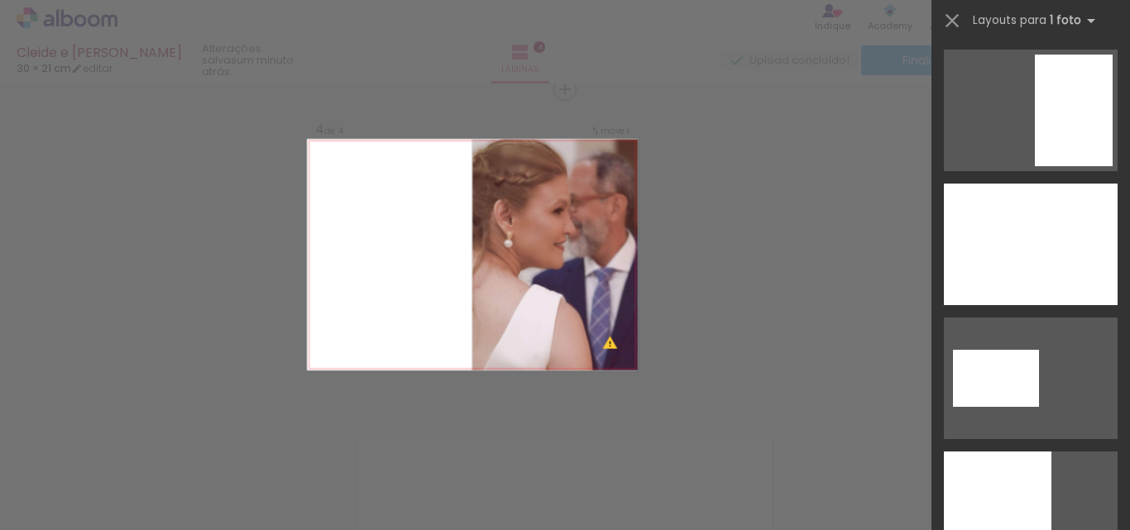
scroll to position [827, 0]
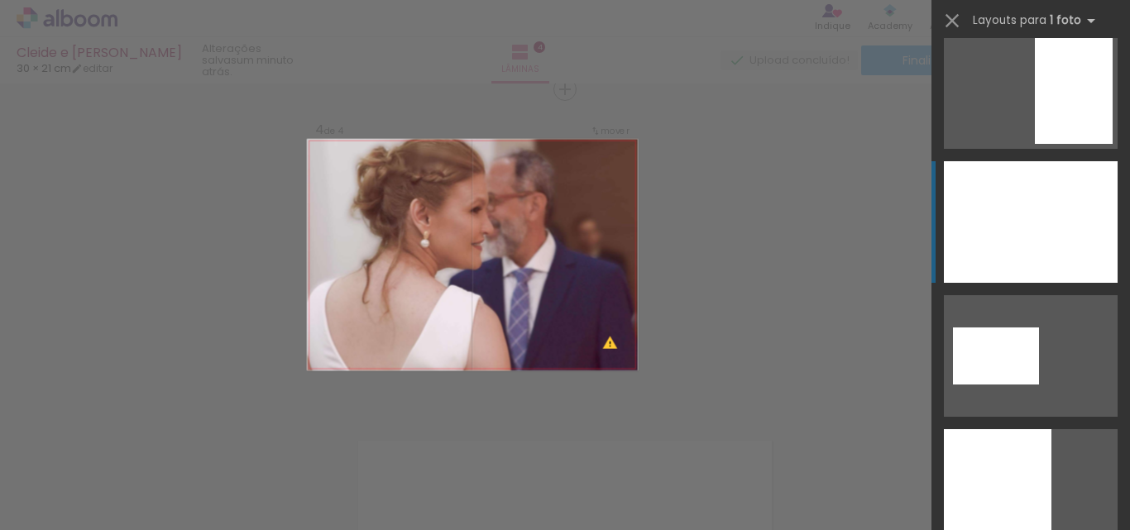
click at [1060, 247] on div at bounding box center [1031, 222] width 174 height 122
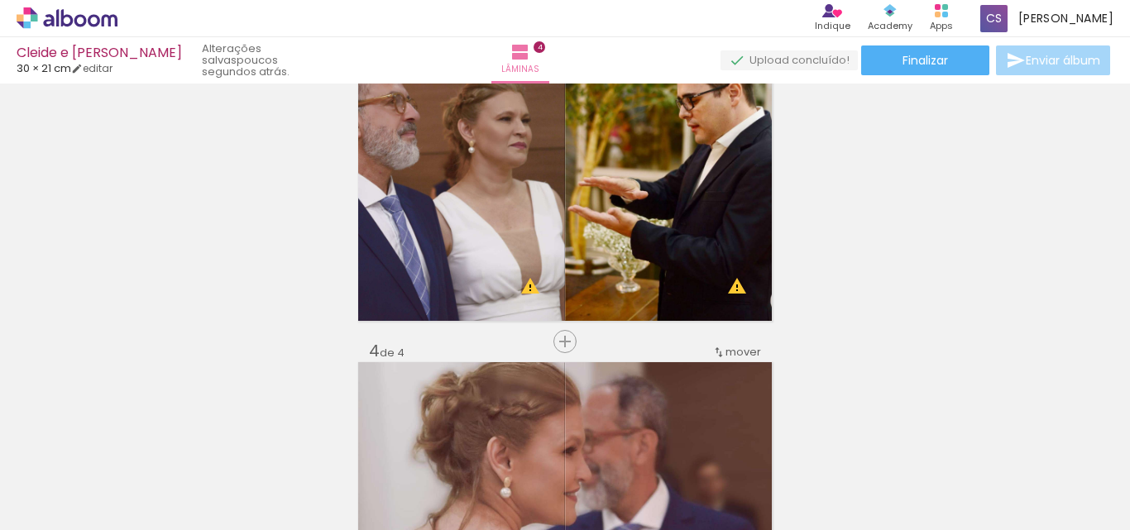
scroll to position [791, 0]
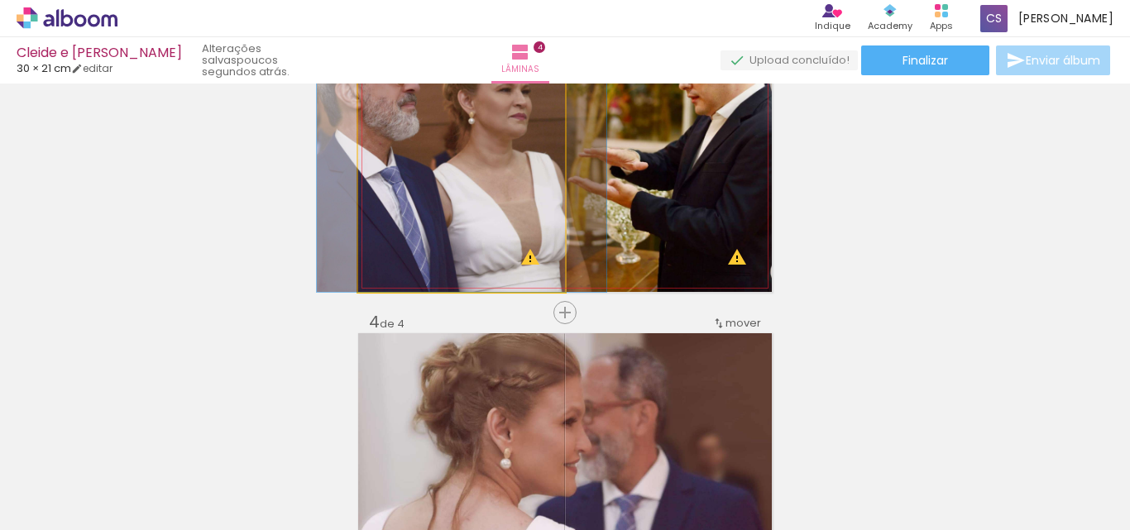
click at [439, 153] on quentale-photo at bounding box center [461, 147] width 207 height 290
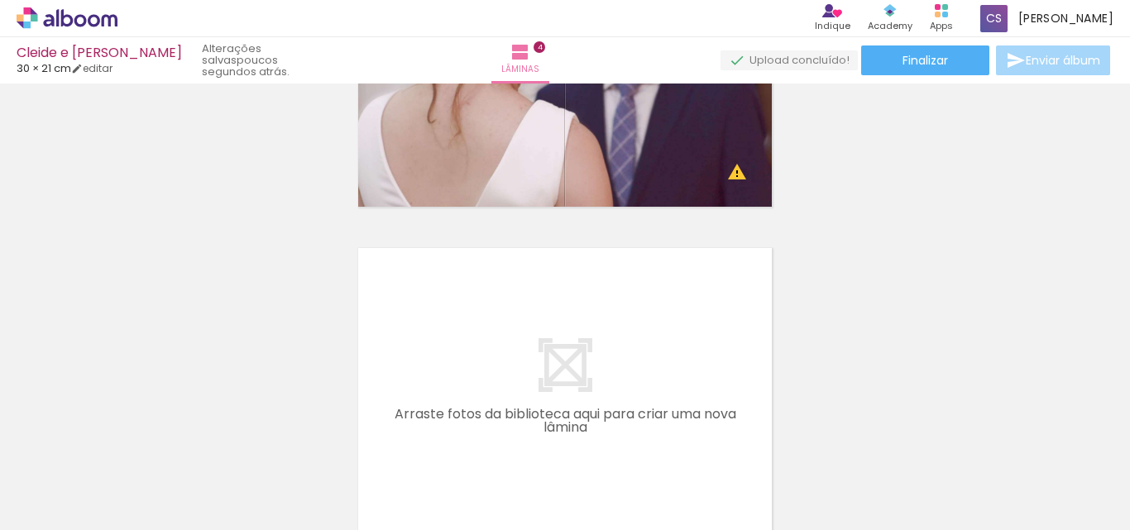
scroll to position [1221, 0]
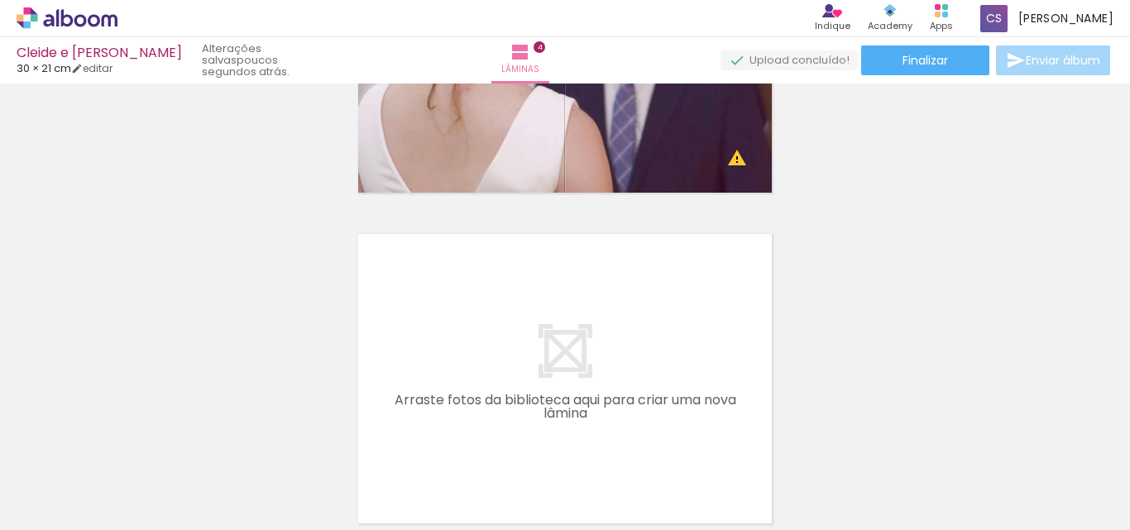
click at [537, 367] on quentale-layouter at bounding box center [565, 379] width 414 height 290
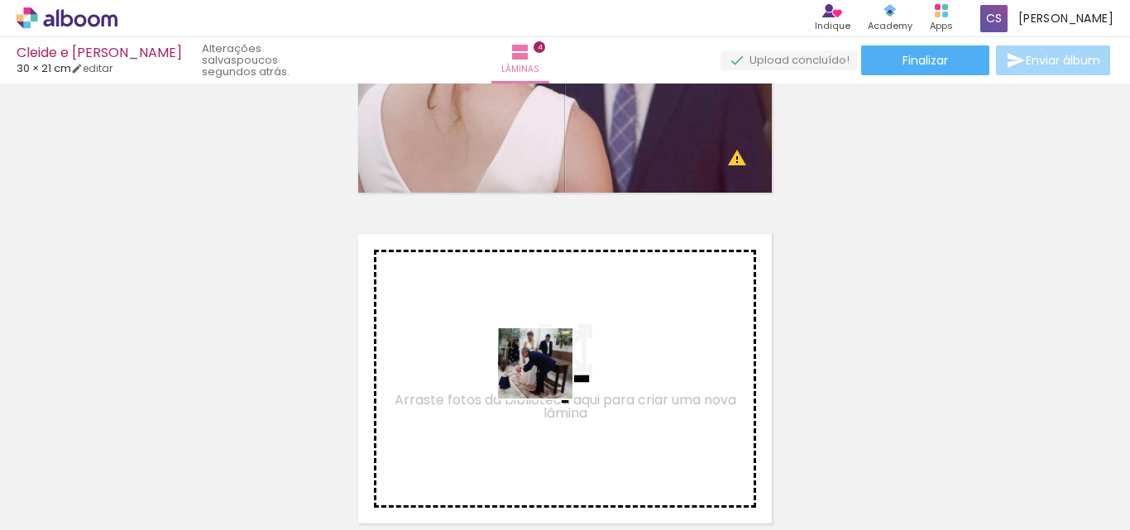
drag, startPoint x: 547, startPoint y: 486, endPoint x: 547, endPoint y: 366, distance: 120.0
click at [547, 366] on quentale-workspace at bounding box center [565, 265] width 1130 height 530
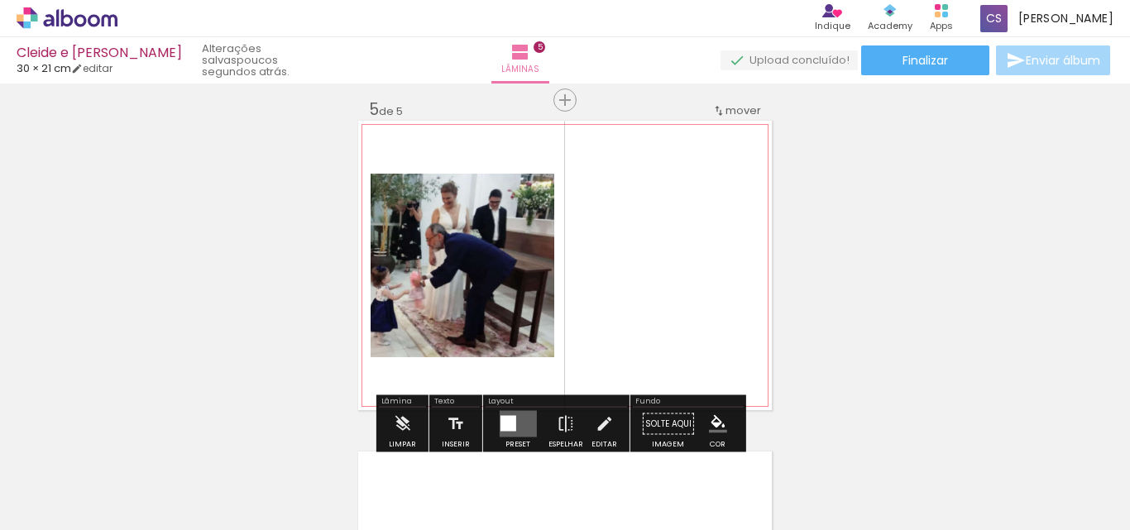
scroll to position [1345, 0]
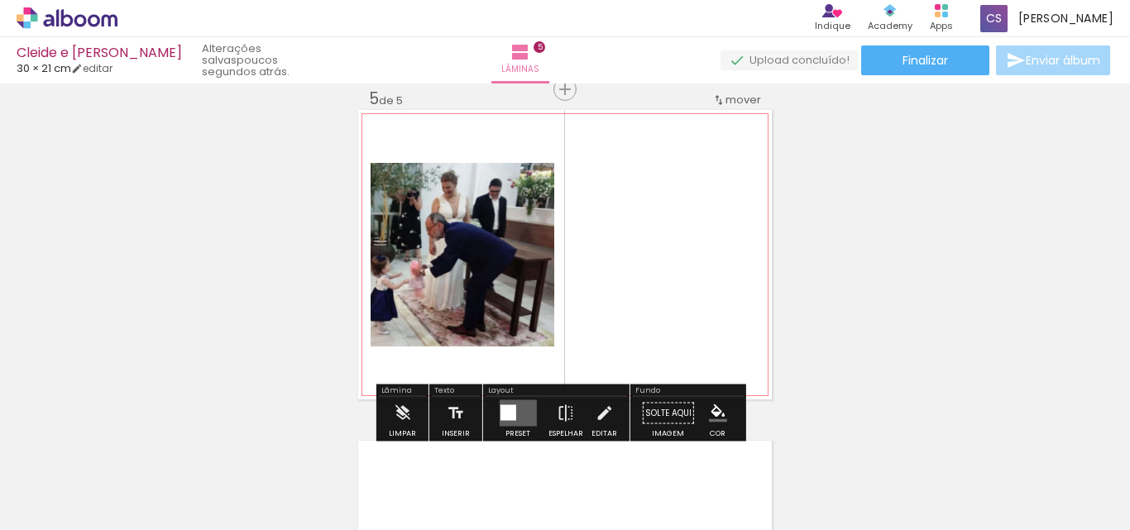
click at [489, 300] on quentale-photo at bounding box center [463, 255] width 184 height 184
click at [517, 405] on quentale-layouter at bounding box center [517, 413] width 37 height 26
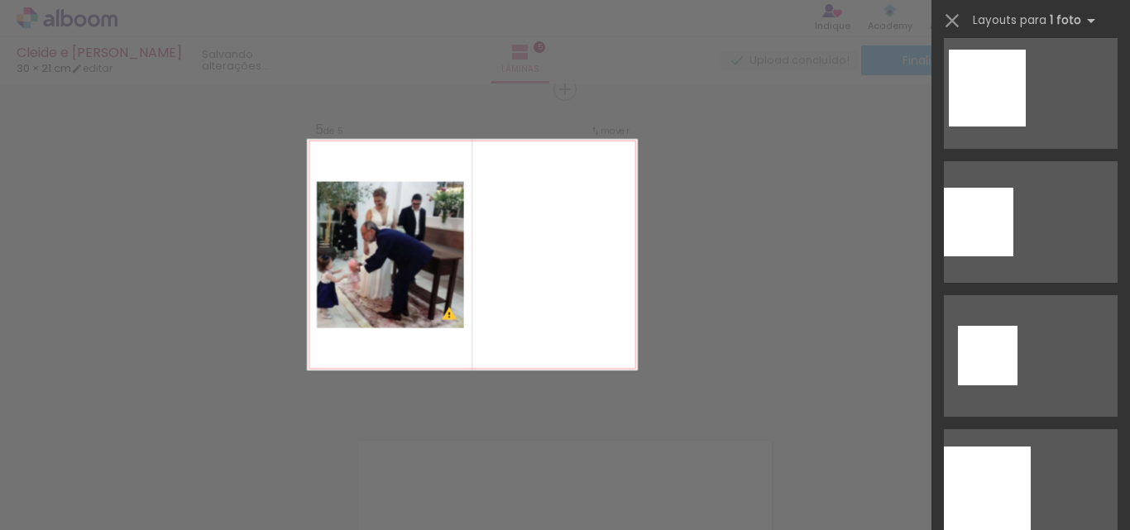
scroll to position [0, 0]
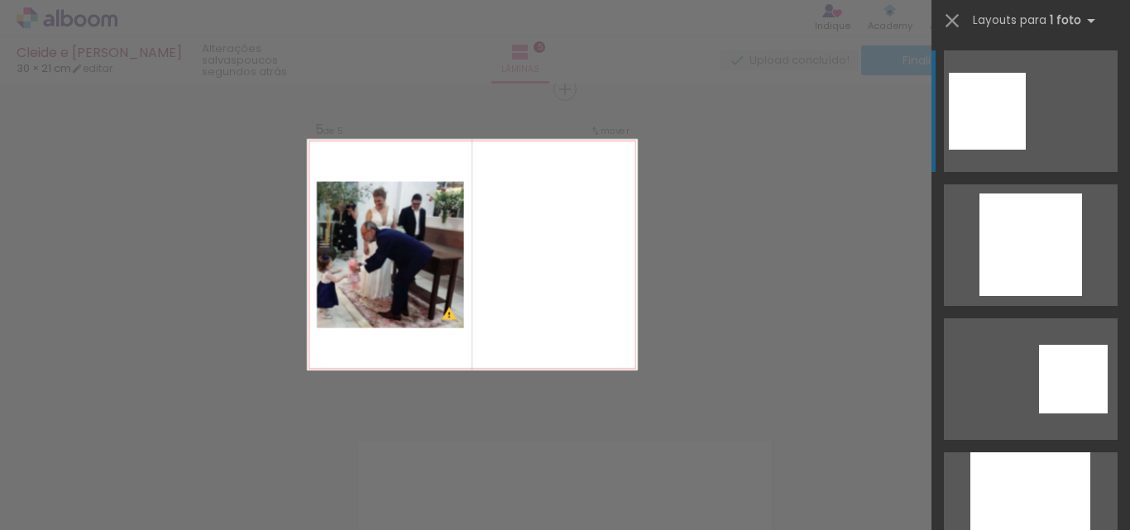
click at [501, 291] on quentale-layouter at bounding box center [472, 255] width 331 height 232
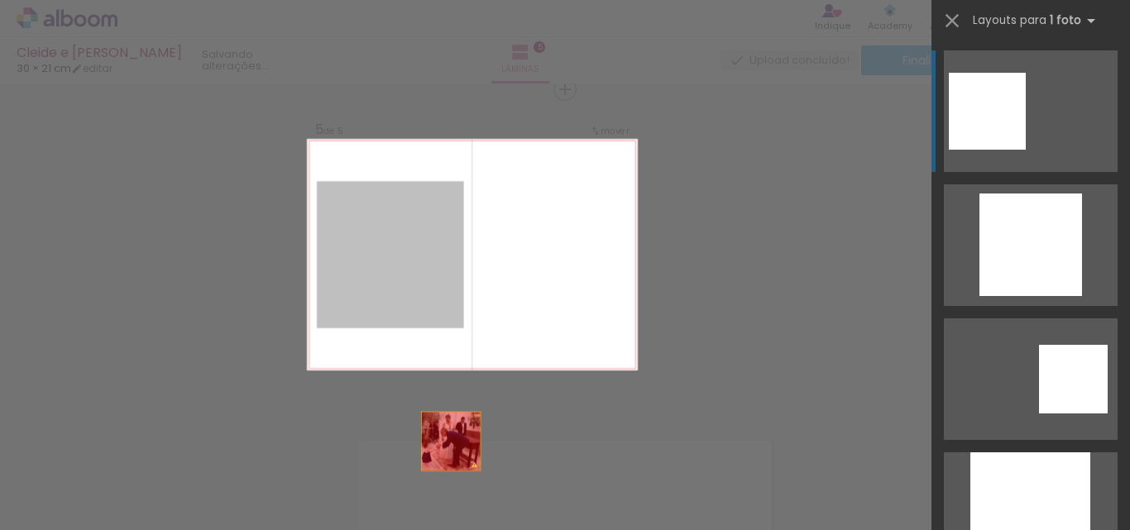
drag, startPoint x: 397, startPoint y: 280, endPoint x: 460, endPoint y: 488, distance: 217.7
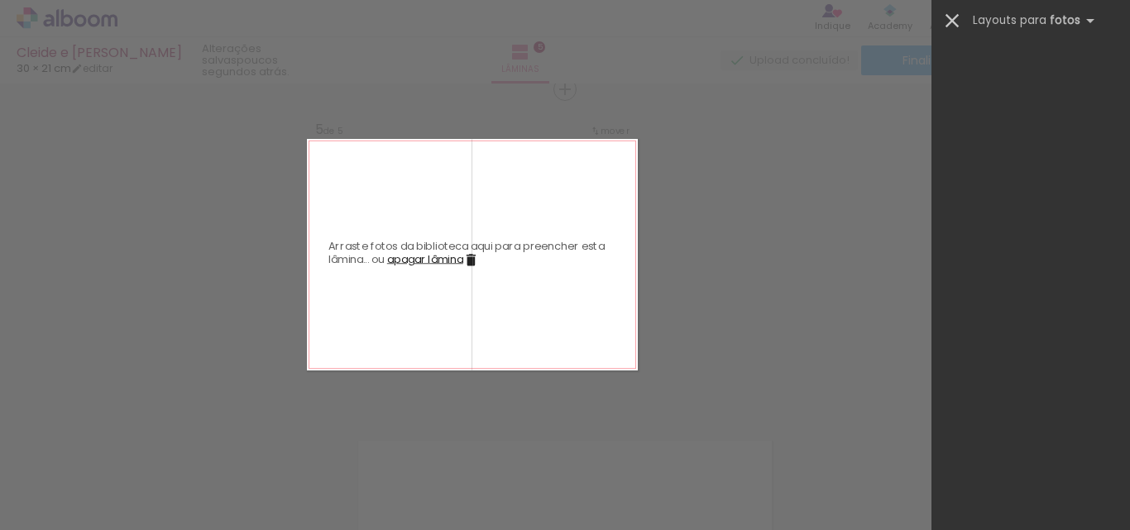
click at [940, 22] on paper-icon-button at bounding box center [952, 20] width 25 height 25
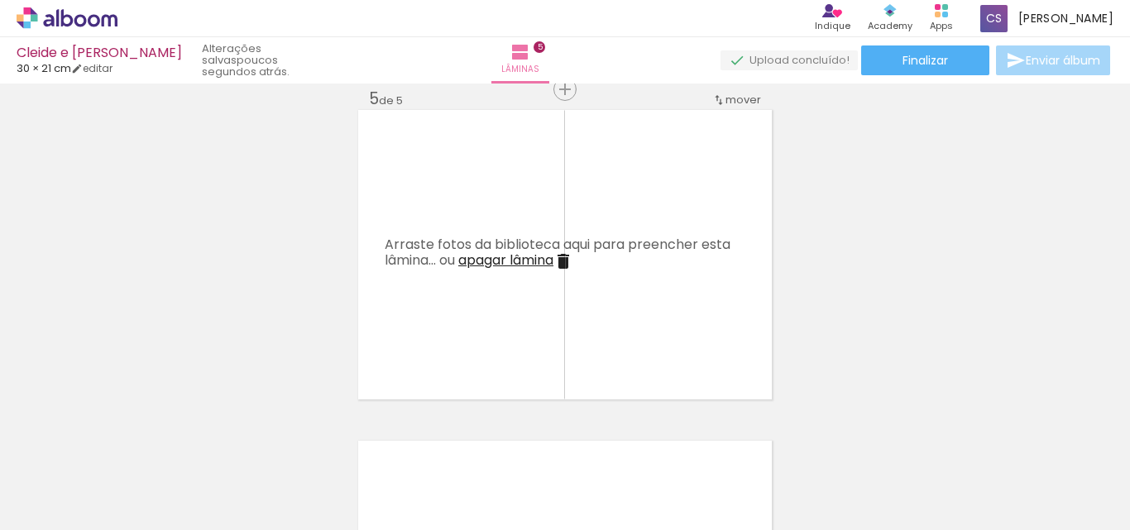
click at [138, 443] on iron-icon at bounding box center [129, 441] width 17 height 17
click at [80, 502] on span "Adicionar Fotos" at bounding box center [59, 508] width 50 height 18
click at [0, 0] on input "file" at bounding box center [0, 0] width 0 height 0
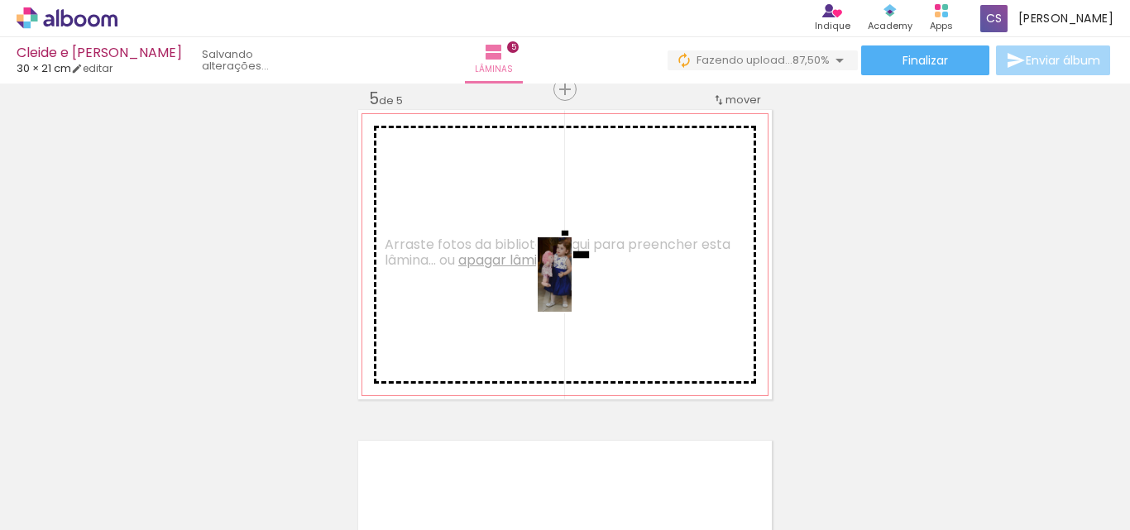
drag, startPoint x: 831, startPoint y: 491, endPoint x: 587, endPoint y: 286, distance: 318.8
click at [587, 286] on quentale-workspace at bounding box center [565, 265] width 1130 height 530
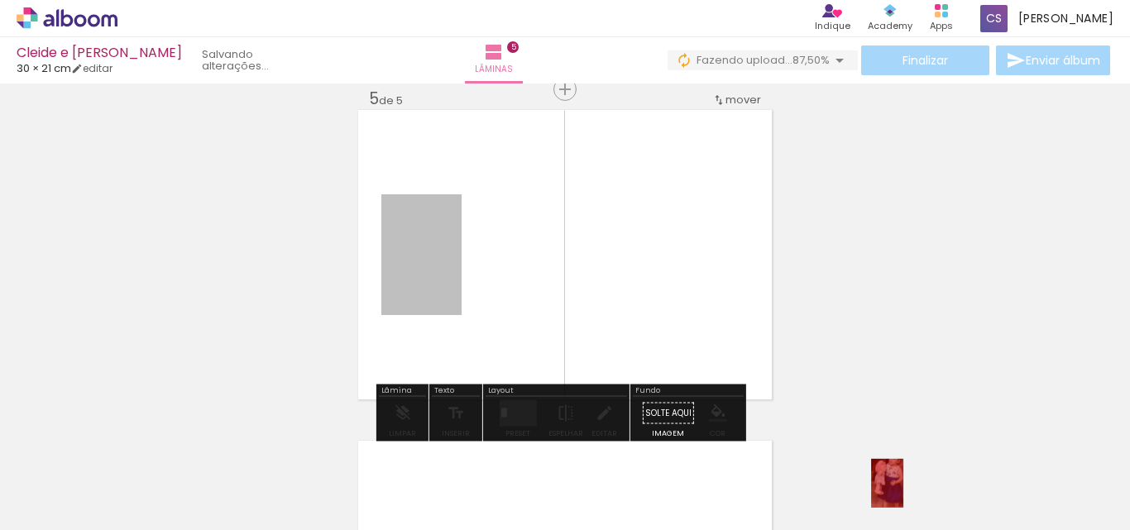
drag, startPoint x: 425, startPoint y: 247, endPoint x: 882, endPoint y: 485, distance: 514.7
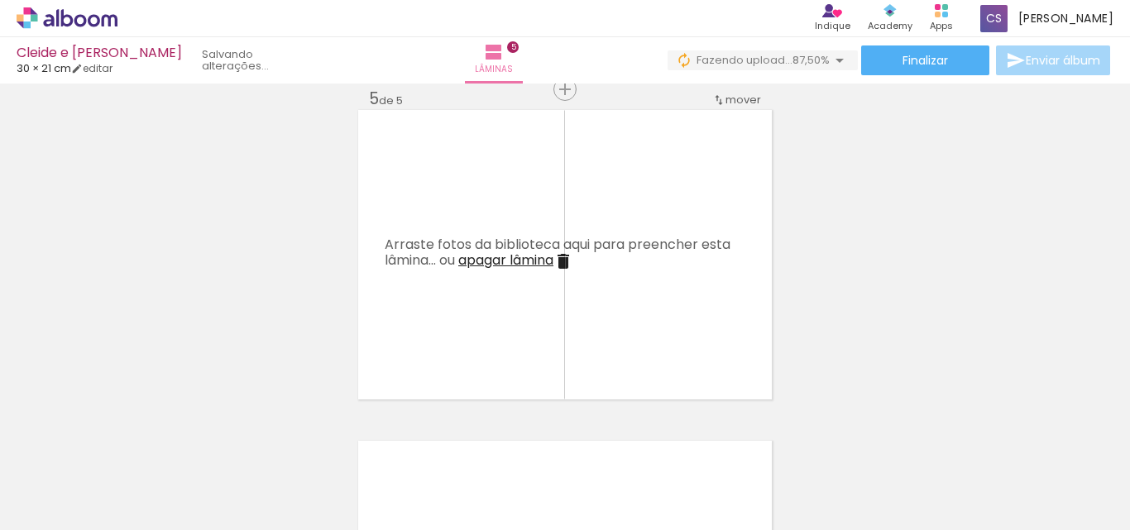
click at [84, 506] on span "Adicionar Fotos" at bounding box center [59, 508] width 50 height 18
click at [0, 0] on input "file" at bounding box center [0, 0] width 0 height 0
click at [33, 510] on iron-icon at bounding box center [24, 508] width 20 height 20
click at [0, 0] on input "file" at bounding box center [0, 0] width 0 height 0
click at [41, 501] on span "Adicionar Fotos" at bounding box center [59, 508] width 50 height 18
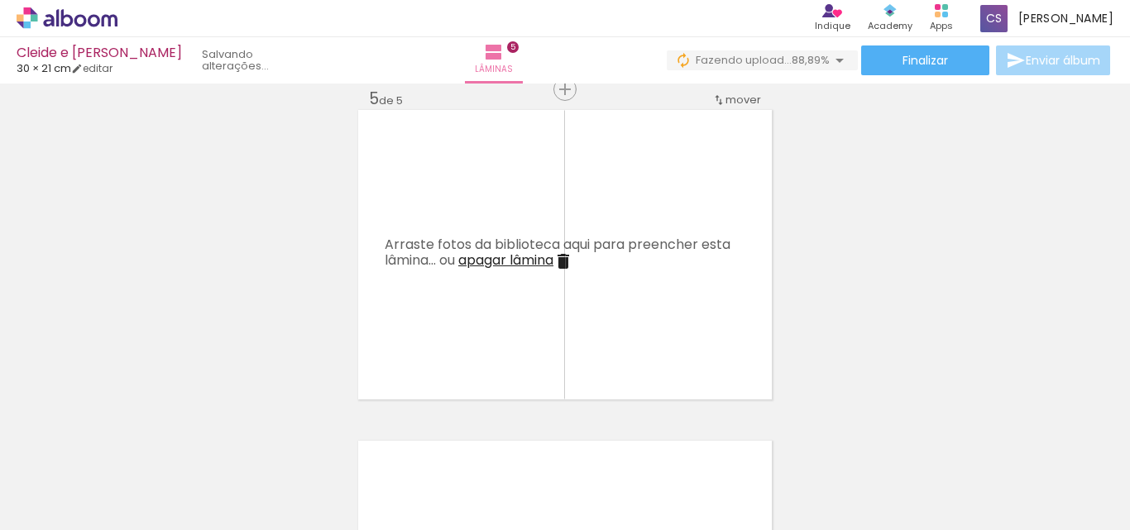
click at [0, 0] on input "file" at bounding box center [0, 0] width 0 height 0
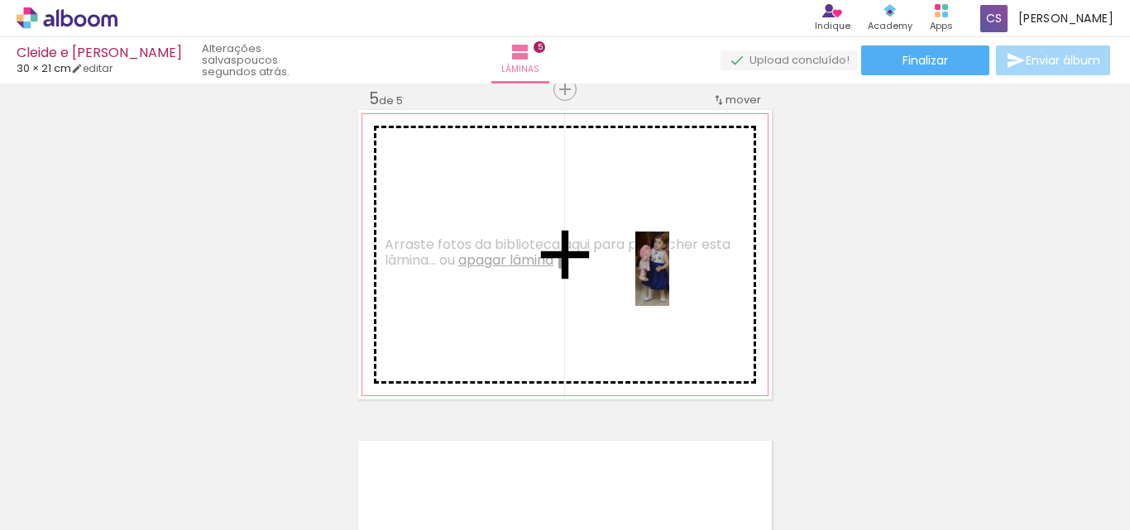
drag, startPoint x: 821, startPoint y: 474, endPoint x: 685, endPoint y: 281, distance: 236.2
click at [685, 281] on quentale-workspace at bounding box center [565, 265] width 1130 height 530
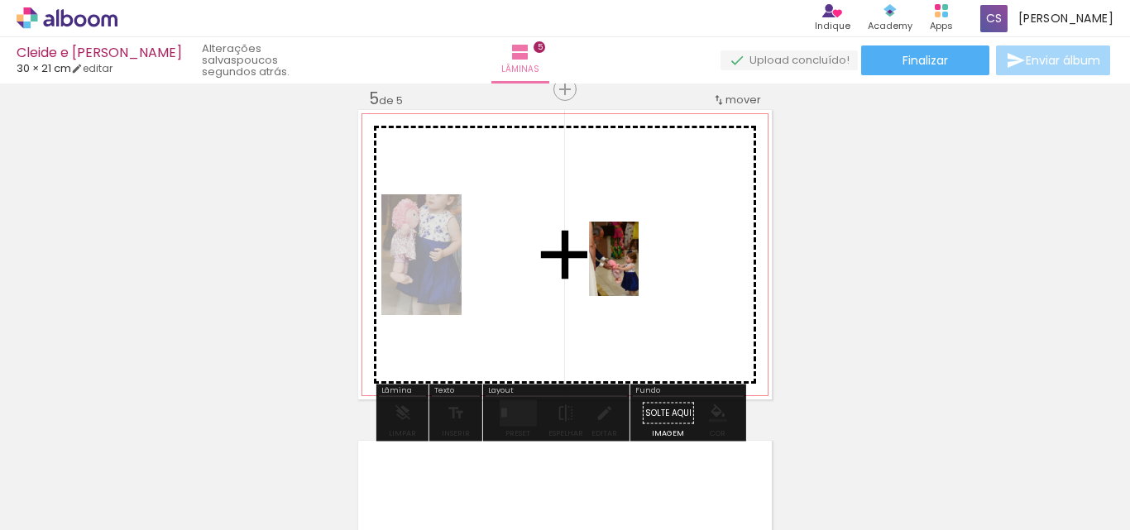
drag, startPoint x: 882, startPoint y: 472, endPoint x: 634, endPoint y: 255, distance: 330.0
click at [634, 255] on quentale-workspace at bounding box center [565, 265] width 1130 height 530
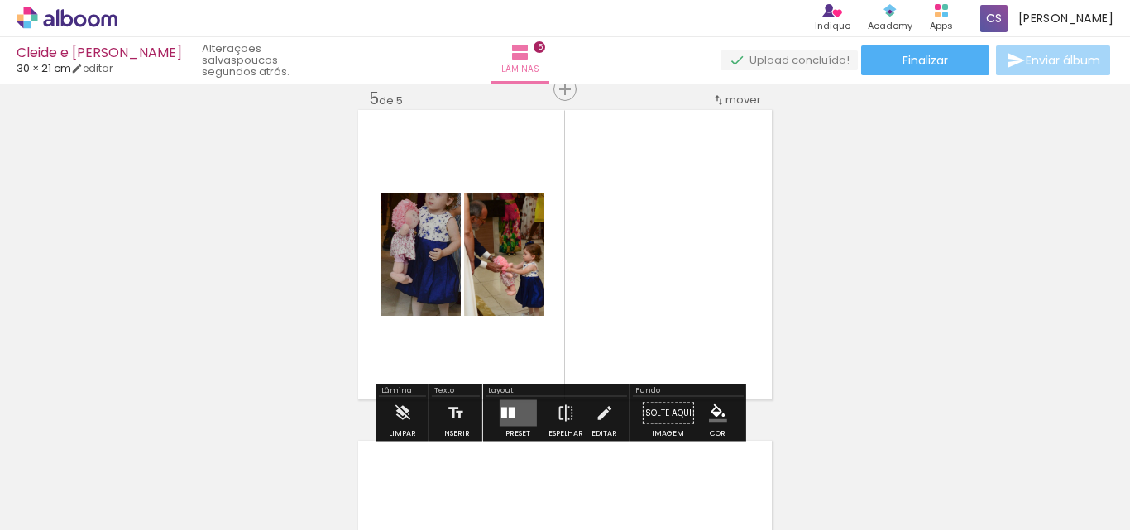
click at [515, 419] on quentale-layouter at bounding box center [517, 413] width 37 height 26
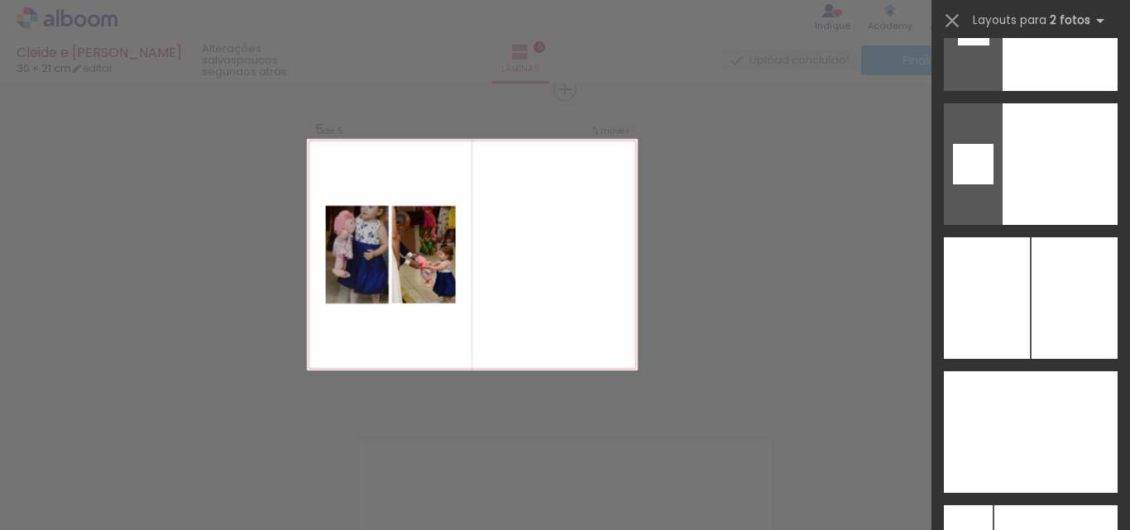
scroll to position [6960, 0]
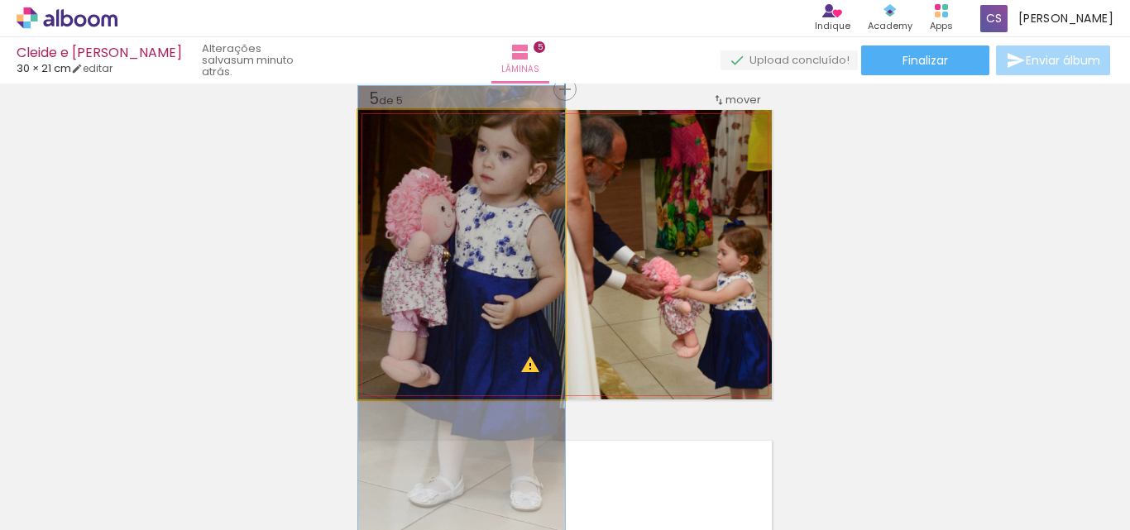
drag, startPoint x: 508, startPoint y: 235, endPoint x: 508, endPoint y: 292, distance: 57.1
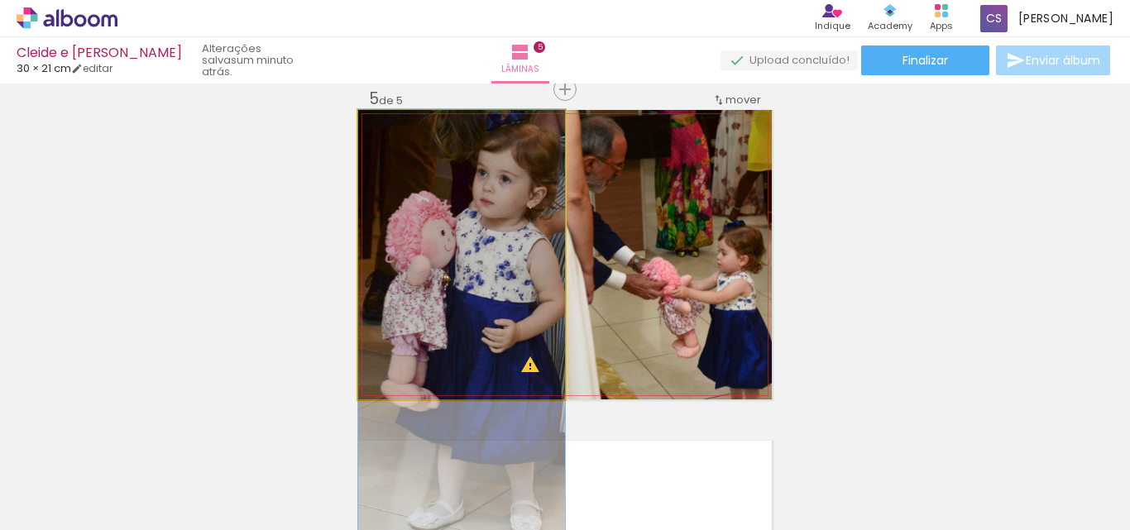
drag, startPoint x: 501, startPoint y: 264, endPoint x: 501, endPoint y: 292, distance: 28.1
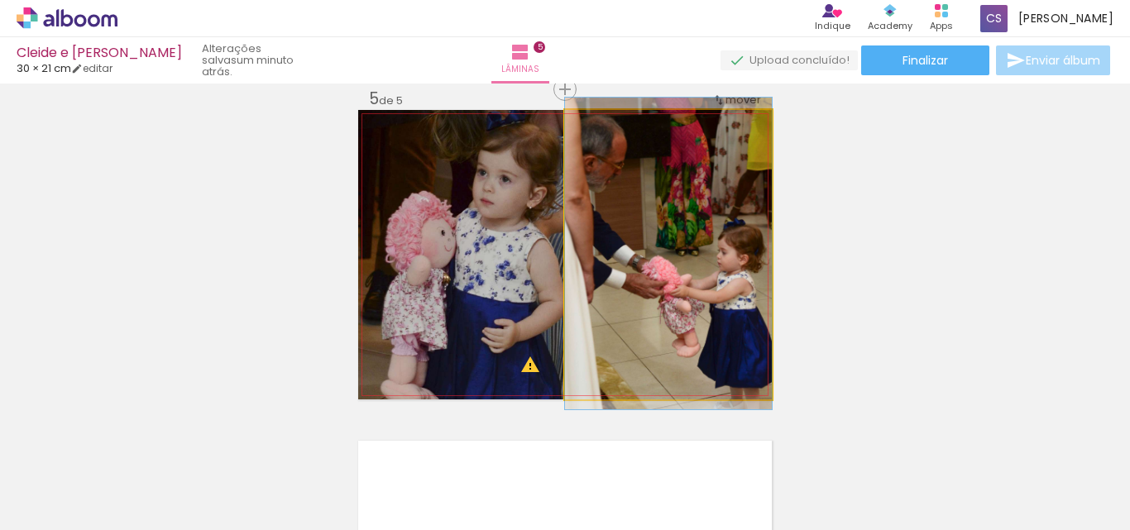
drag, startPoint x: 704, startPoint y: 286, endPoint x: 676, endPoint y: 285, distance: 28.1
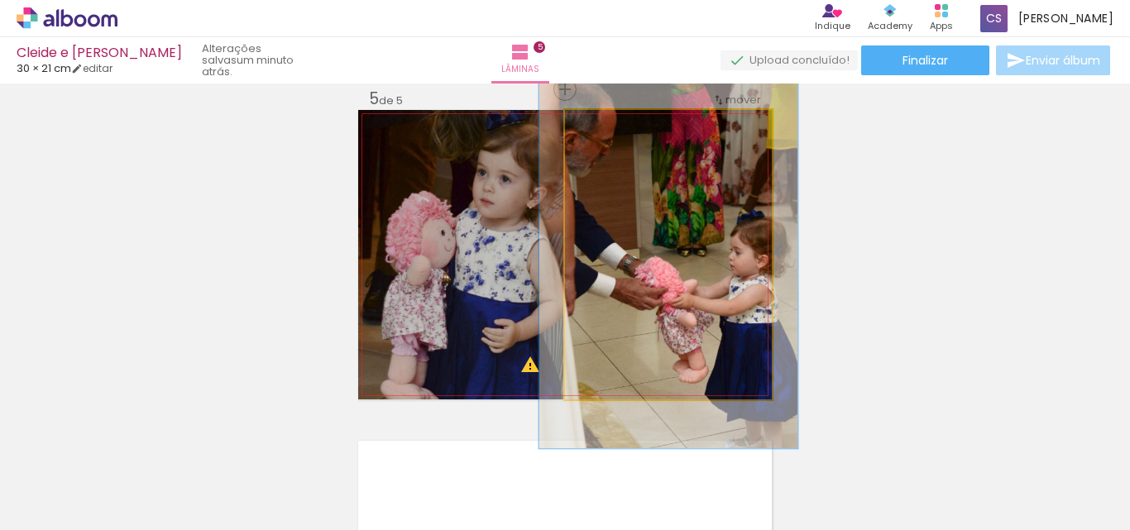
drag, startPoint x: 601, startPoint y: 127, endPoint x: 615, endPoint y: 127, distance: 14.1
click at [615, 127] on div at bounding box center [618, 127] width 15 height 15
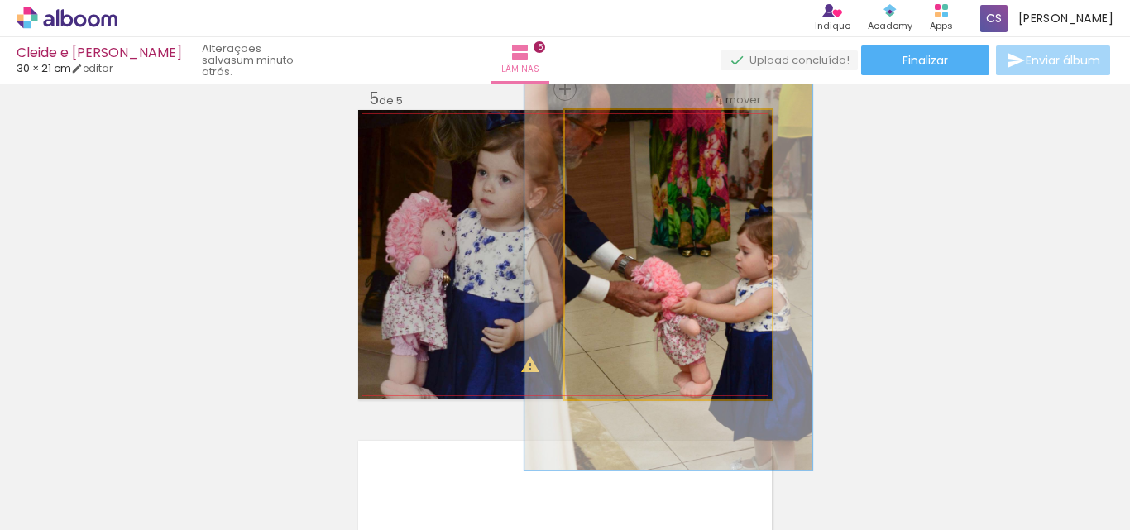
drag, startPoint x: 613, startPoint y: 129, endPoint x: 622, endPoint y: 129, distance: 9.1
click at [622, 129] on div at bounding box center [628, 127] width 15 height 15
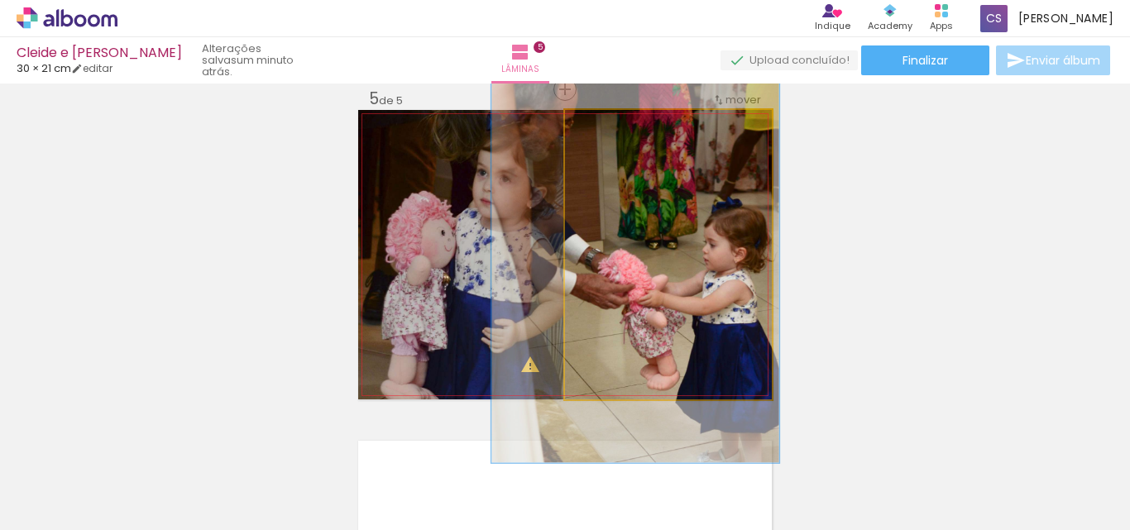
drag, startPoint x: 669, startPoint y: 263, endPoint x: 636, endPoint y: 256, distance: 33.9
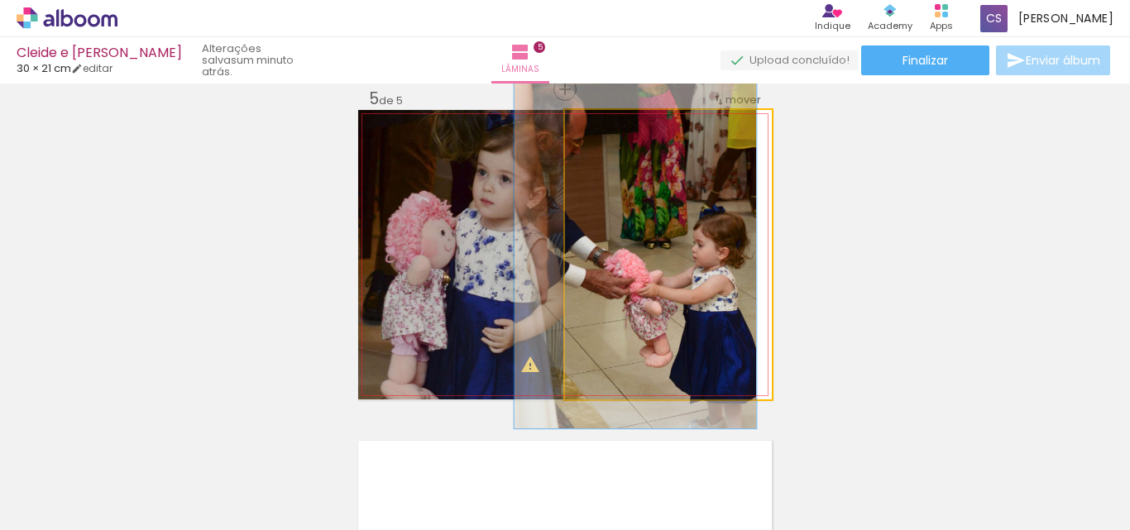
drag, startPoint x: 625, startPoint y: 132, endPoint x: 611, endPoint y: 132, distance: 14.1
type paper-slider "117"
click at [611, 132] on div at bounding box center [614, 127] width 15 height 15
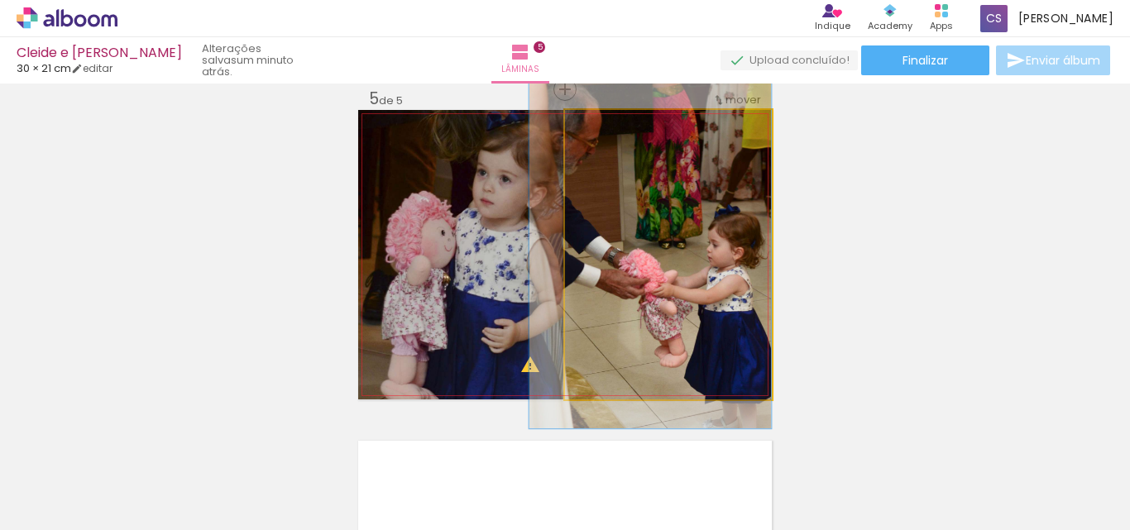
drag, startPoint x: 674, startPoint y: 223, endPoint x: 686, endPoint y: 223, distance: 11.6
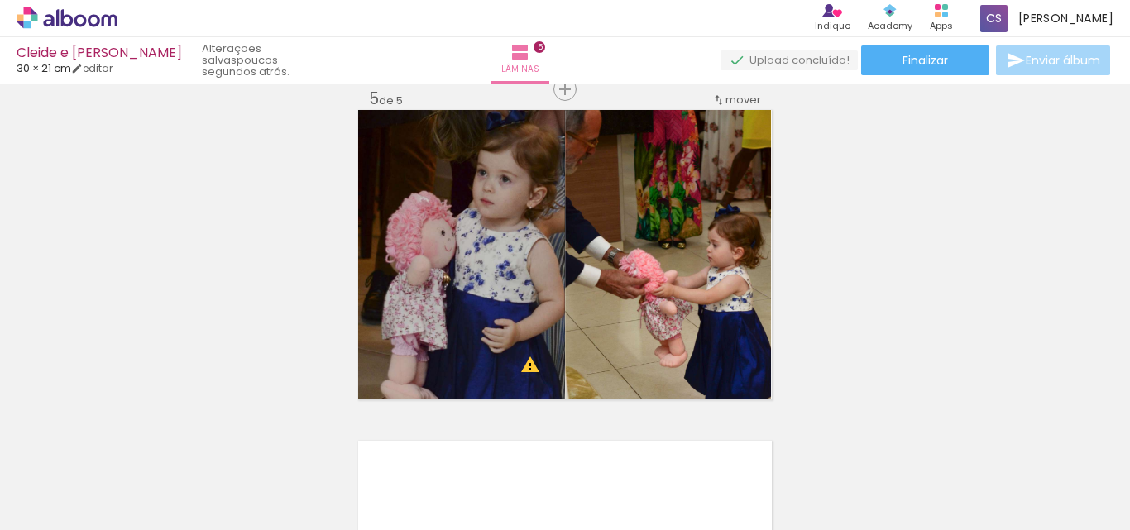
click at [42, 500] on span "Adicionar Fotos" at bounding box center [59, 508] width 50 height 18
click at [0, 0] on input "file" at bounding box center [0, 0] width 0 height 0
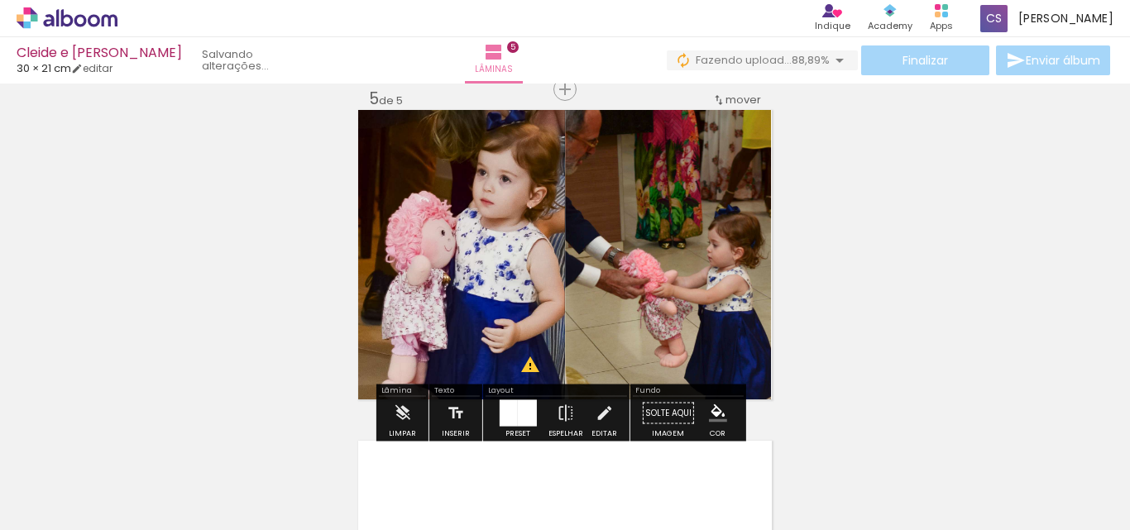
click at [811, 481] on div at bounding box center [814, 474] width 37 height 82
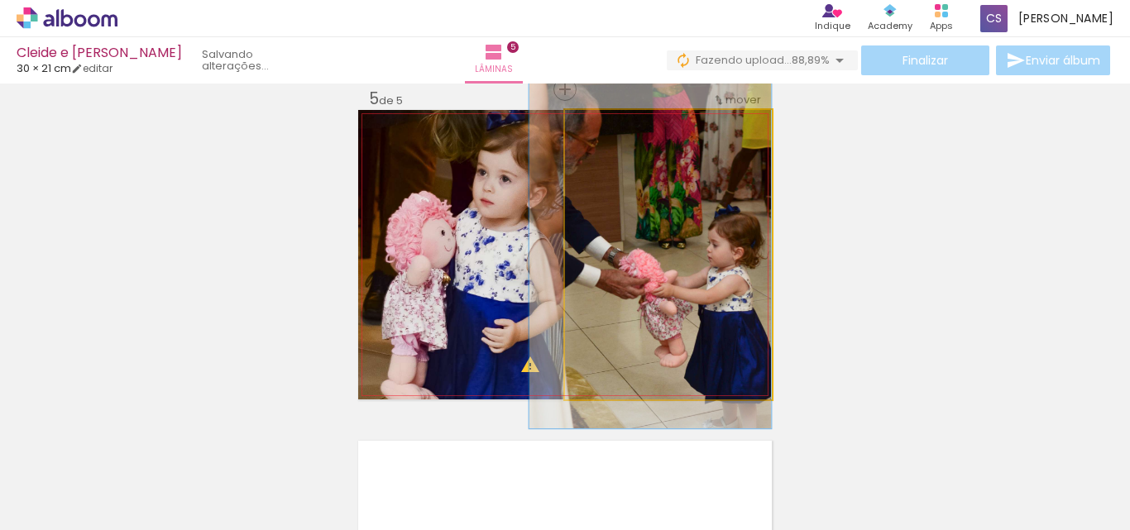
click at [706, 302] on quentale-photo at bounding box center [668, 255] width 207 height 290
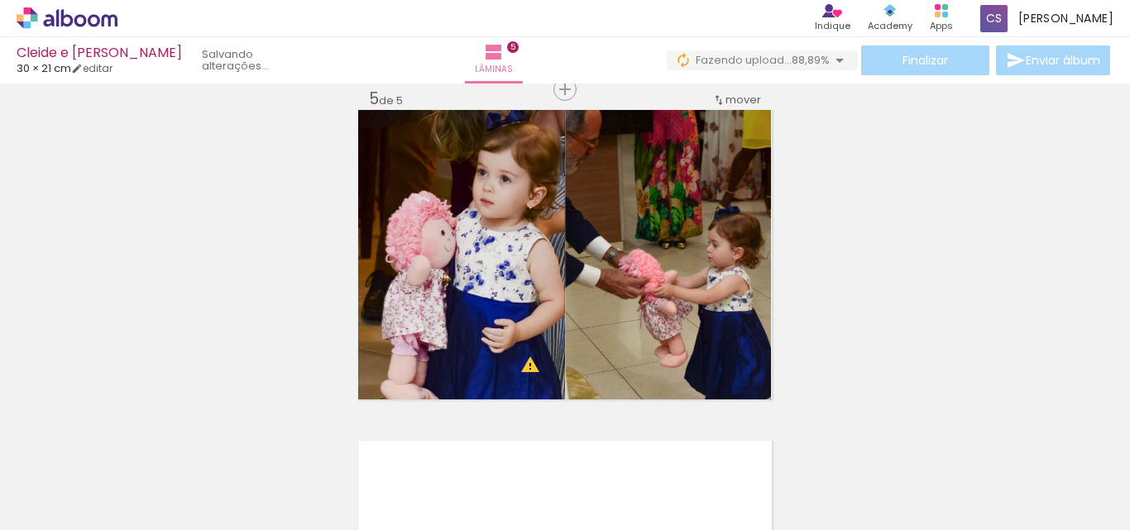
click at [46, 509] on span "Adicionar Fotos" at bounding box center [59, 508] width 50 height 18
click at [0, 0] on input "file" at bounding box center [0, 0] width 0 height 0
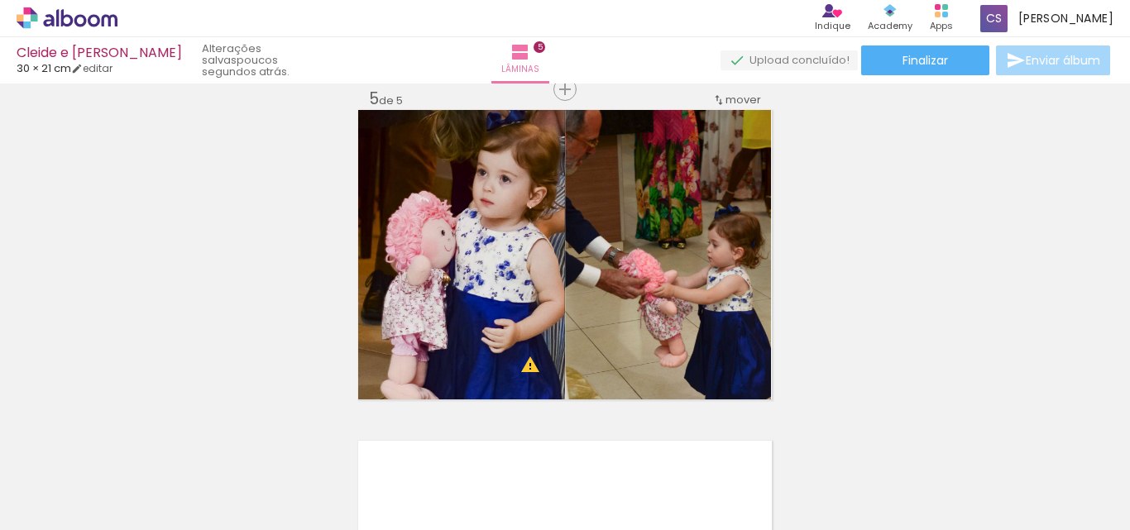
click at [70, 505] on span "Adicionar Fotos" at bounding box center [59, 508] width 50 height 18
click at [0, 0] on input "file" at bounding box center [0, 0] width 0 height 0
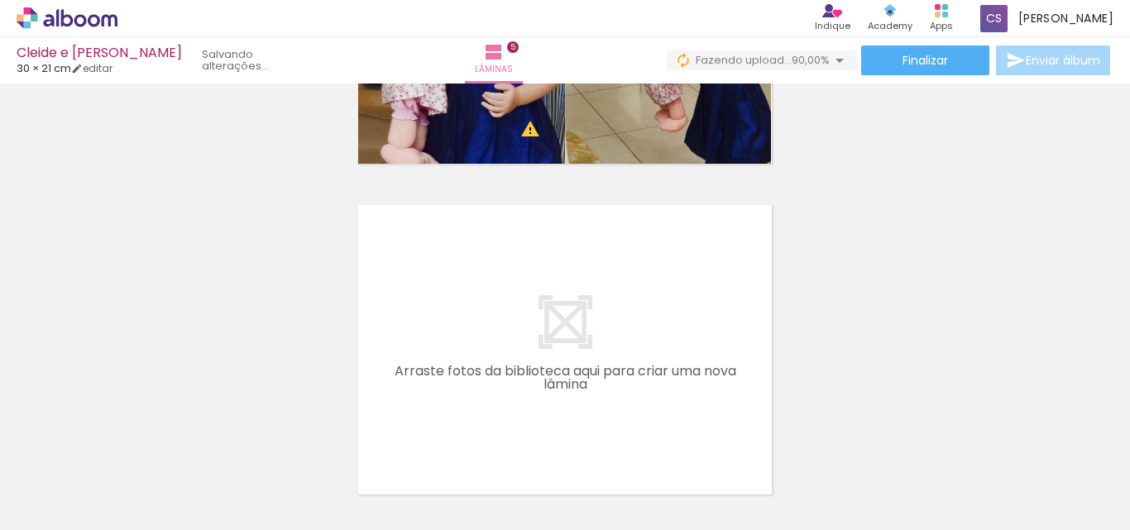
scroll to position [1619, 0]
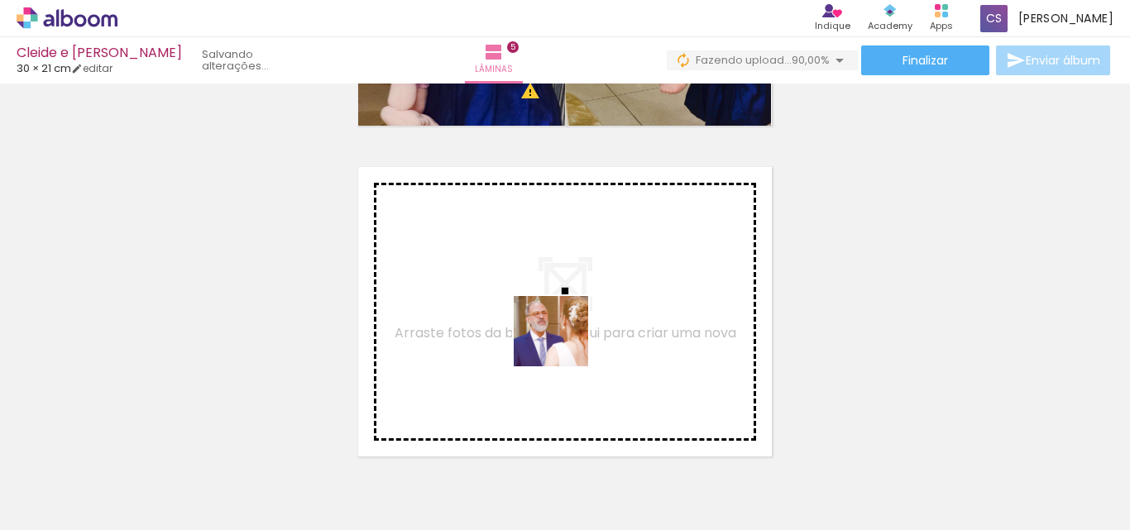
drag, startPoint x: 1010, startPoint y: 484, endPoint x: 563, endPoint y: 346, distance: 467.6
click at [563, 346] on quentale-workspace at bounding box center [565, 265] width 1130 height 530
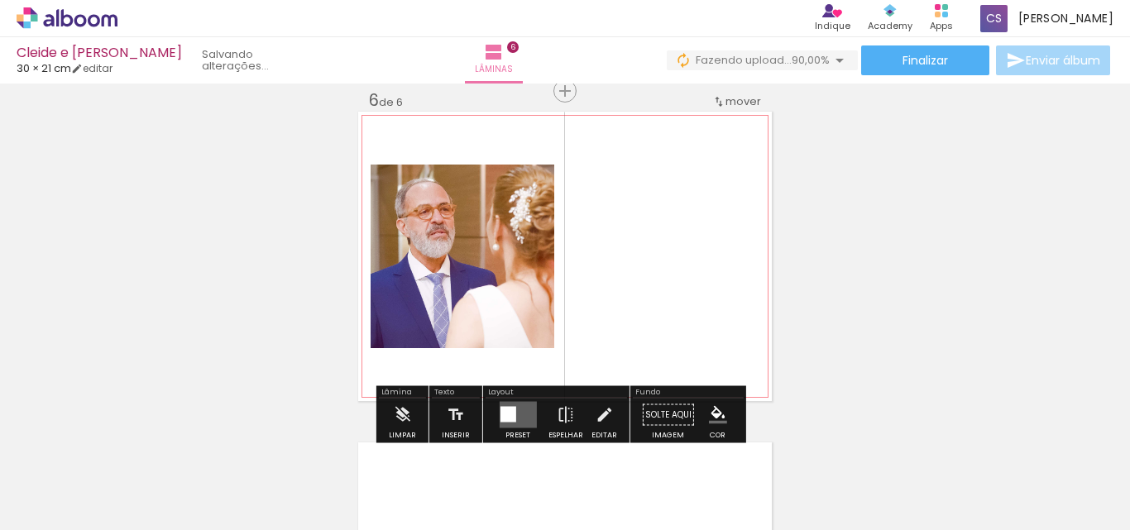
scroll to position [1676, 0]
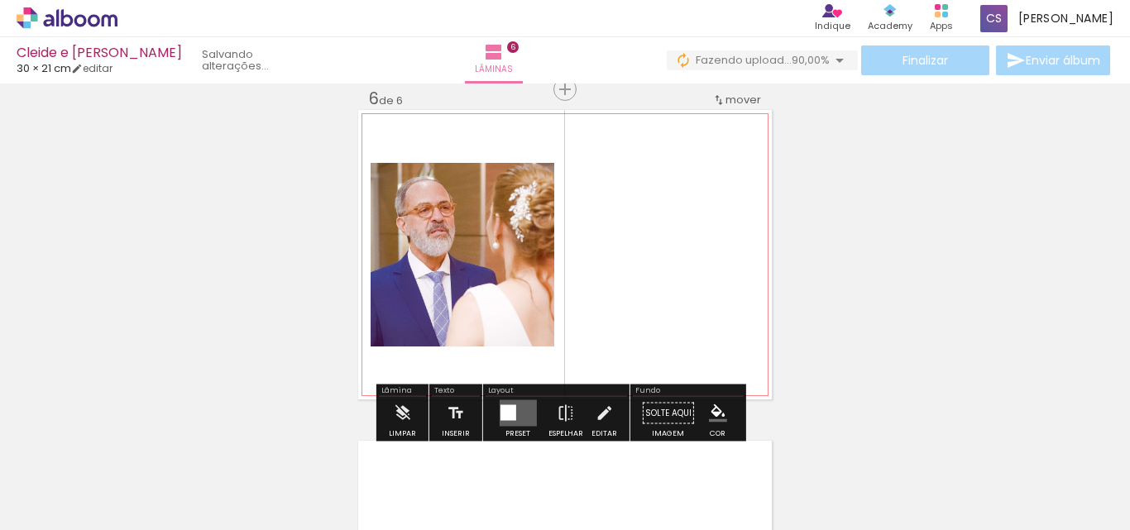
click at [500, 304] on quentale-photo at bounding box center [463, 255] width 184 height 184
click at [513, 415] on quentale-layouter at bounding box center [517, 413] width 37 height 26
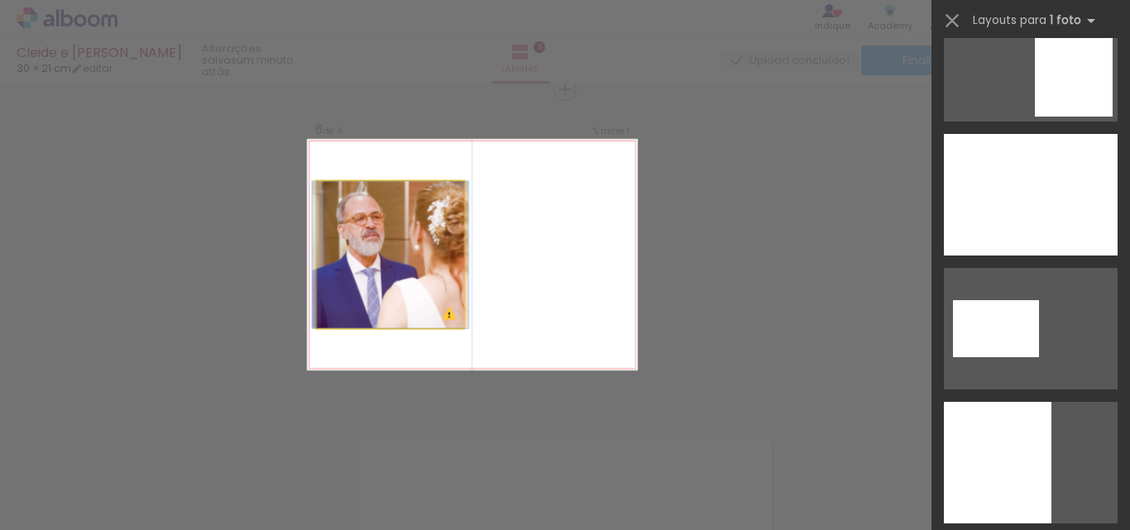
scroll to position [0, 0]
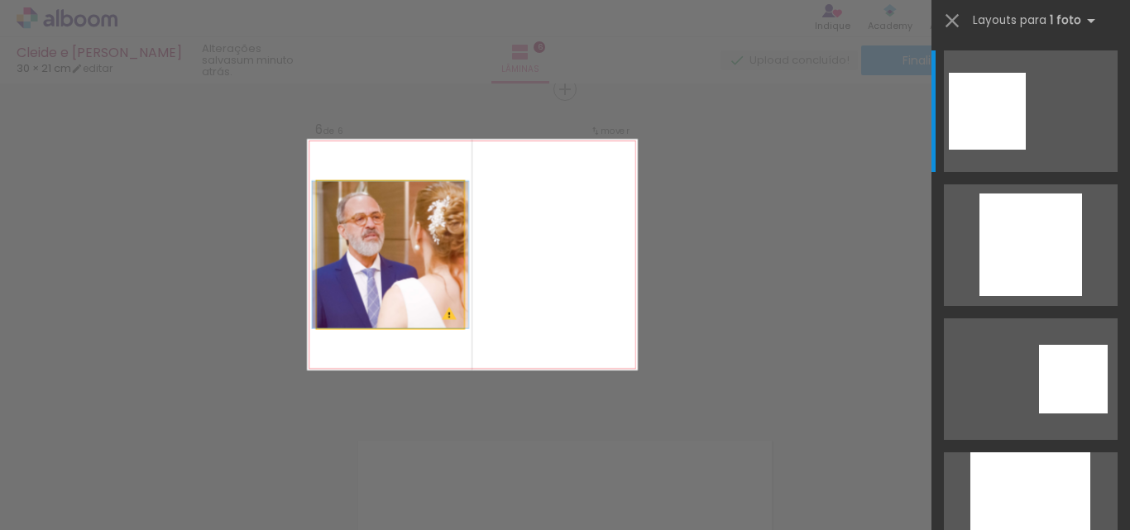
click at [395, 285] on quentale-photo at bounding box center [390, 254] width 147 height 147
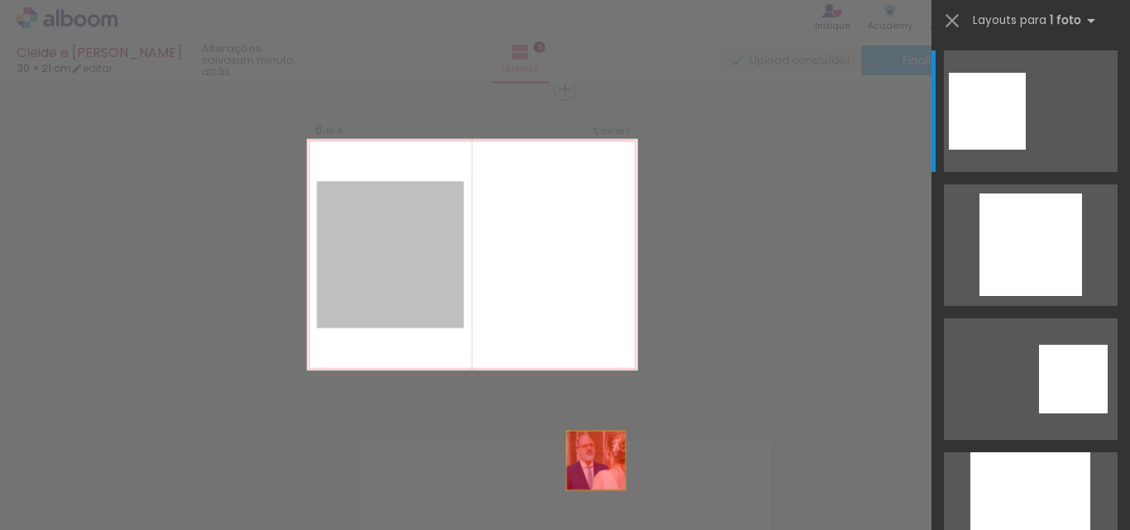
drag, startPoint x: 395, startPoint y: 285, endPoint x: 641, endPoint y: 512, distance: 334.9
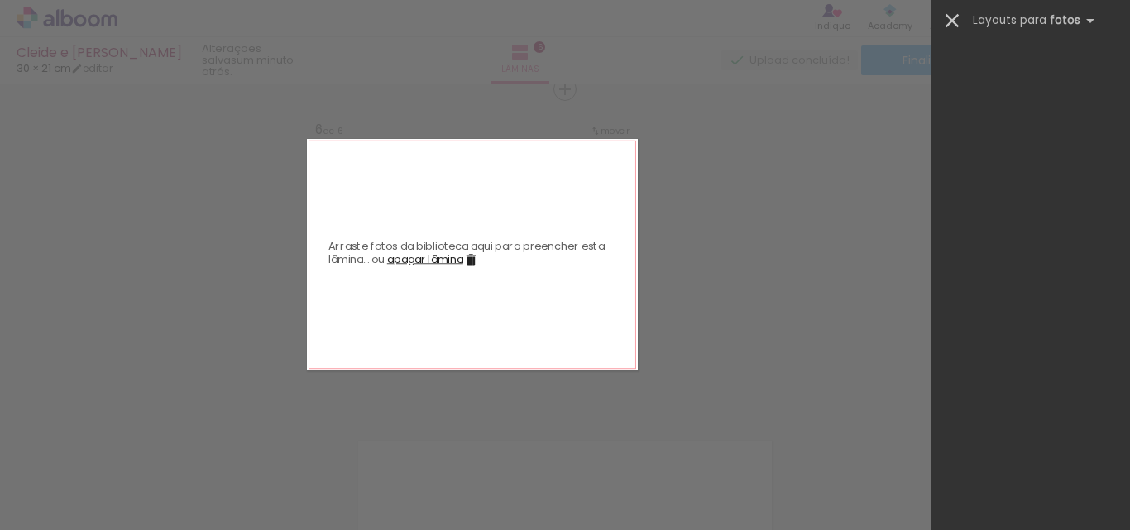
click at [955, 17] on iron-icon at bounding box center [952, 20] width 23 height 23
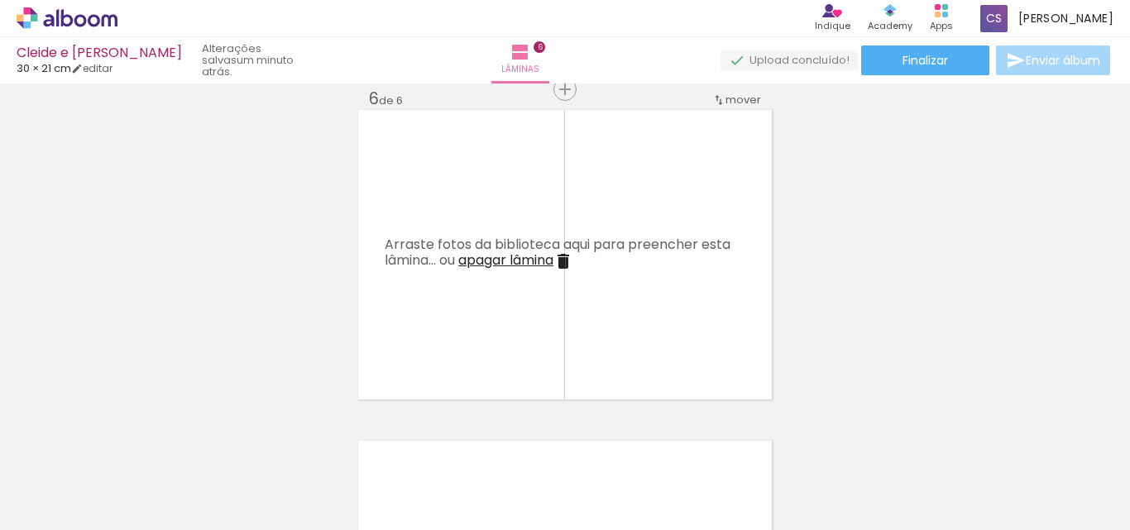
click at [140, 447] on paper-icon-button at bounding box center [129, 441] width 21 height 21
click at [136, 457] on iron-horizontal-list at bounding box center [119, 478] width 33 height 103
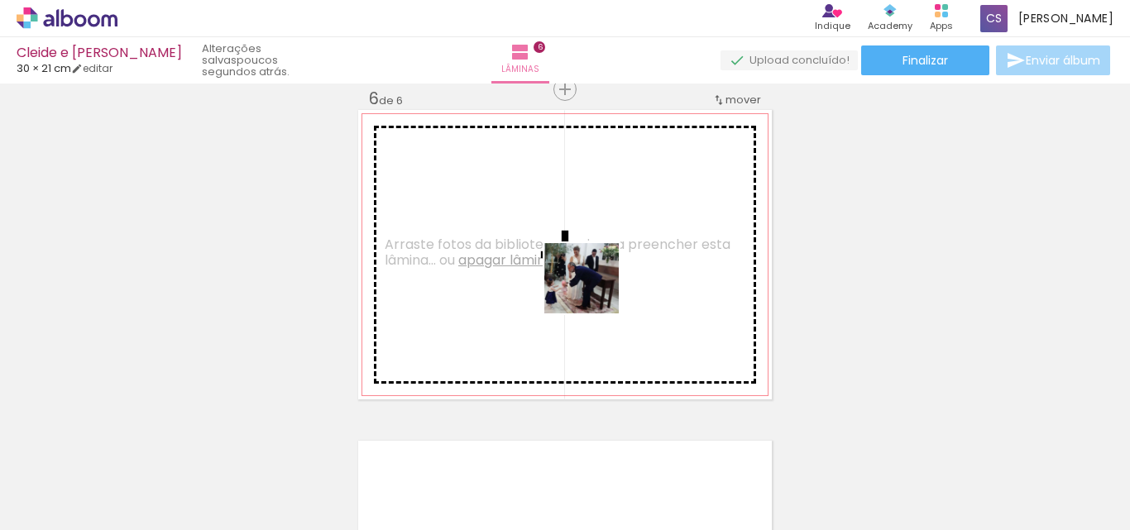
drag, startPoint x: 542, startPoint y: 494, endPoint x: 595, endPoint y: 293, distance: 207.9
click at [595, 293] on quentale-workspace at bounding box center [565, 265] width 1130 height 530
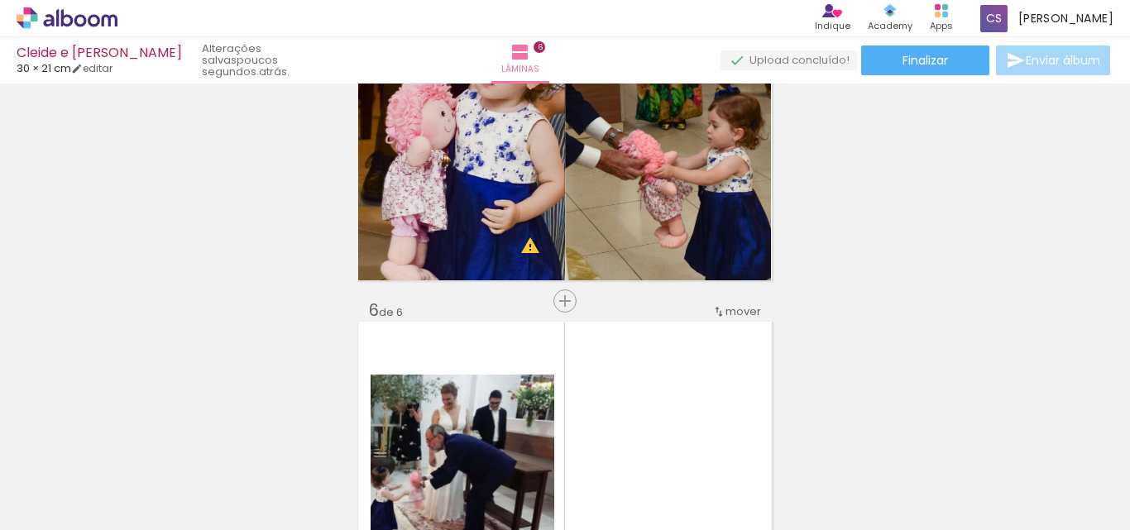
scroll to position [1474, 0]
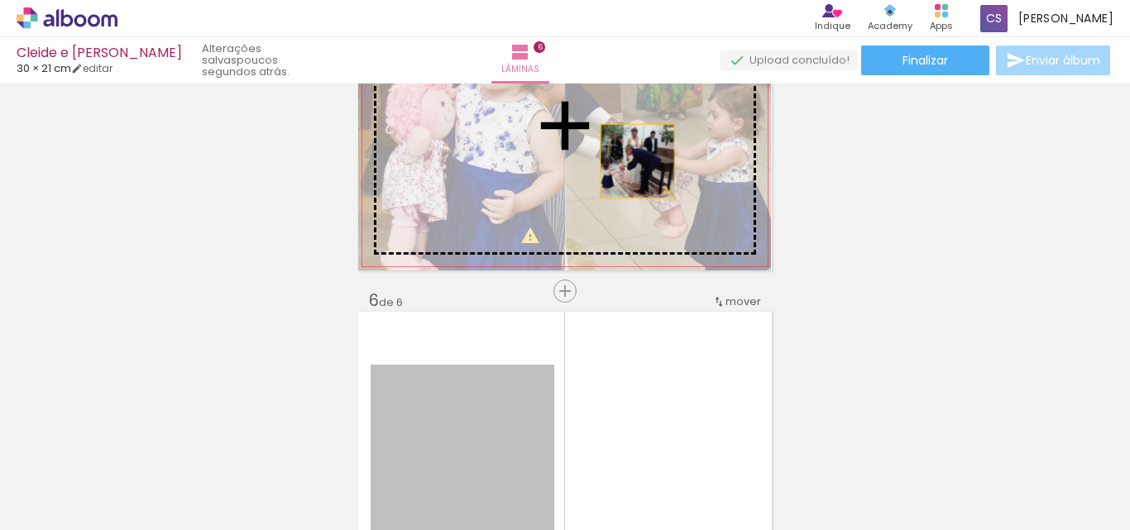
drag, startPoint x: 468, startPoint y: 414, endPoint x: 631, endPoint y: 161, distance: 300.4
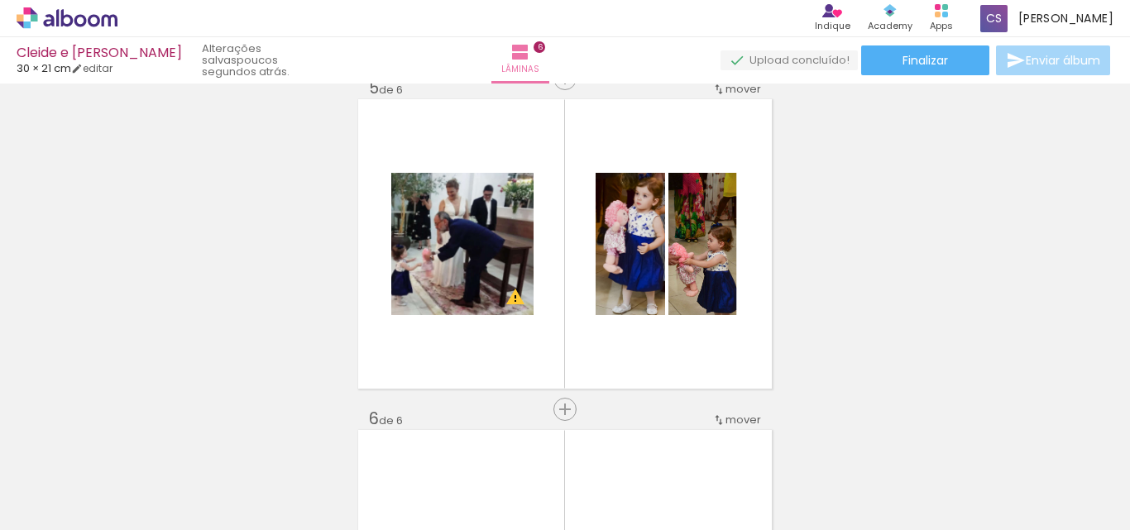
scroll to position [1361, 0]
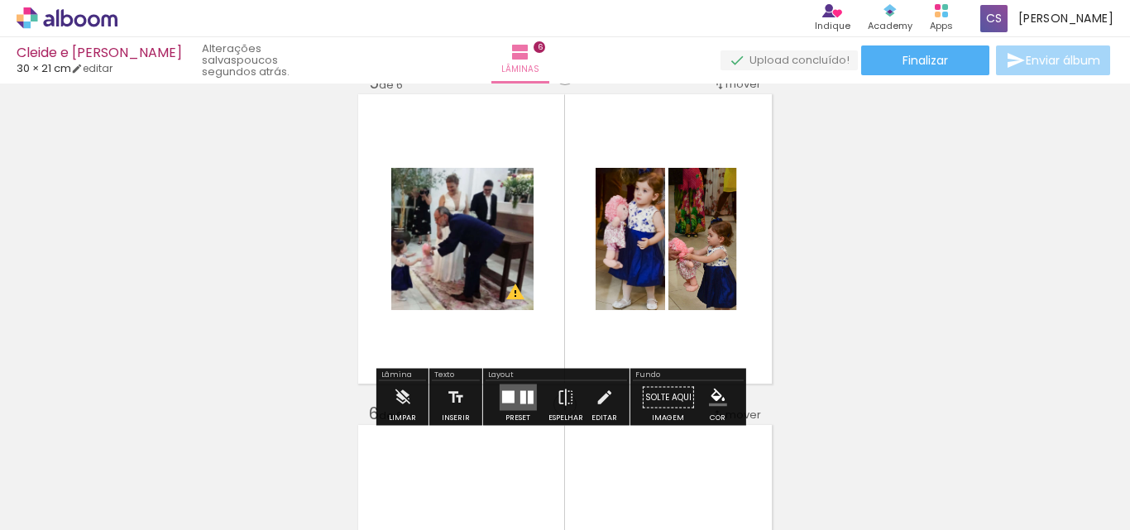
click at [527, 395] on div at bounding box center [530, 397] width 6 height 13
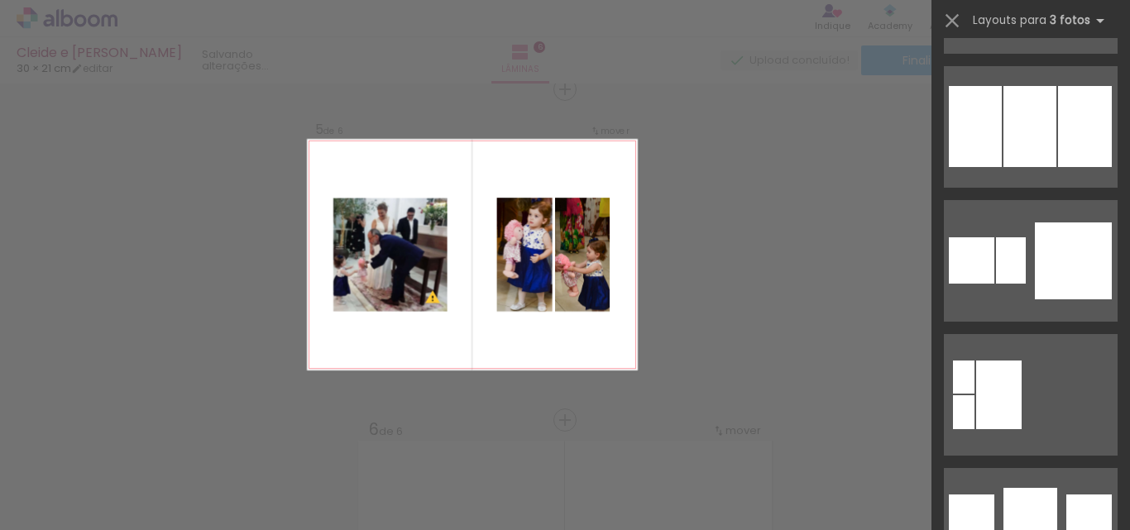
scroll to position [3100, 0]
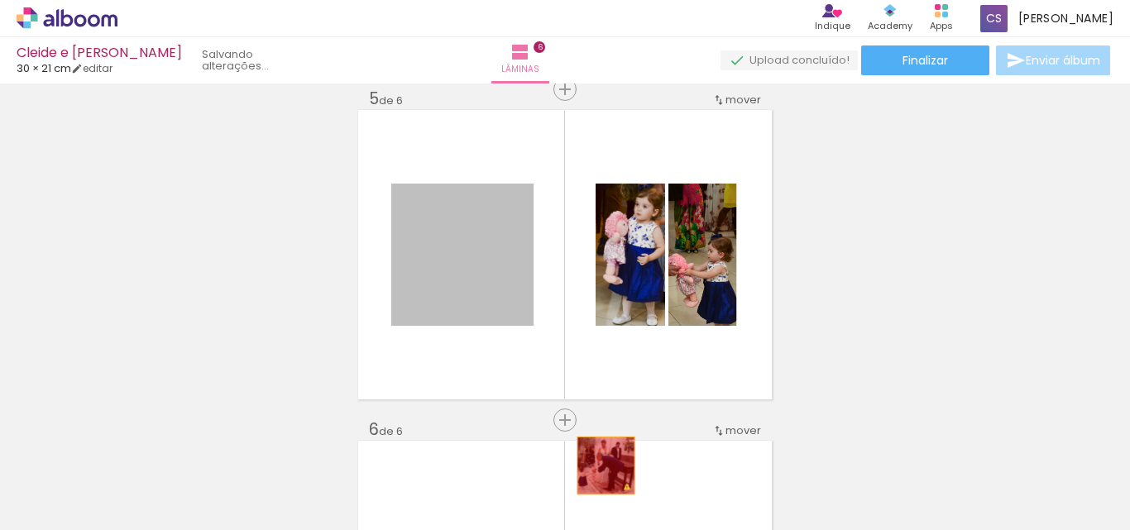
drag, startPoint x: 558, startPoint y: 347, endPoint x: 601, endPoint y: 472, distance: 132.9
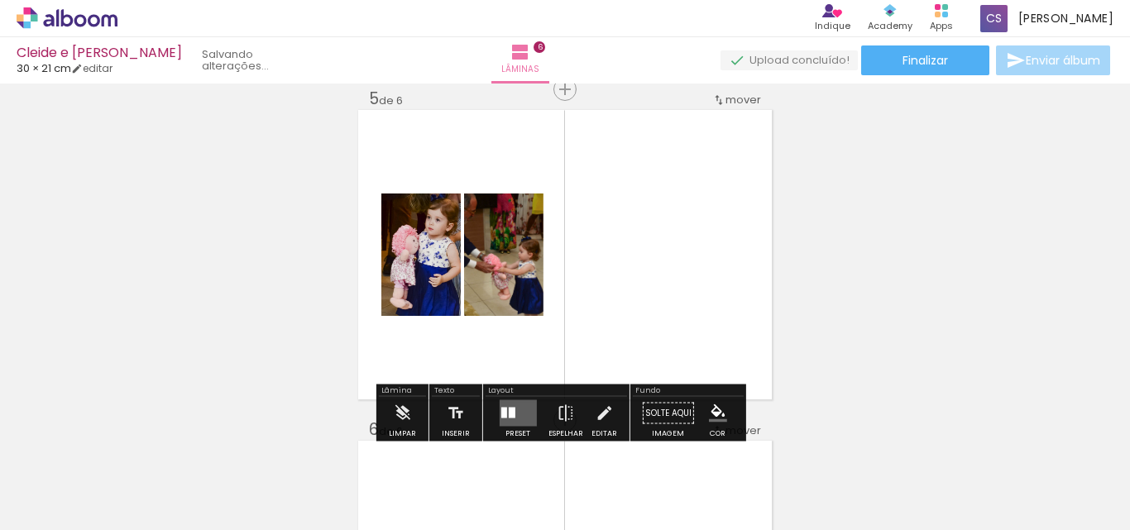
click at [502, 400] on quentale-layouter at bounding box center [517, 413] width 37 height 26
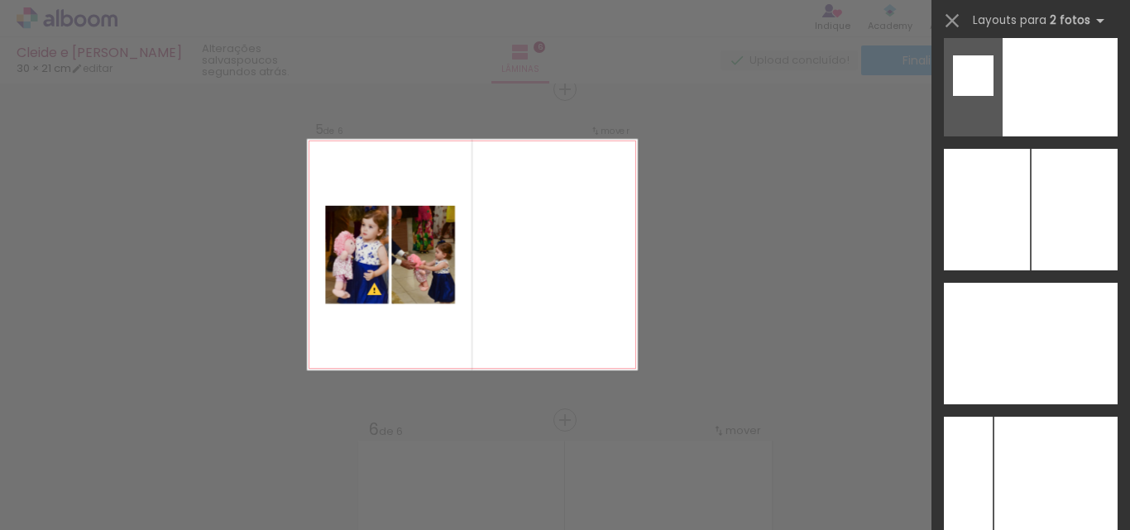
scroll to position [7059, 0]
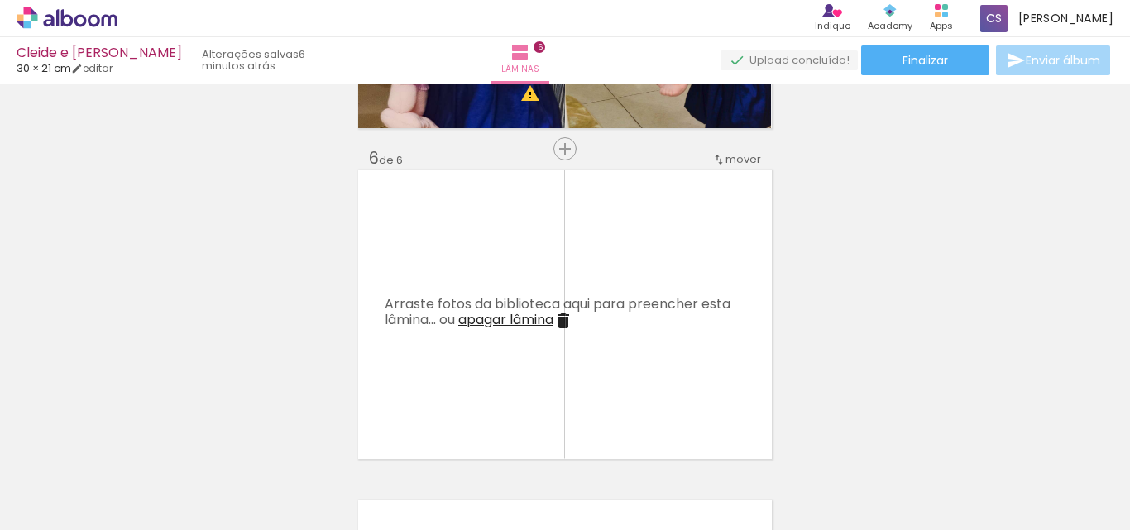
scroll to position [1626, 0]
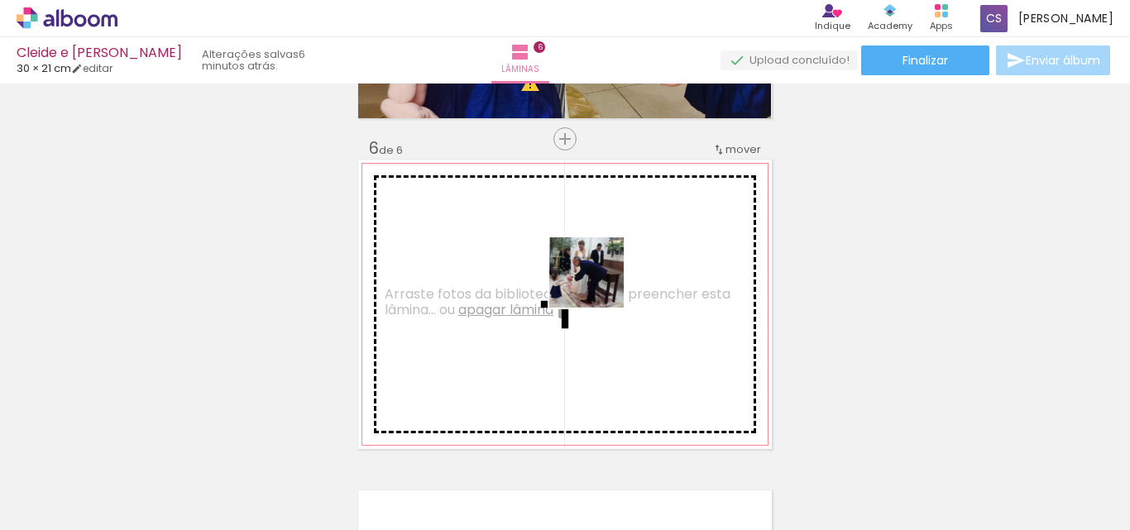
drag, startPoint x: 524, startPoint y: 485, endPoint x: 599, endPoint y: 287, distance: 211.3
click at [599, 287] on quentale-workspace at bounding box center [565, 265] width 1130 height 530
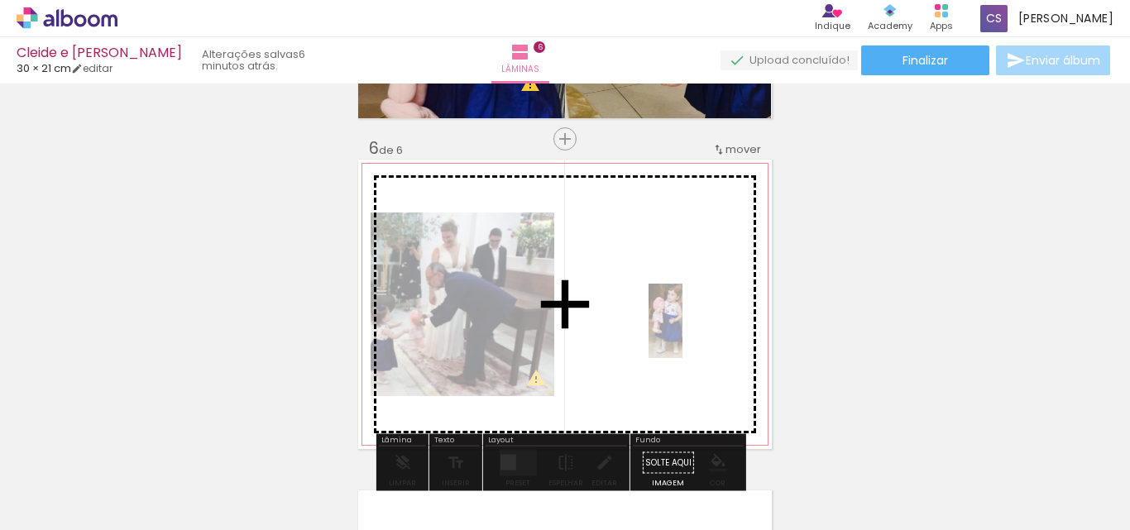
drag, startPoint x: 923, startPoint y: 479, endPoint x: 695, endPoint y: 328, distance: 273.5
click at [695, 328] on quentale-workspace at bounding box center [565, 265] width 1130 height 530
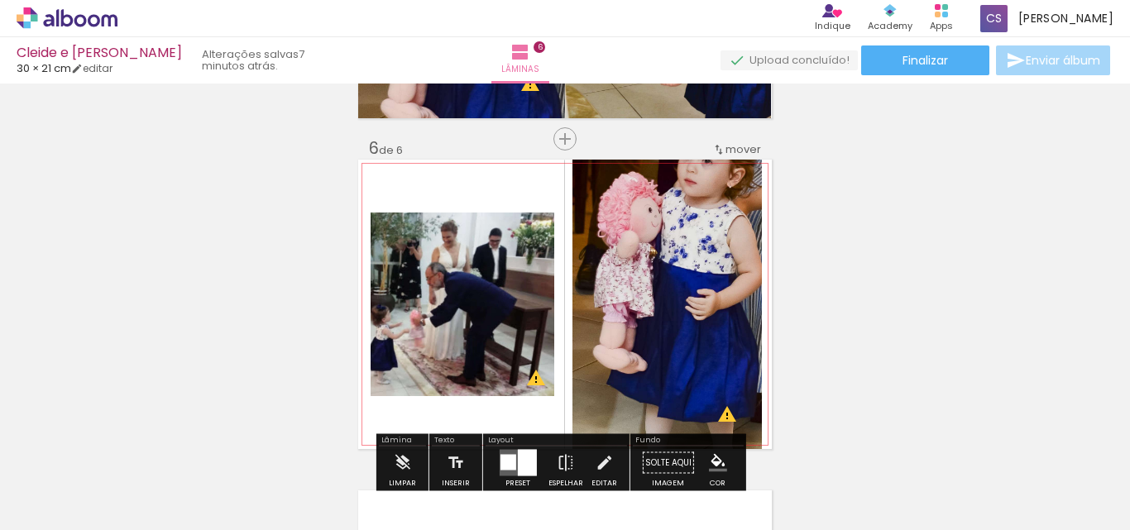
click at [592, 320] on quentale-photo at bounding box center [666, 305] width 189 height 290
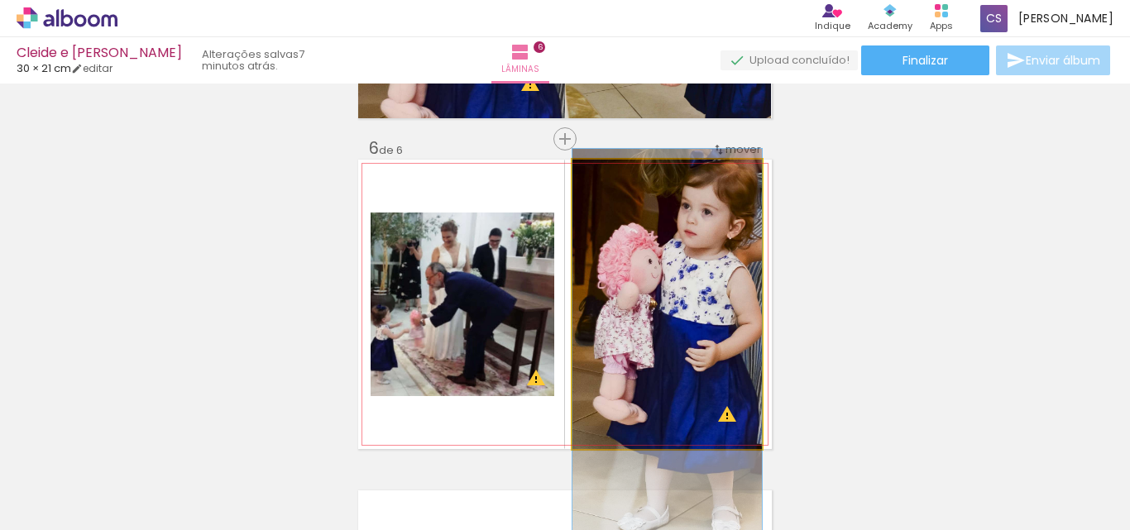
drag, startPoint x: 659, startPoint y: 279, endPoint x: 659, endPoint y: 330, distance: 51.3
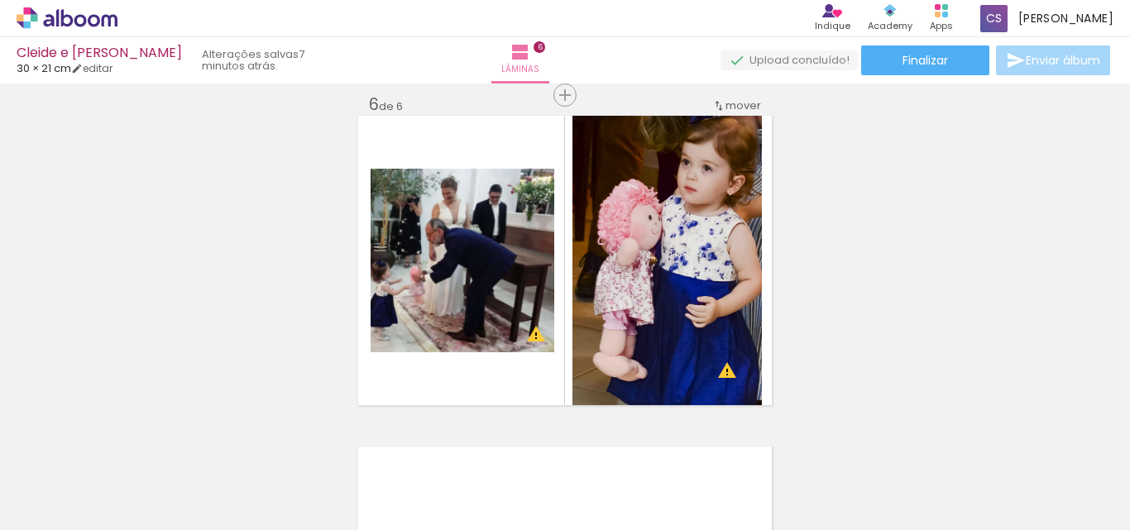
scroll to position [1675, 0]
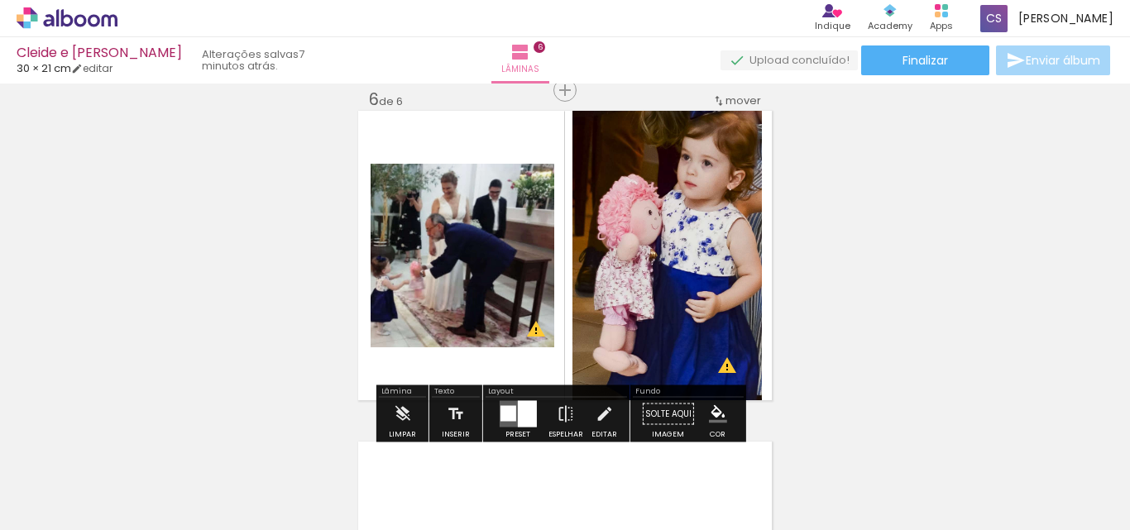
click at [533, 408] on div at bounding box center [518, 414] width 45 height 33
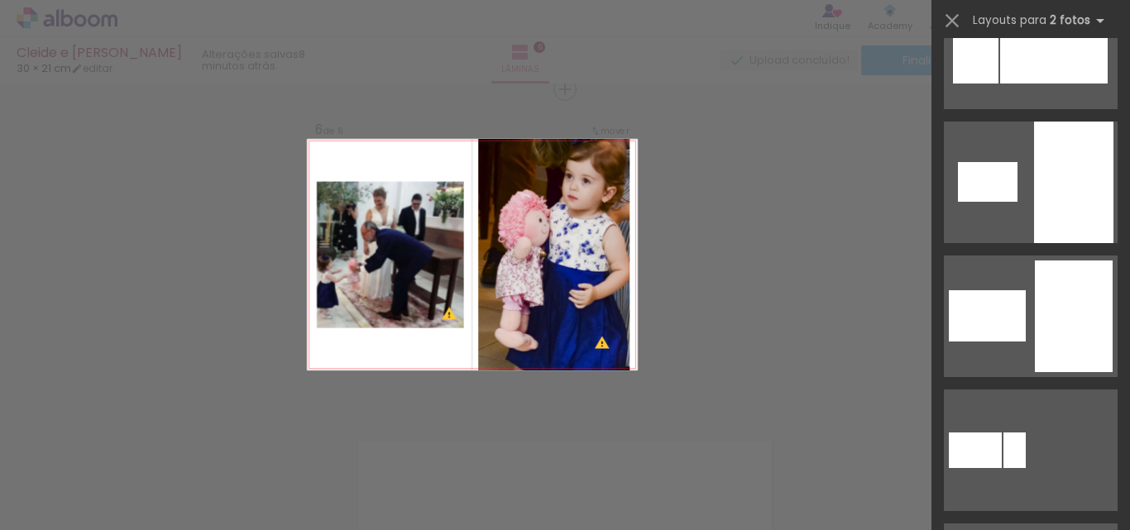
scroll to position [3871, 0]
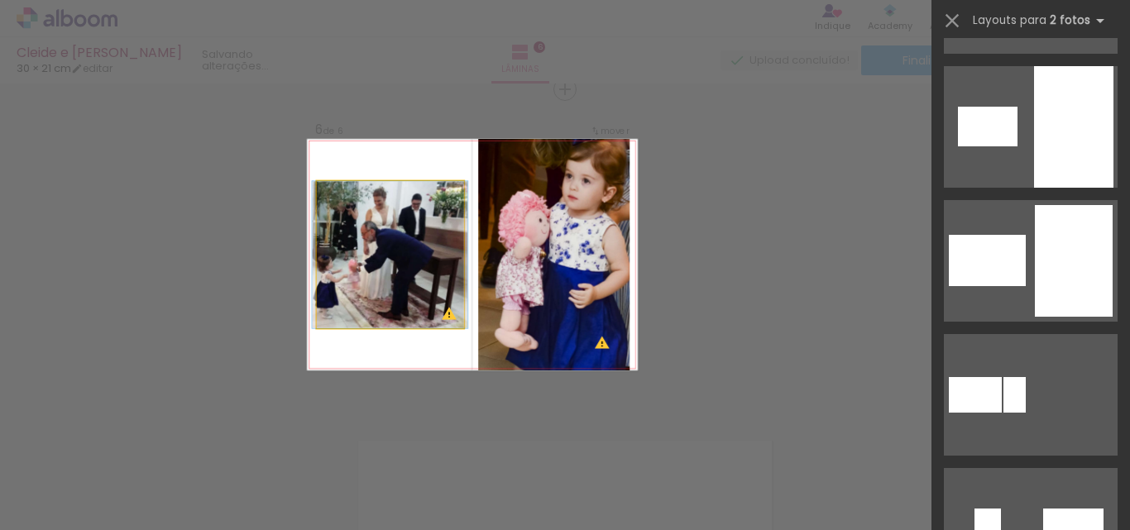
click at [464, 305] on div at bounding box center [390, 254] width 147 height 147
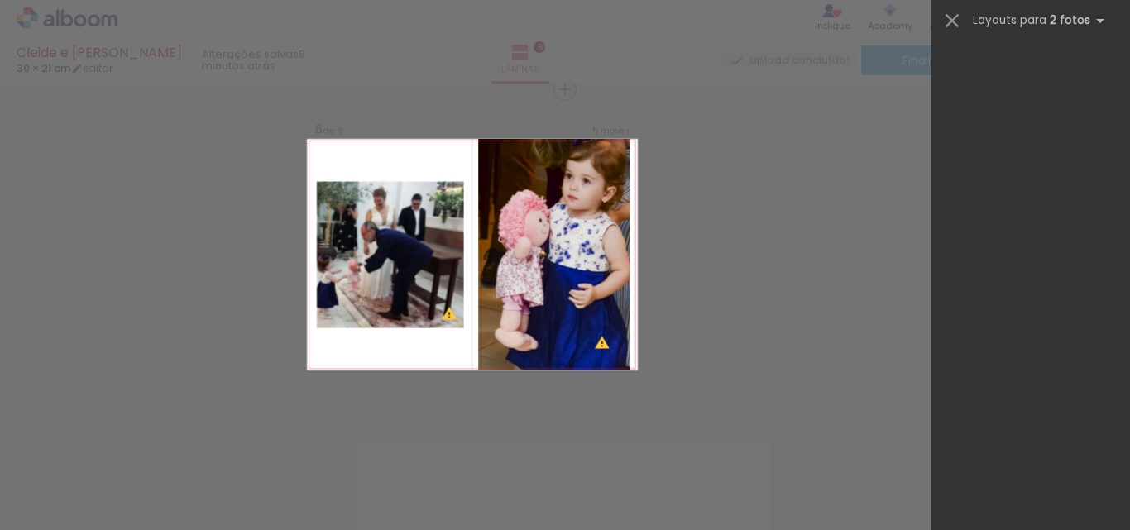
scroll to position [0, 0]
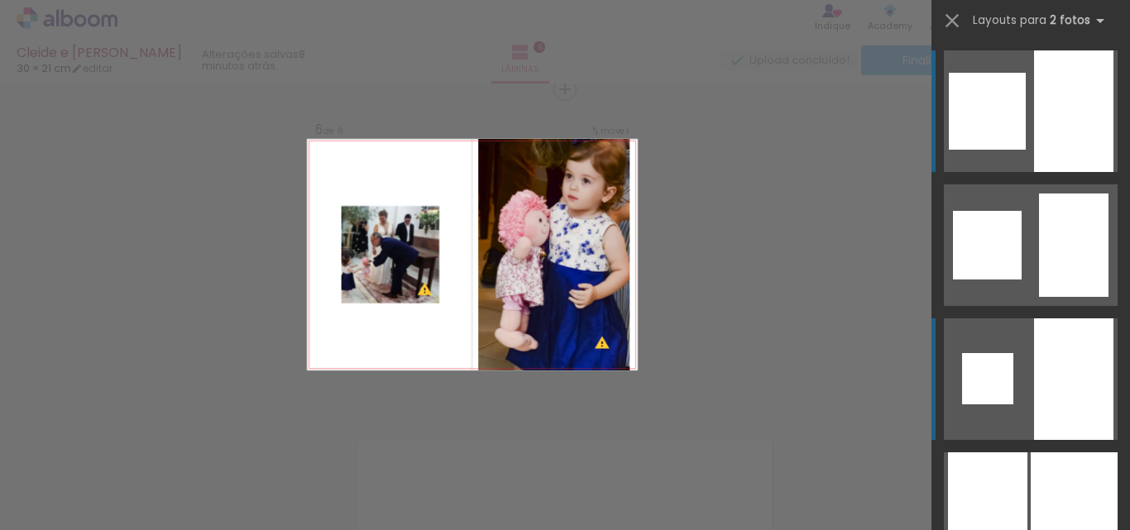
click at [1051, 400] on div at bounding box center [1073, 380] width 79 height 122
